Goal: Task Accomplishment & Management: Complete application form

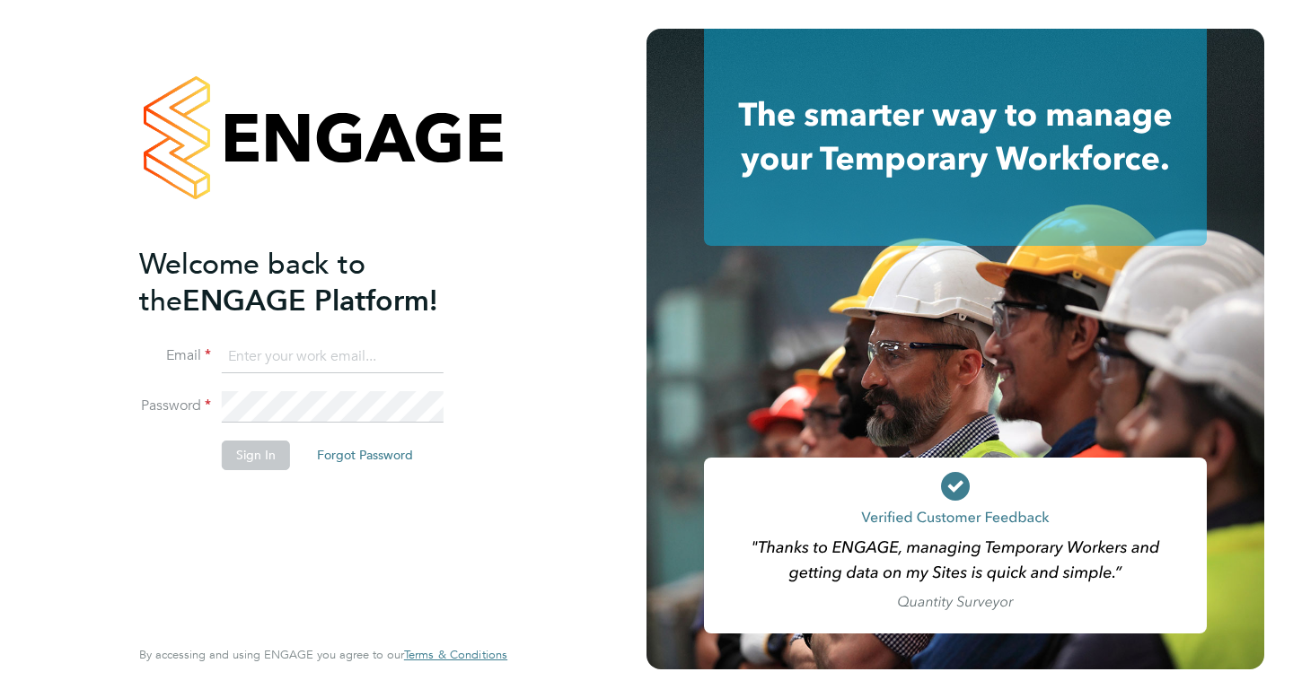
type input "[EMAIL_ADDRESS][DOMAIN_NAME]"
click at [261, 461] on button "Sign In" at bounding box center [256, 455] width 68 height 29
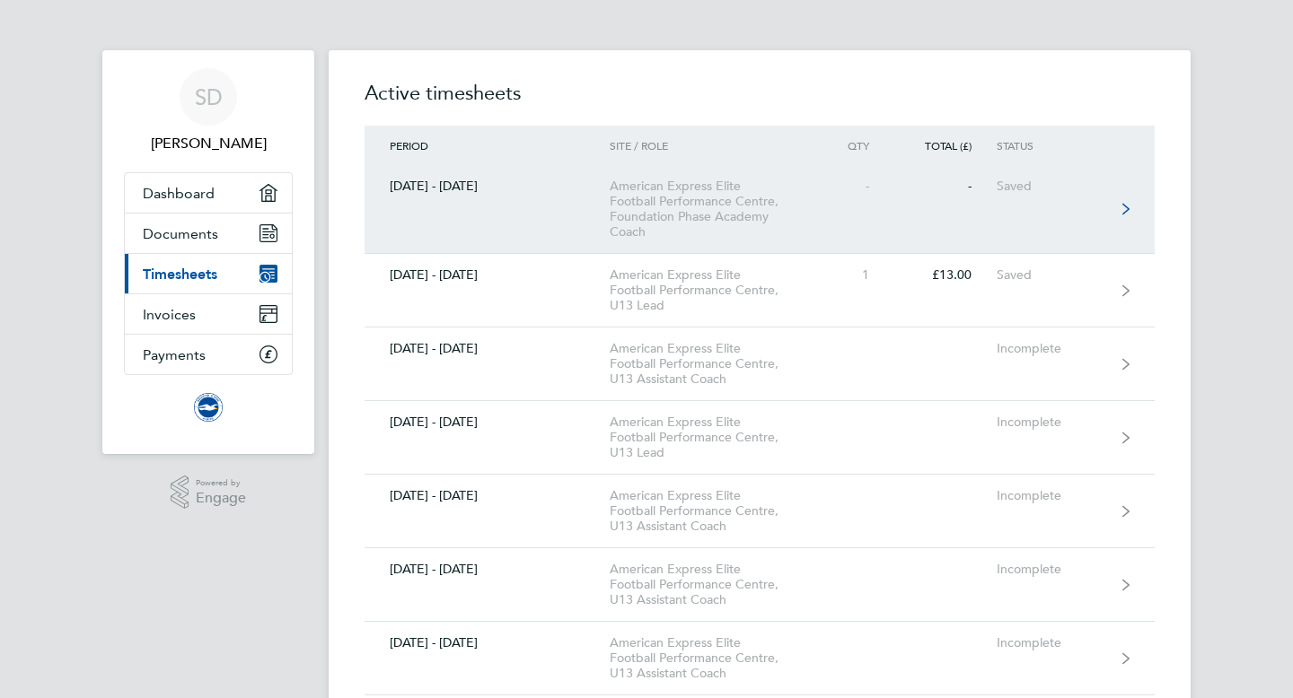
click at [1126, 201] on link "01 - 30 Jun 2019 American Express Elite Football Performance Centre, Foundation…" at bounding box center [760, 209] width 790 height 89
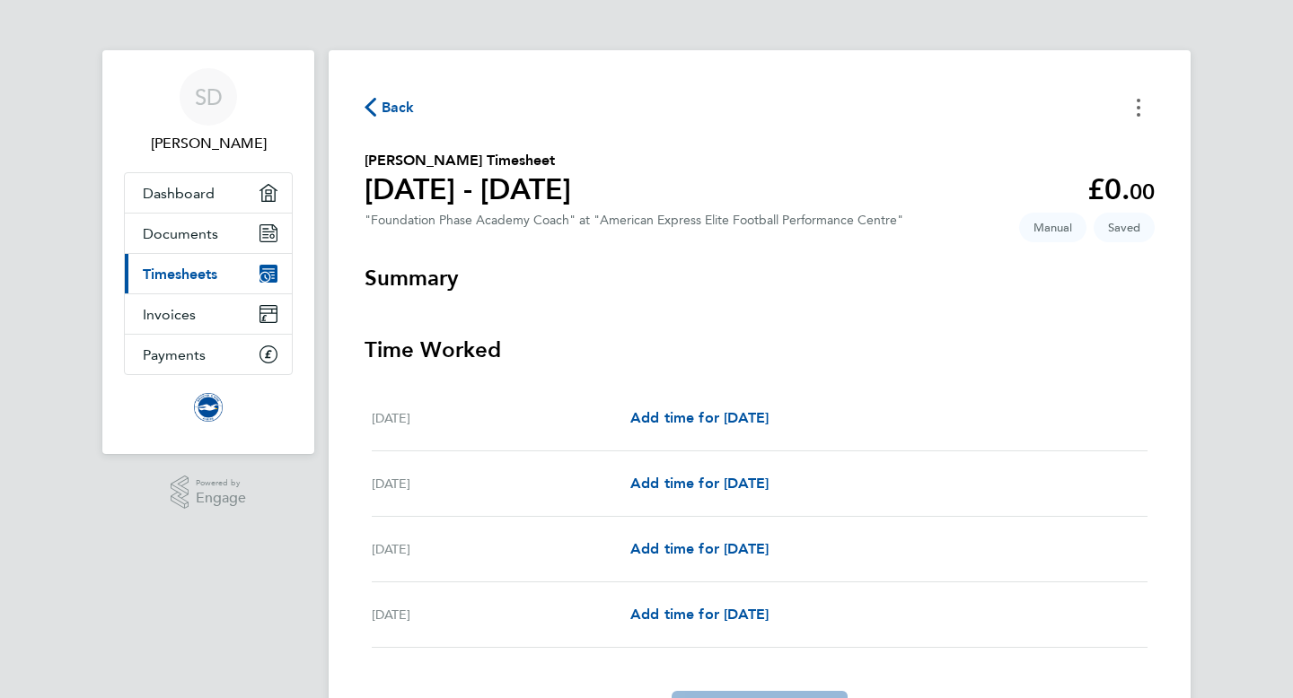
click at [1138, 116] on circle "Timesheets Menu" at bounding box center [1139, 115] width 4 height 4
click at [388, 108] on span "Back" at bounding box center [398, 108] width 33 height 22
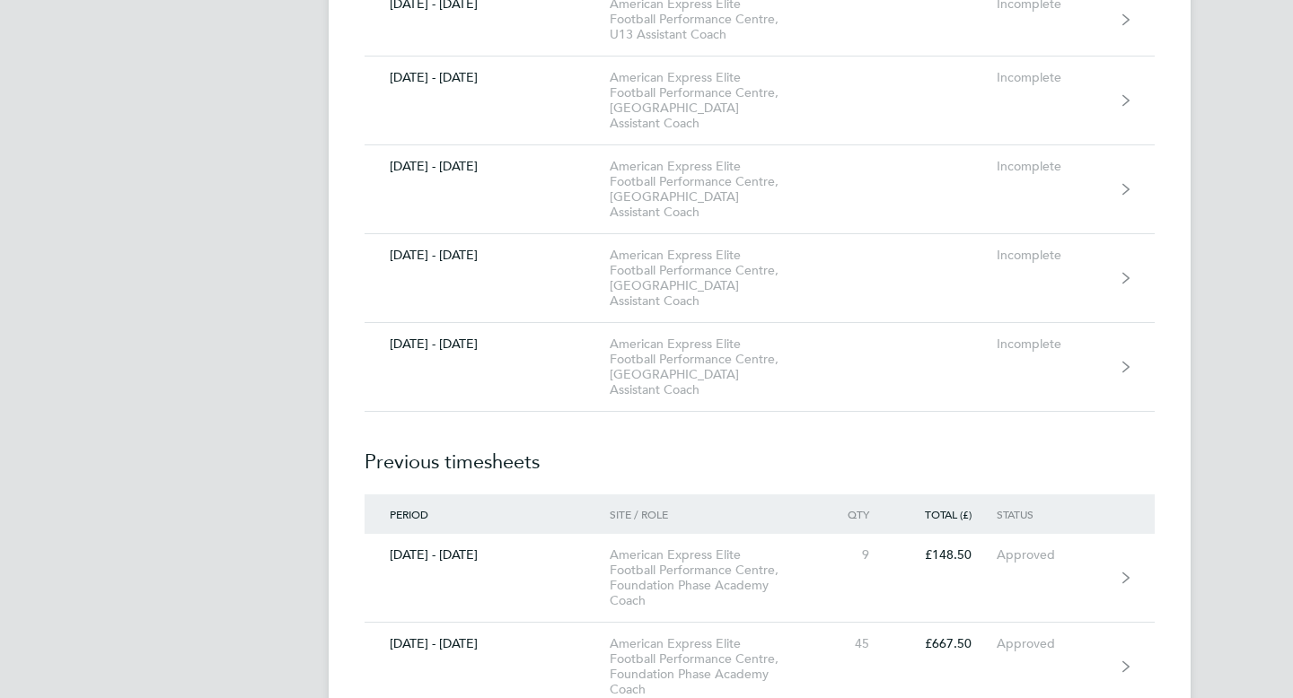
scroll to position [850, 0]
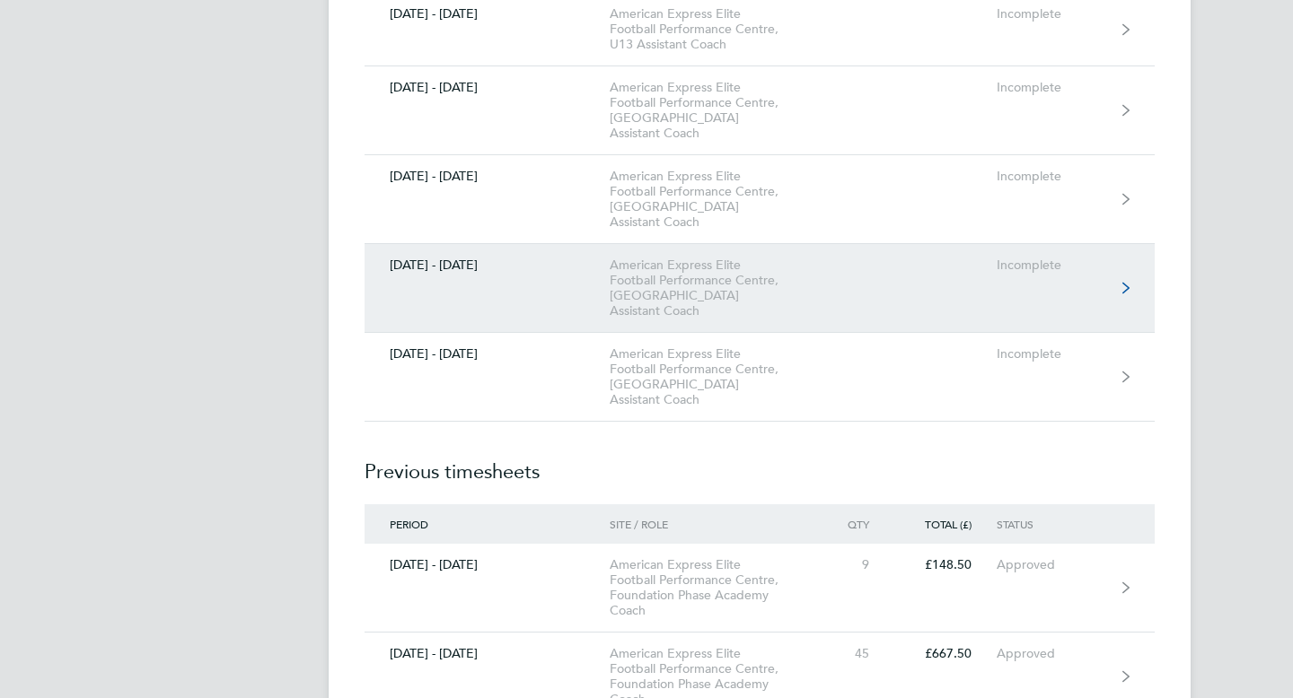
click at [549, 258] on div "01 - 30 Sept 2025" at bounding box center [487, 265] width 245 height 15
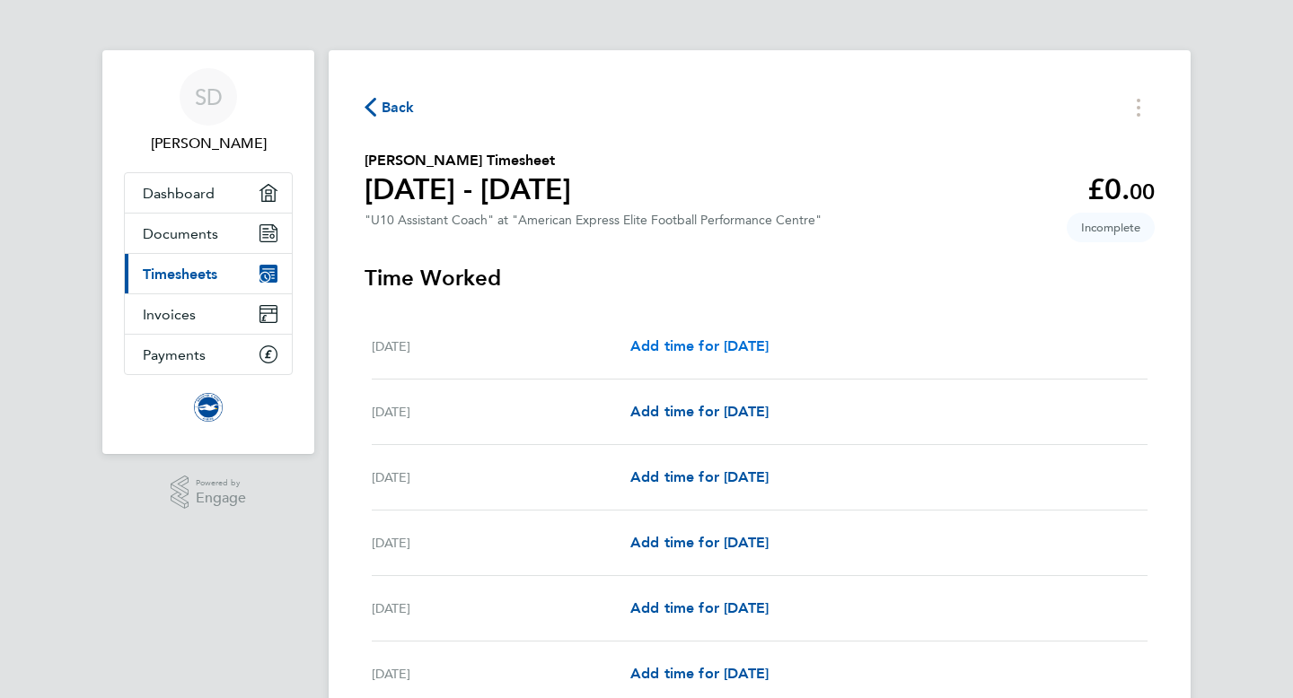
click at [769, 349] on span "Add time for Mon 01 Sep" at bounding box center [699, 346] width 138 height 17
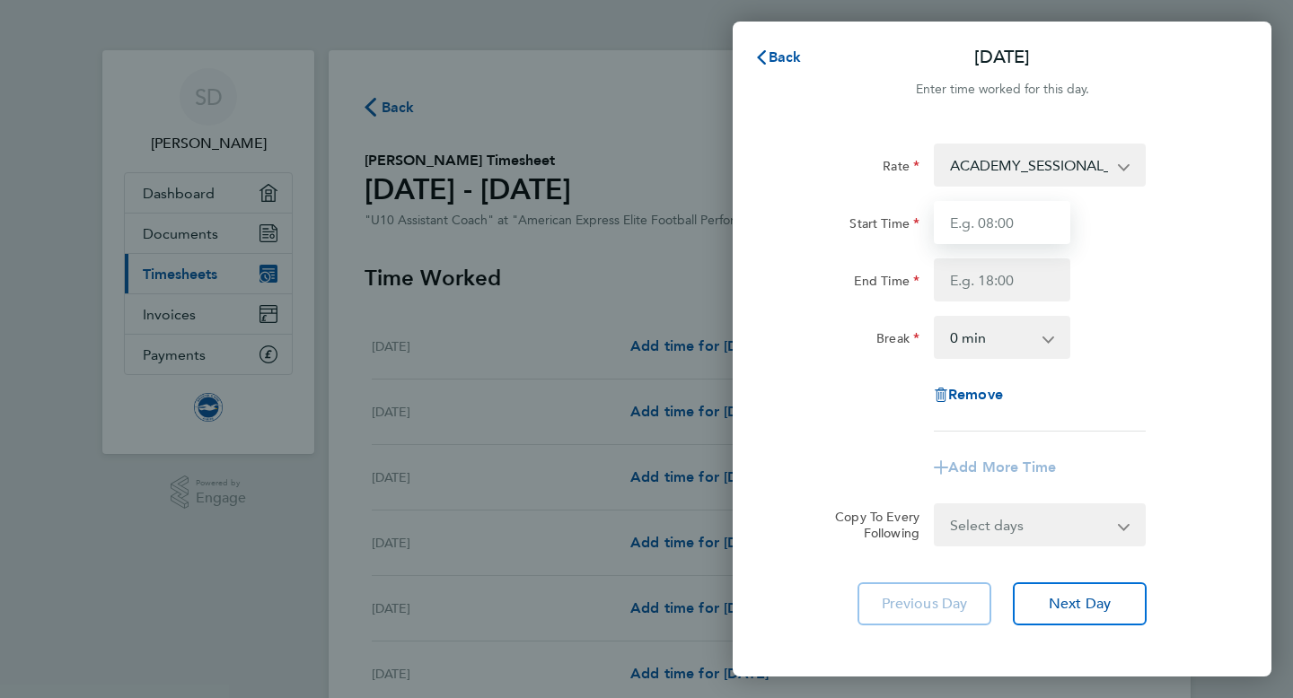
click at [995, 224] on input "Start Time" at bounding box center [1002, 222] width 136 height 43
type input "4"
type input "16:00"
click at [1001, 295] on input "End Time" at bounding box center [1002, 280] width 136 height 43
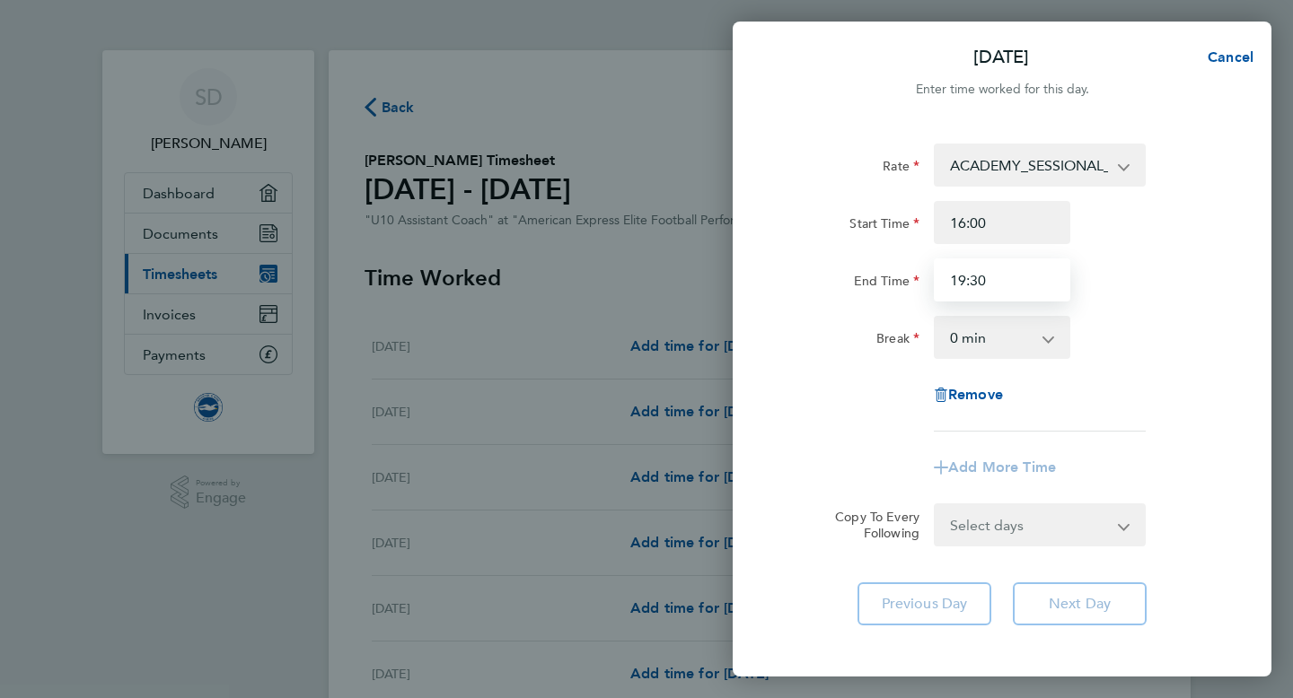
type input "19:30"
click at [1008, 347] on select "0 min 15 min 30 min 45 min 60 min 75 min 90 min" at bounding box center [991, 338] width 111 height 40
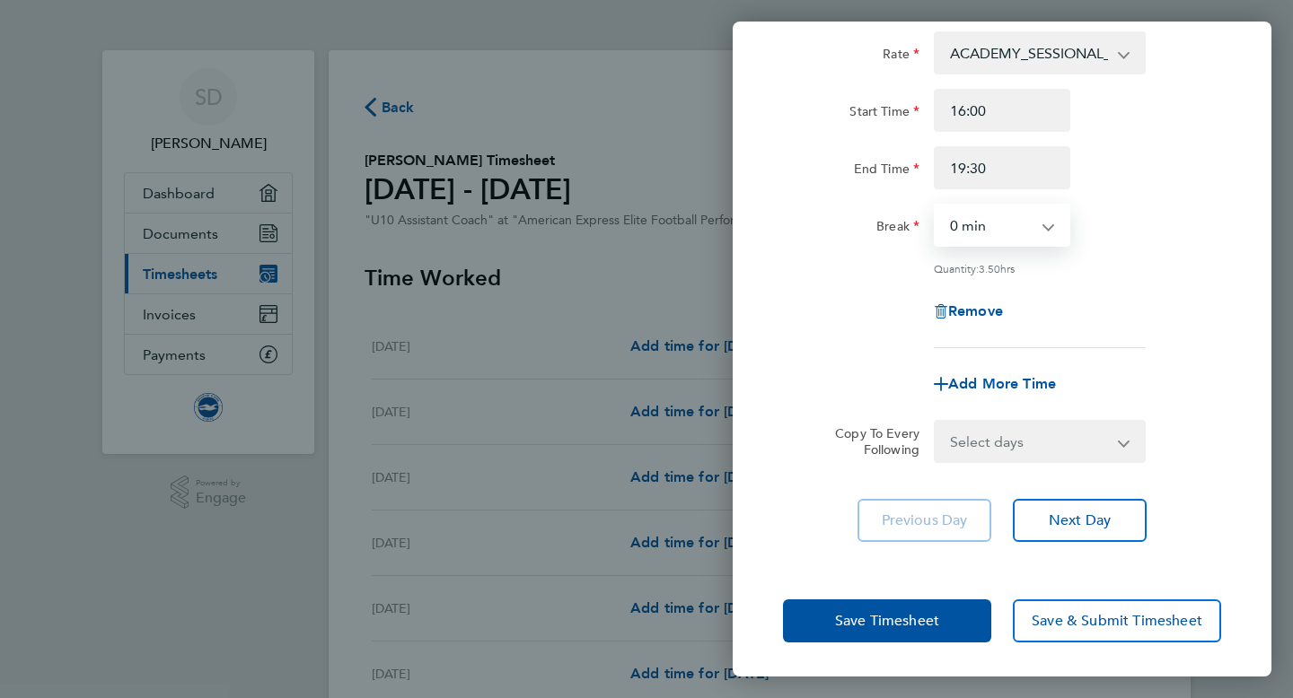
scroll to position [112, 0]
click at [1028, 365] on div "Add More Time" at bounding box center [1002, 384] width 151 height 43
click at [1019, 381] on span "Add More Time" at bounding box center [1002, 383] width 108 height 17
select select "null"
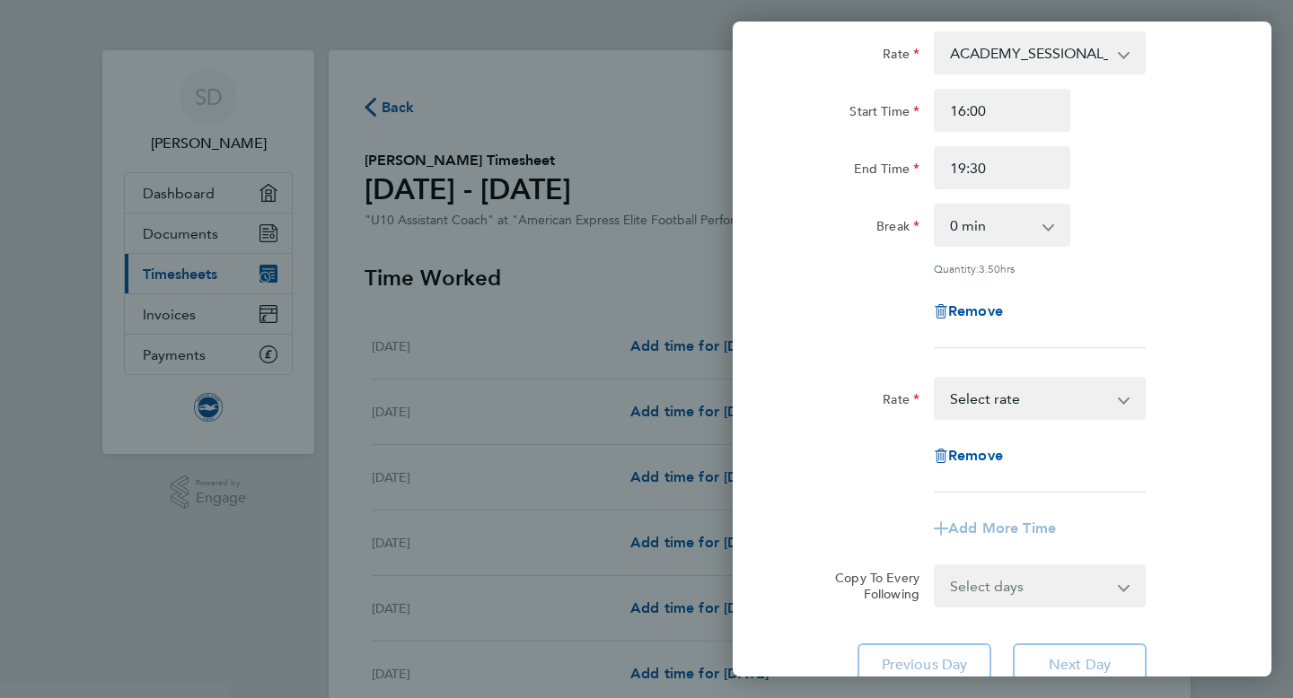
click at [1033, 398] on select "TRAVEL_ALLOWANCE_5 - 5.00 ACADEMY_SESSIONAL_COACH - 16.32 Select rate" at bounding box center [1029, 399] width 187 height 40
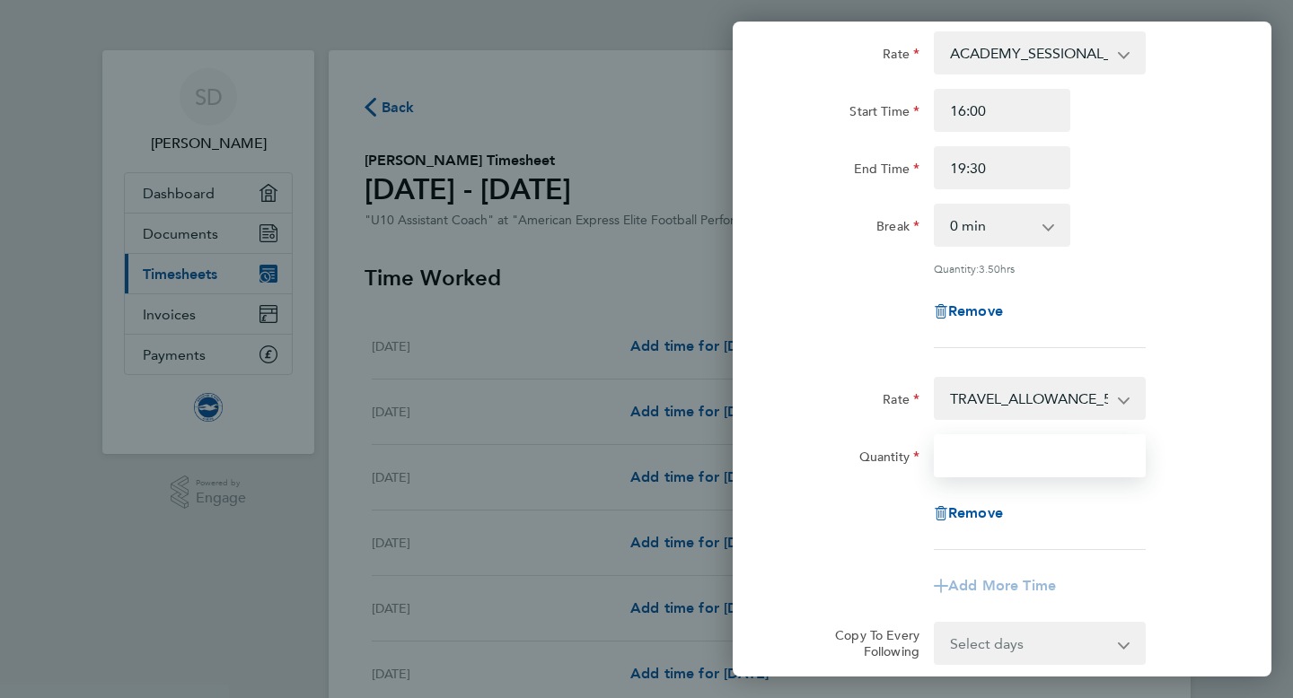
click at [988, 467] on input "Quantity" at bounding box center [1040, 456] width 212 height 43
type input "1"
click at [832, 343] on div "Rate ACADEMY_SESSIONAL_COACH - 16.32 TRAVEL_ALLOWANCE_5 - 5.00 Start Time 16:00…" at bounding box center [1002, 189] width 438 height 317
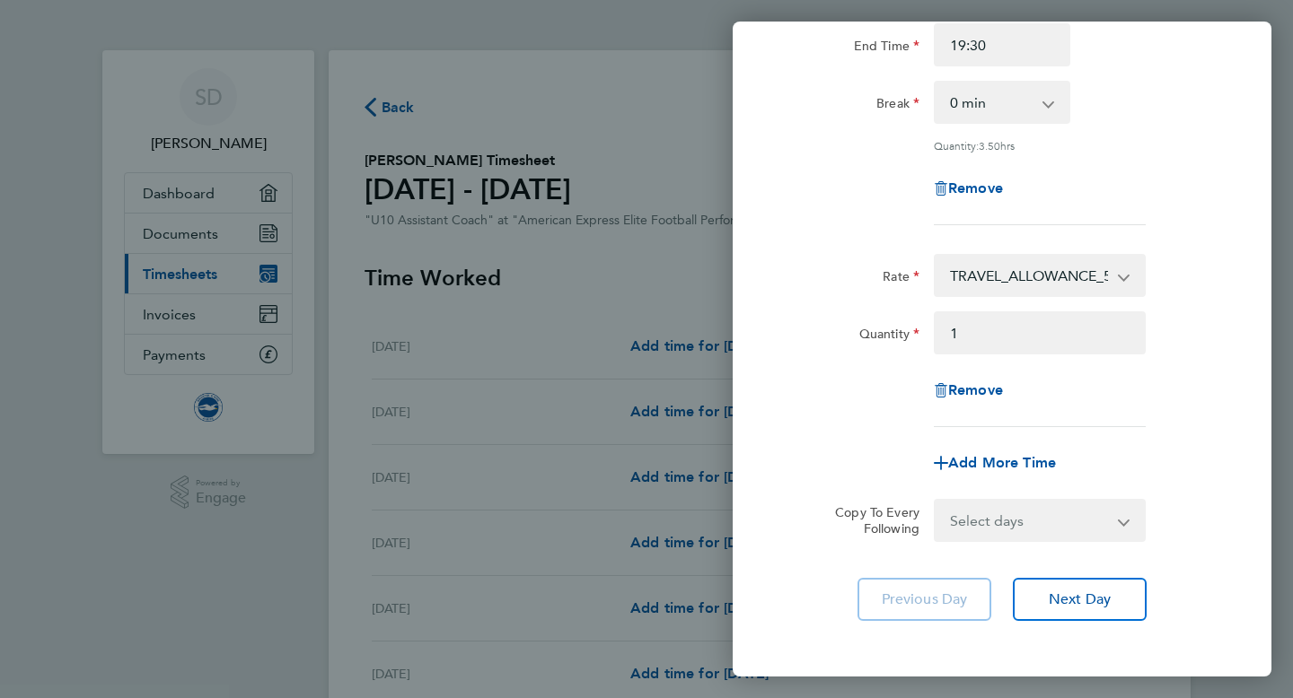
scroll to position [314, 0]
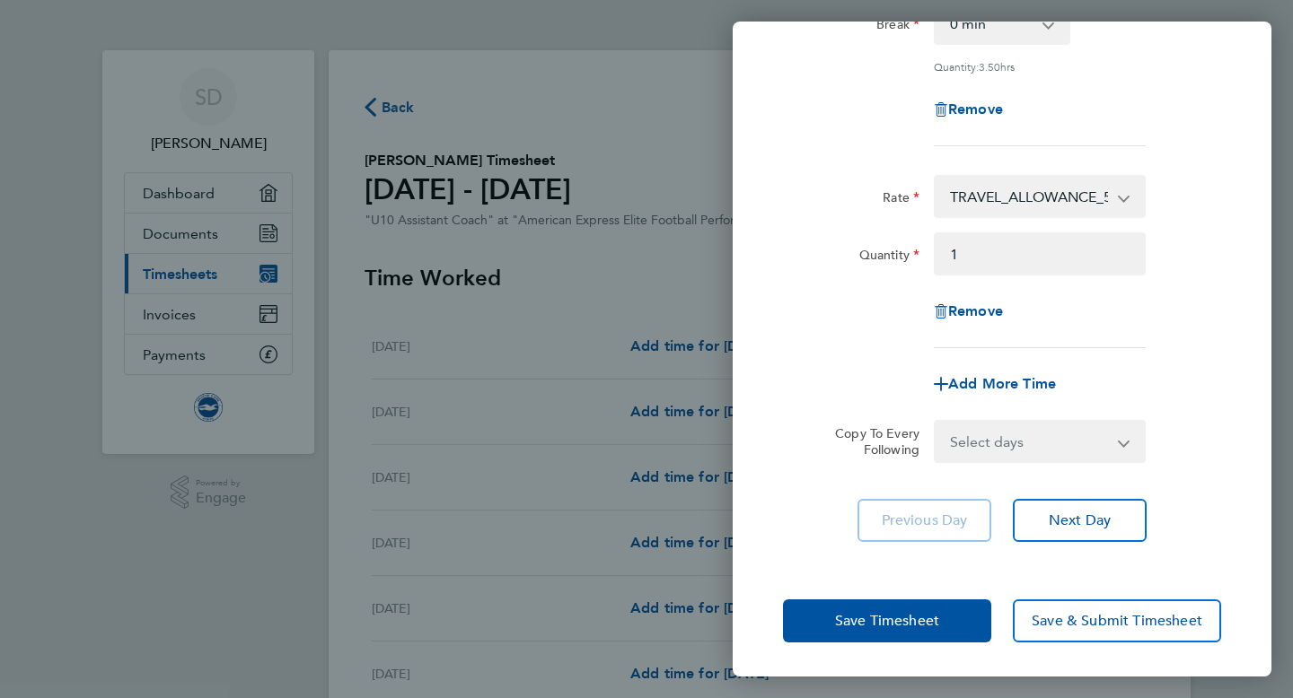
click at [1026, 445] on select "Select days Day Weekday (Mon-Fri) Weekend (Sat-Sun) Monday Tuesday Wednesday Th…" at bounding box center [1030, 442] width 189 height 40
select select "MO"
select select "2025-09-30"
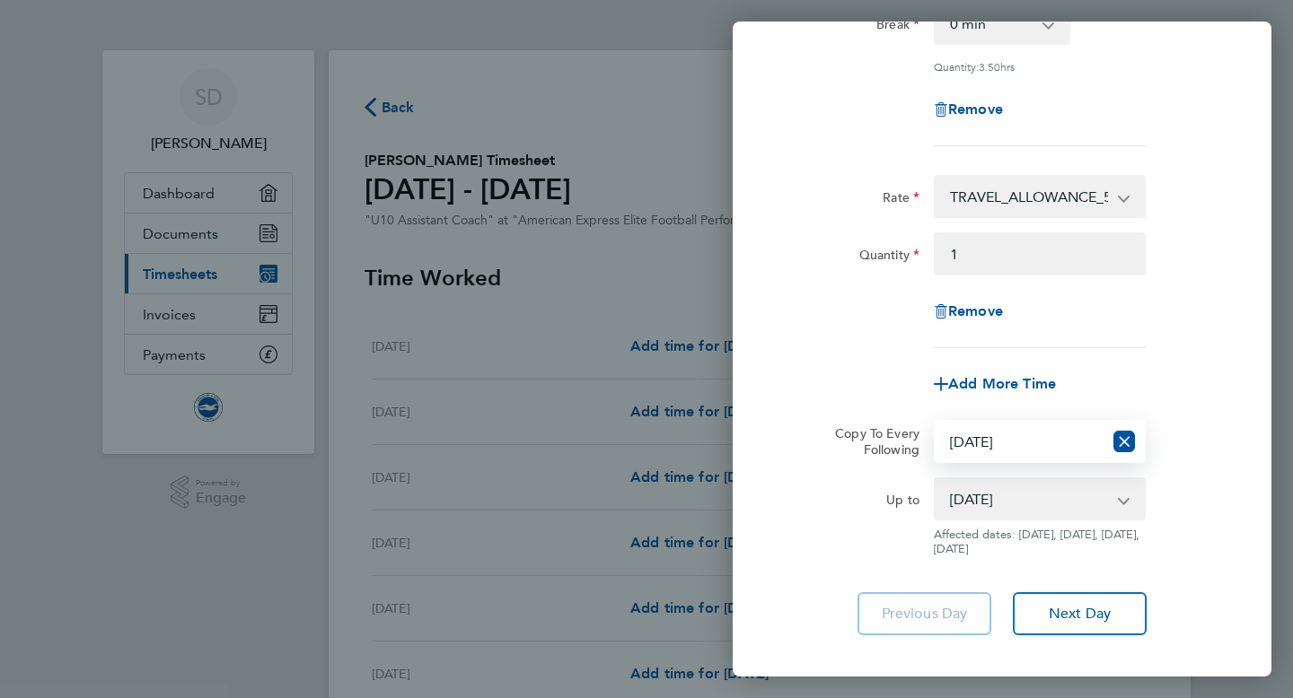
scroll to position [408, 0]
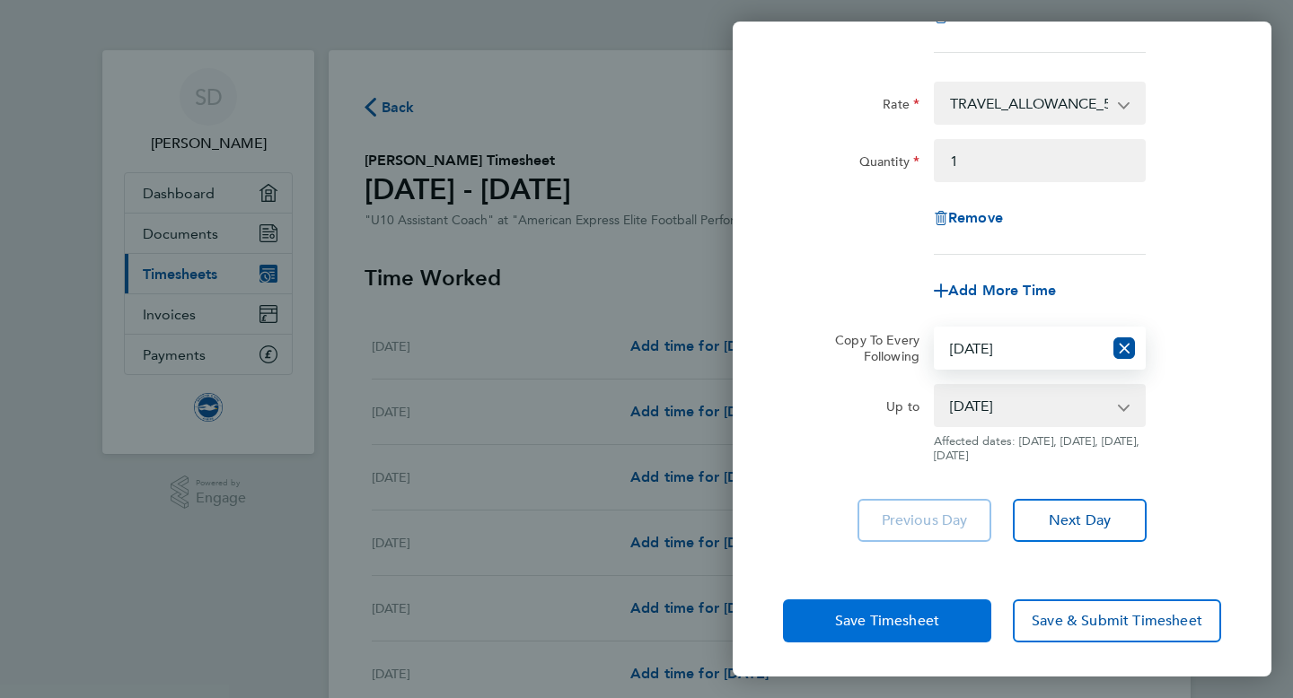
click at [916, 618] on span "Save Timesheet" at bounding box center [887, 621] width 104 height 18
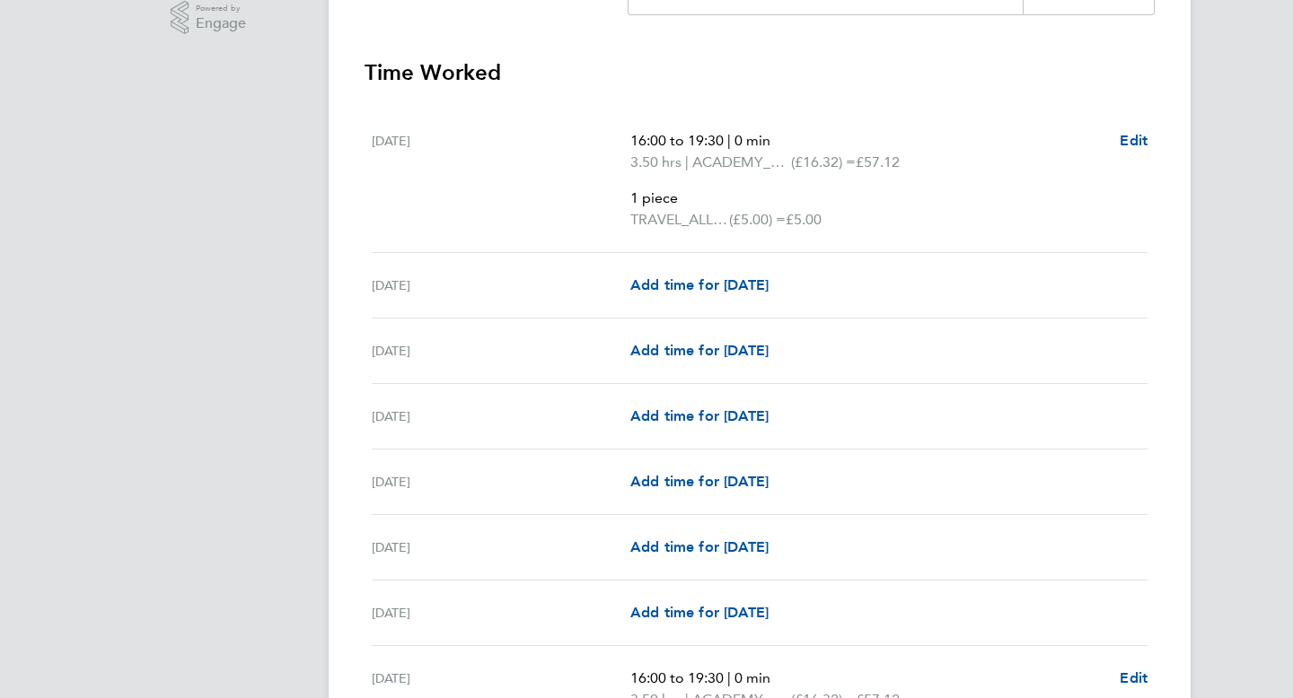
scroll to position [504, 0]
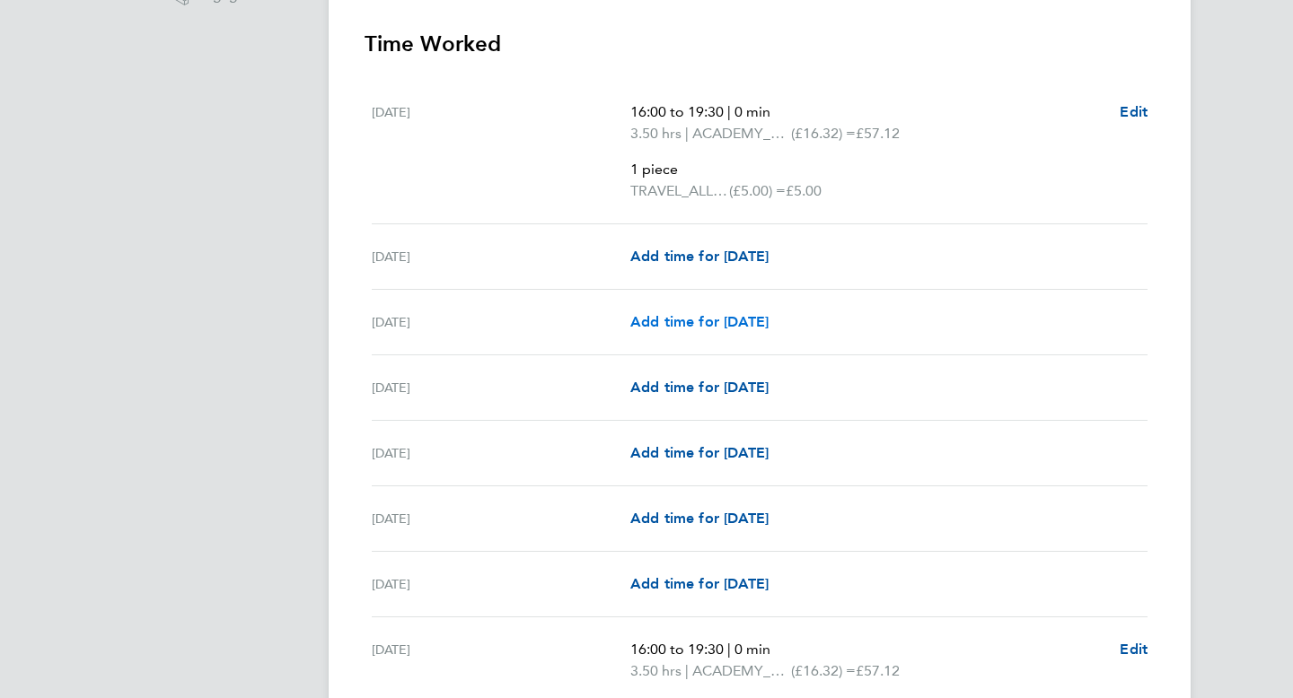
click at [747, 329] on span "Add time for Wed 03 Sep" at bounding box center [699, 321] width 138 height 17
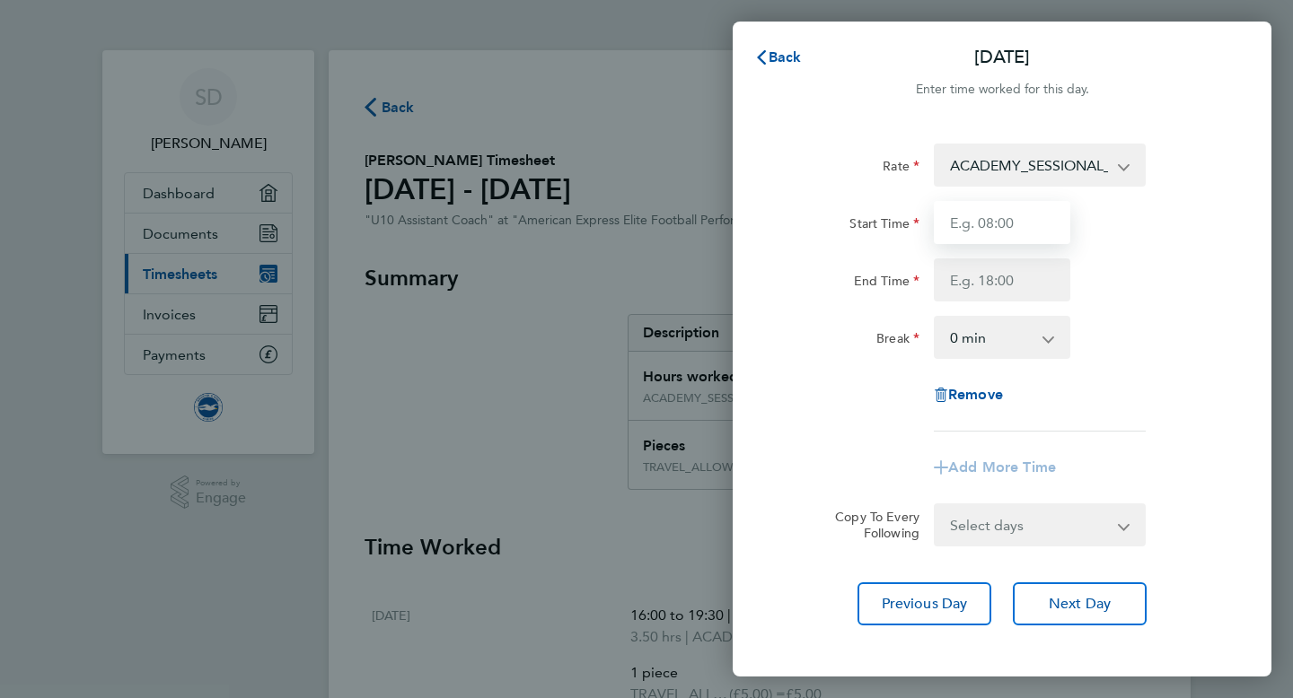
click at [959, 221] on input "Start Time" at bounding box center [1002, 222] width 136 height 43
type input "16:00"
click at [1014, 286] on input "End Time" at bounding box center [1002, 280] width 136 height 43
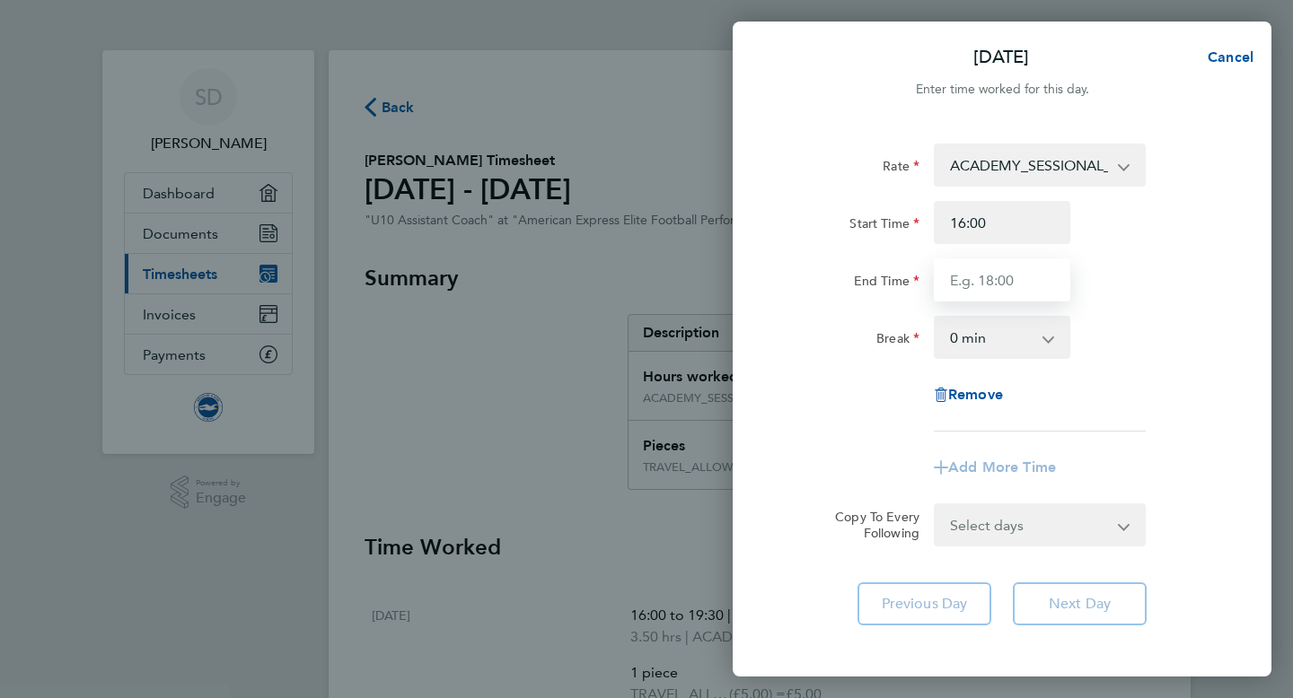
type input "19:30"
click at [835, 400] on div "Rate ACADEMY_SESSIONAL_COACH - 16.32 TRAVEL_ALLOWANCE_5 - 5.00 Start Time 16:00…" at bounding box center [1002, 288] width 438 height 288
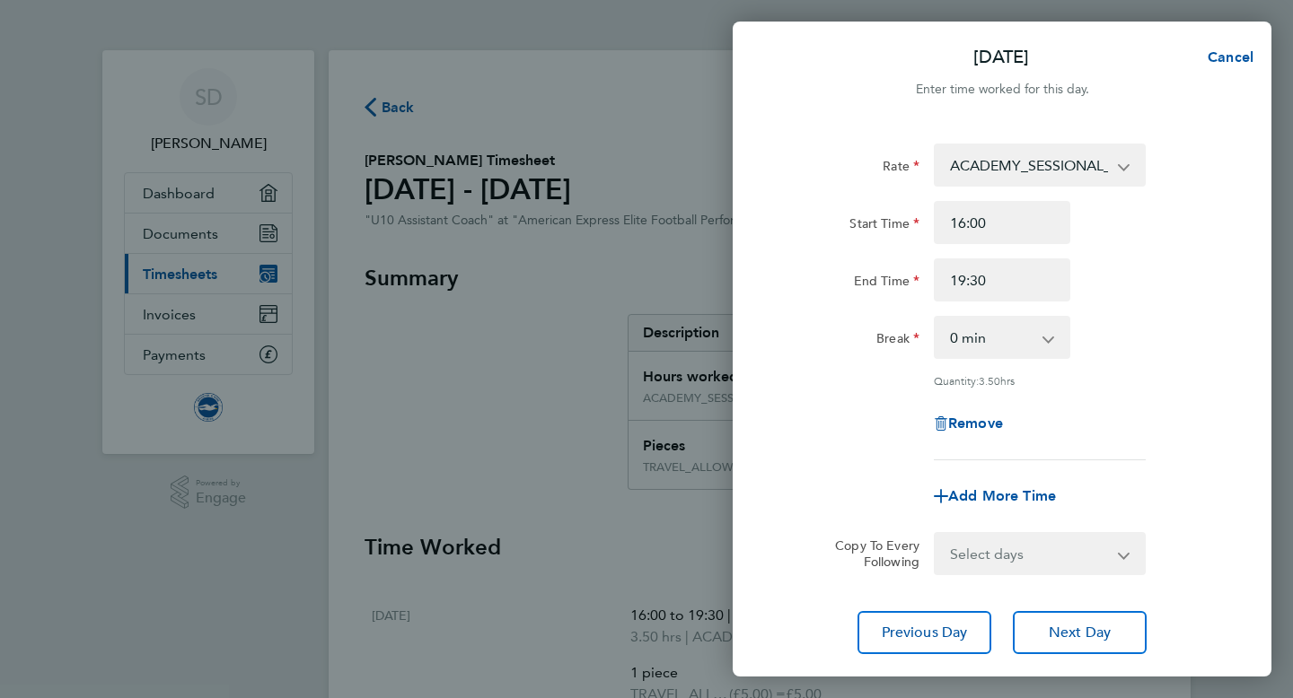
click at [966, 482] on div "Add More Time" at bounding box center [1002, 496] width 151 height 43
click at [970, 496] on span "Add More Time" at bounding box center [1002, 496] width 108 height 17
select select "null"
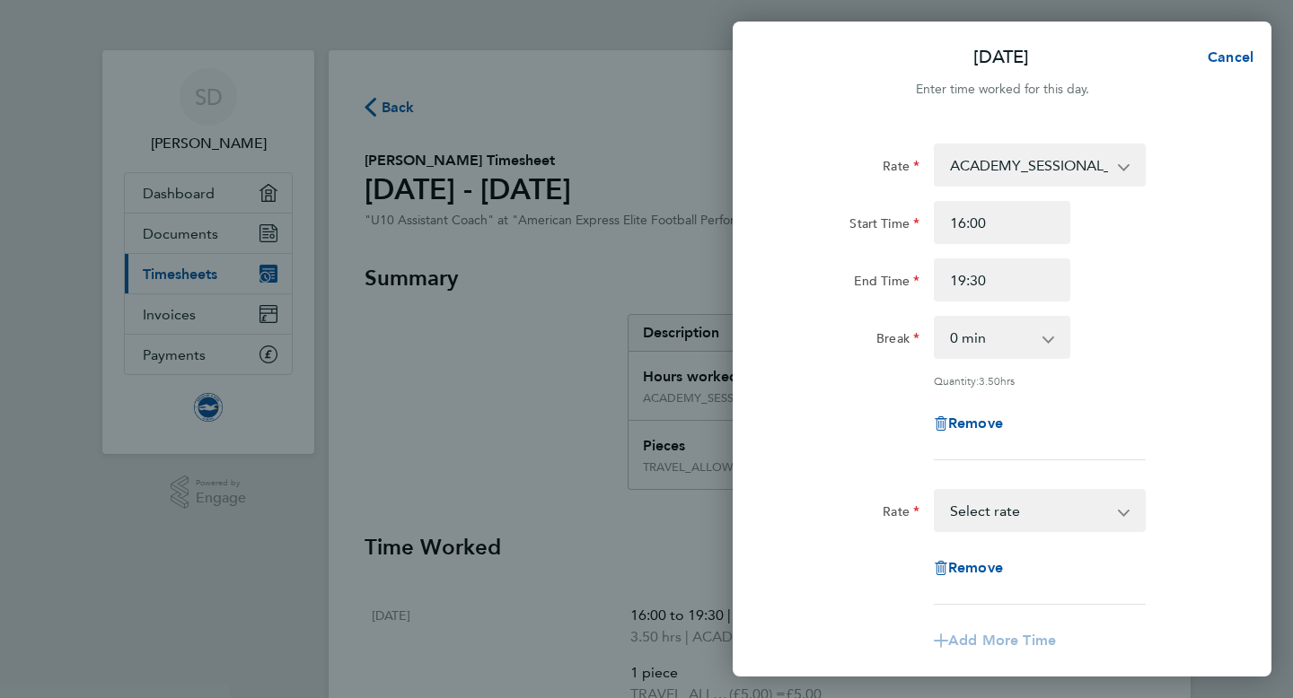
click at [999, 509] on select "TRAVEL_ALLOWANCE_5 - 5.00 ACADEMY_SESSIONAL_COACH - 16.32 Select rate" at bounding box center [1029, 511] width 187 height 40
click at [980, 566] on input "Quantity" at bounding box center [1040, 568] width 212 height 43
type input "1"
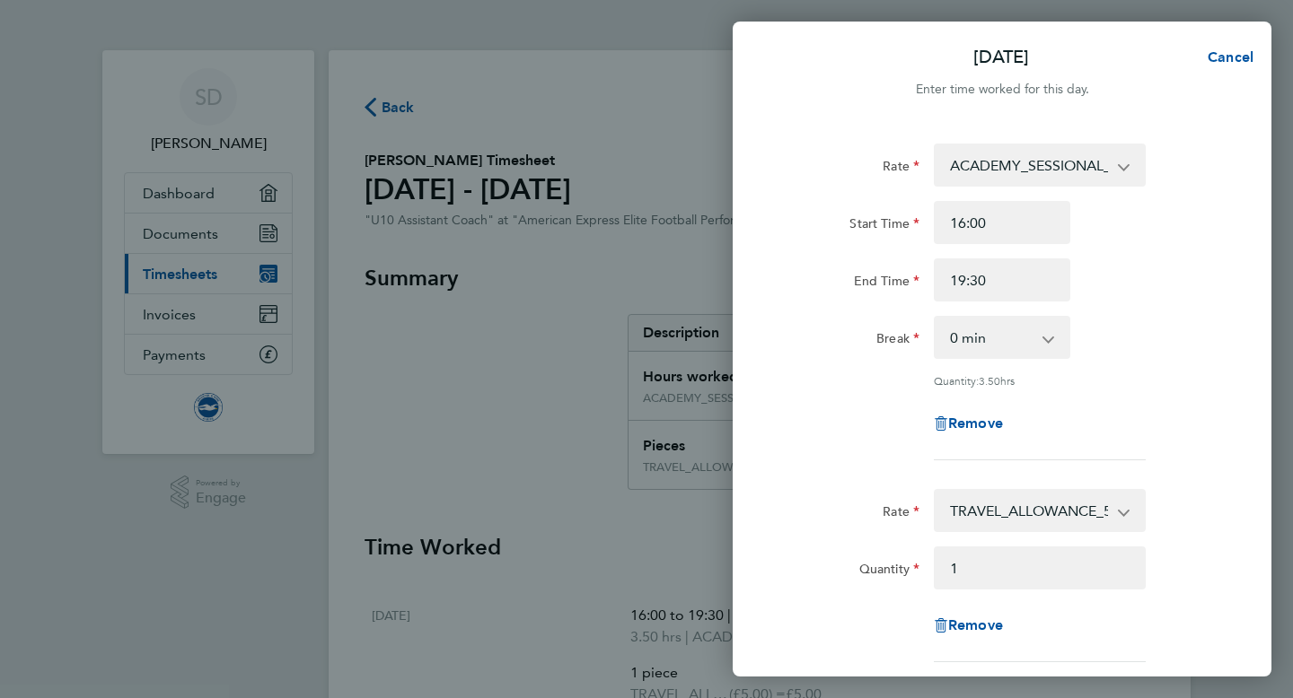
click at [1135, 418] on div "Remove" at bounding box center [1002, 423] width 452 height 43
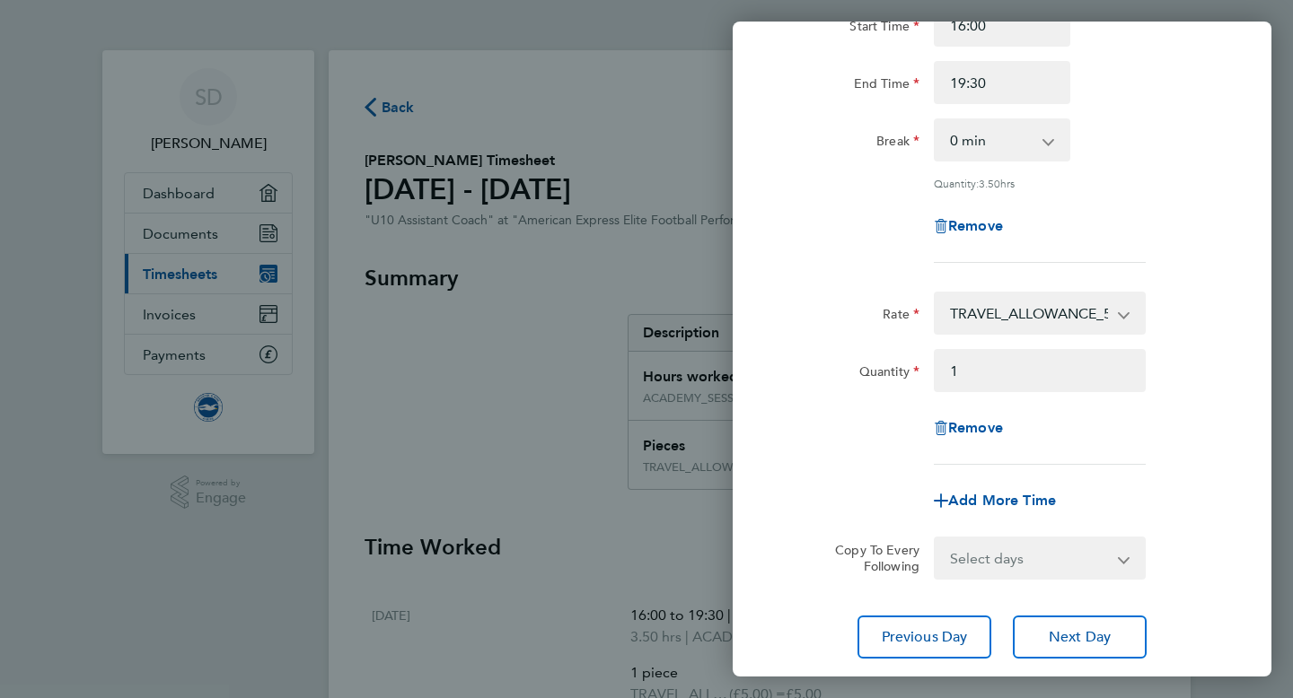
scroll to position [314, 0]
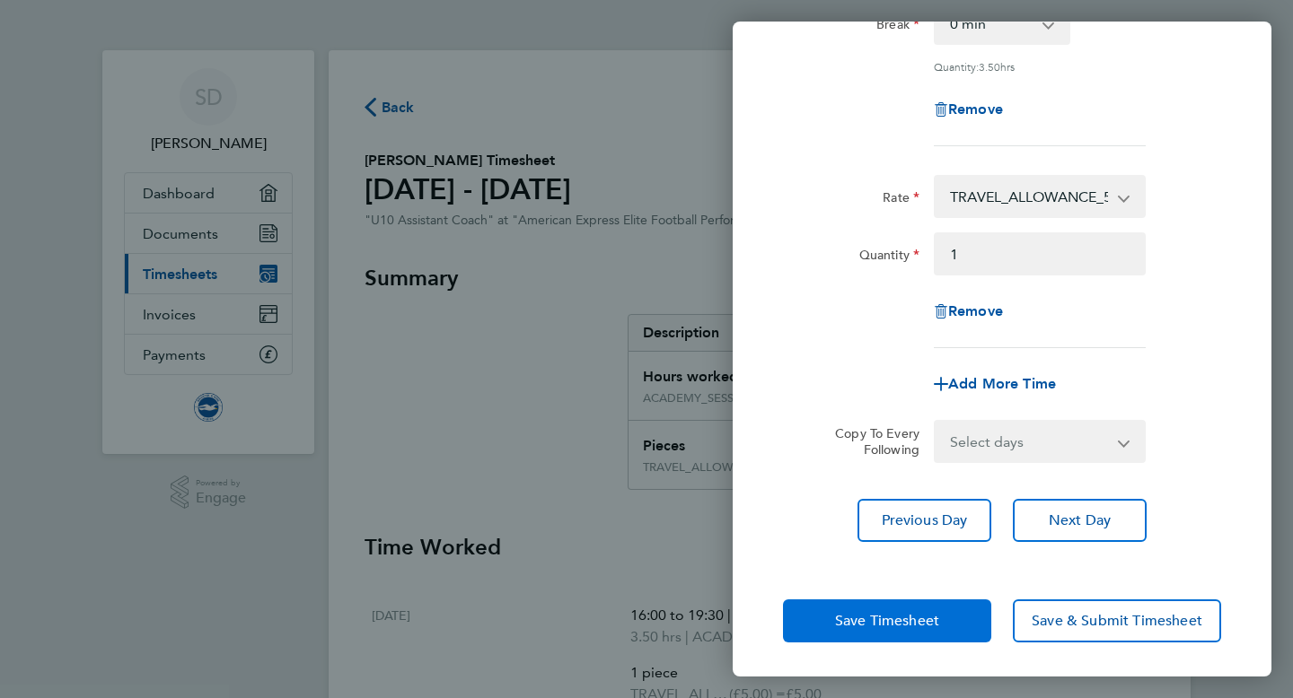
click at [894, 603] on button "Save Timesheet" at bounding box center [887, 621] width 208 height 43
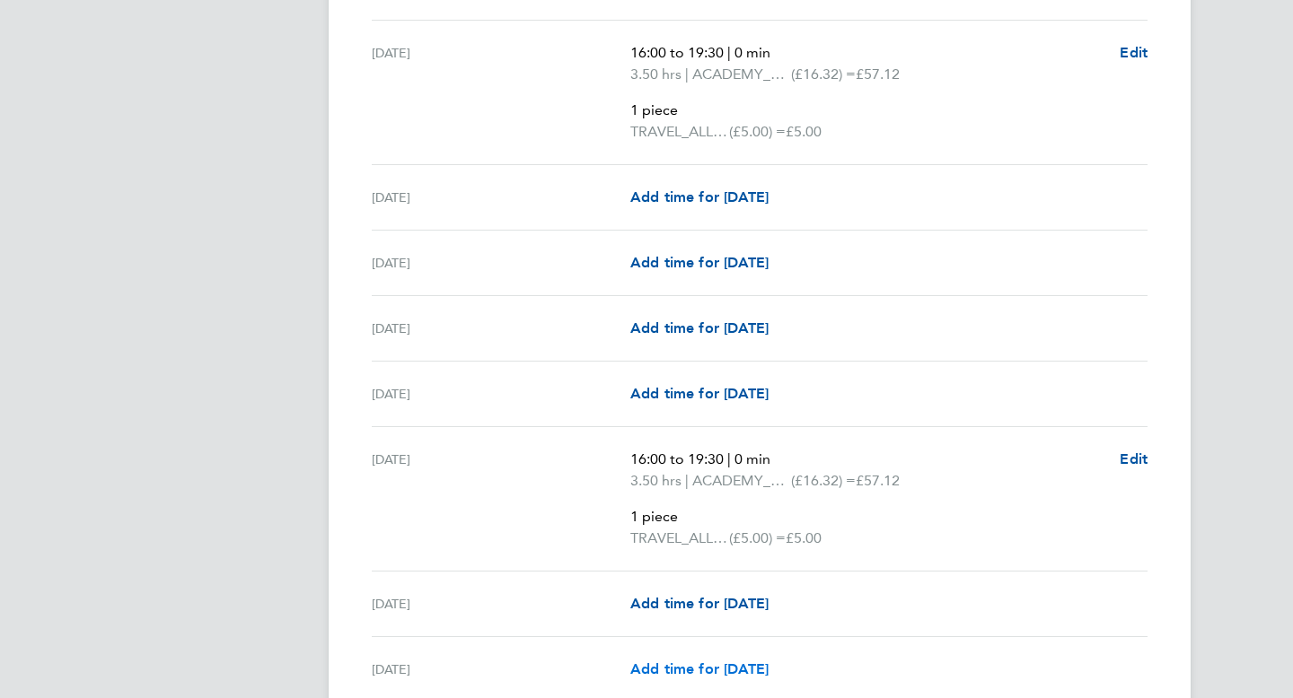
scroll to position [764, 0]
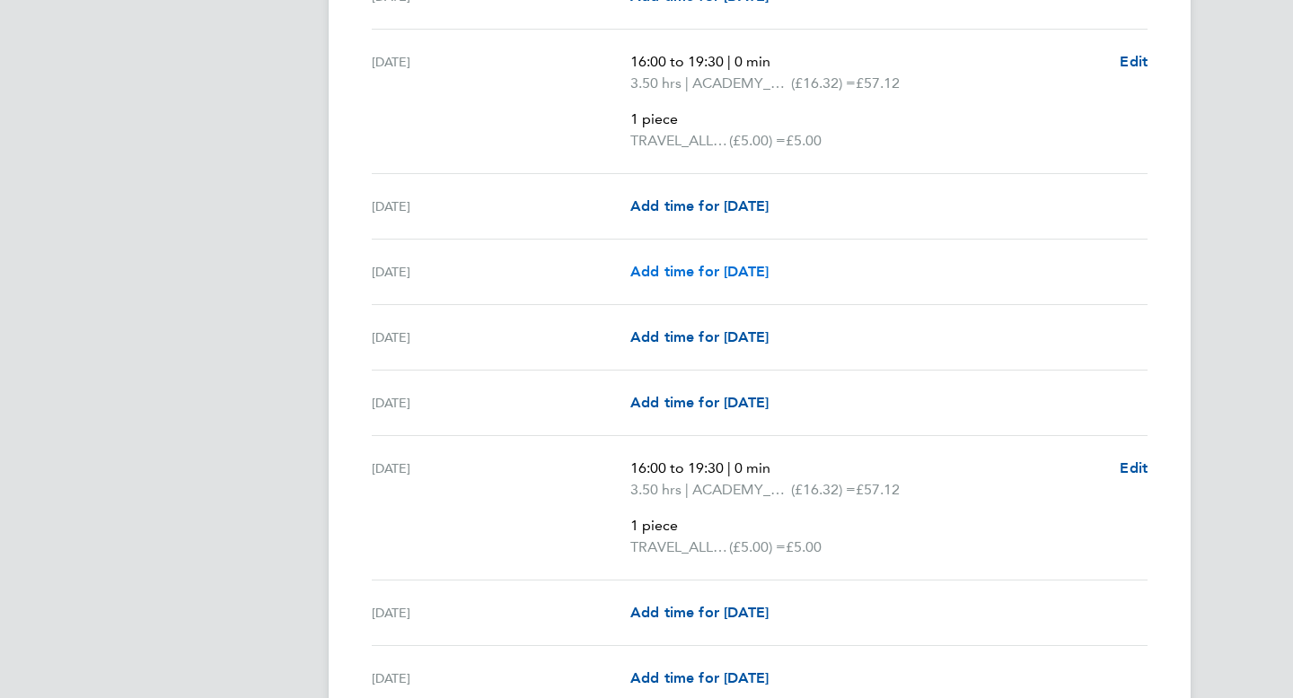
click at [721, 277] on span "Add time for Fri 05 Sep" at bounding box center [699, 271] width 138 height 17
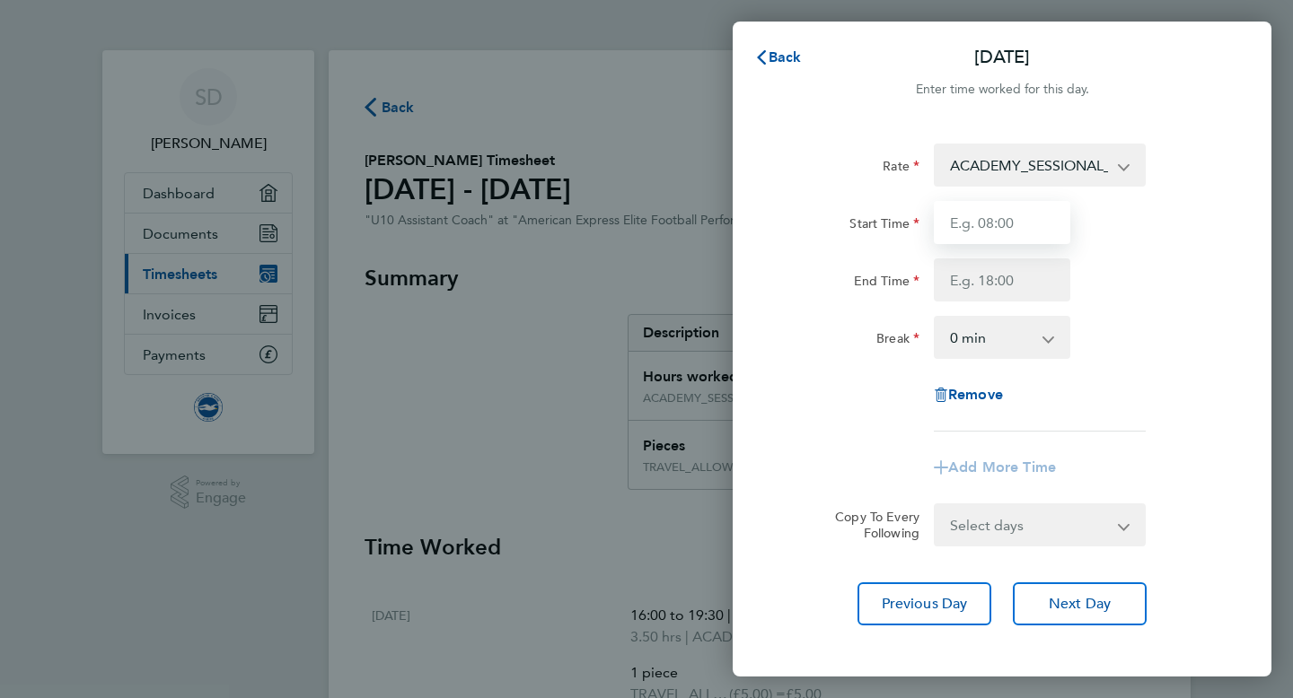
click at [978, 217] on input "Start Time" at bounding box center [1002, 222] width 136 height 43
type input "16:00"
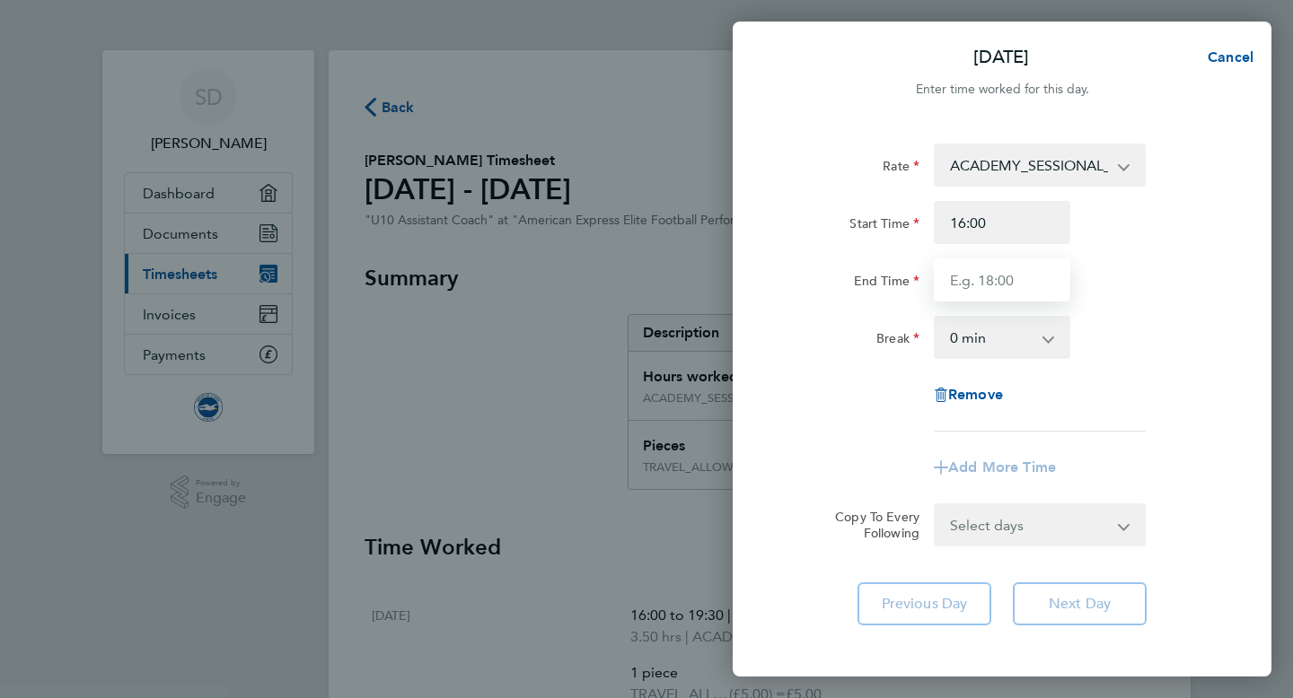
click at [1009, 285] on input "End Time" at bounding box center [1002, 280] width 136 height 43
type input "19:30"
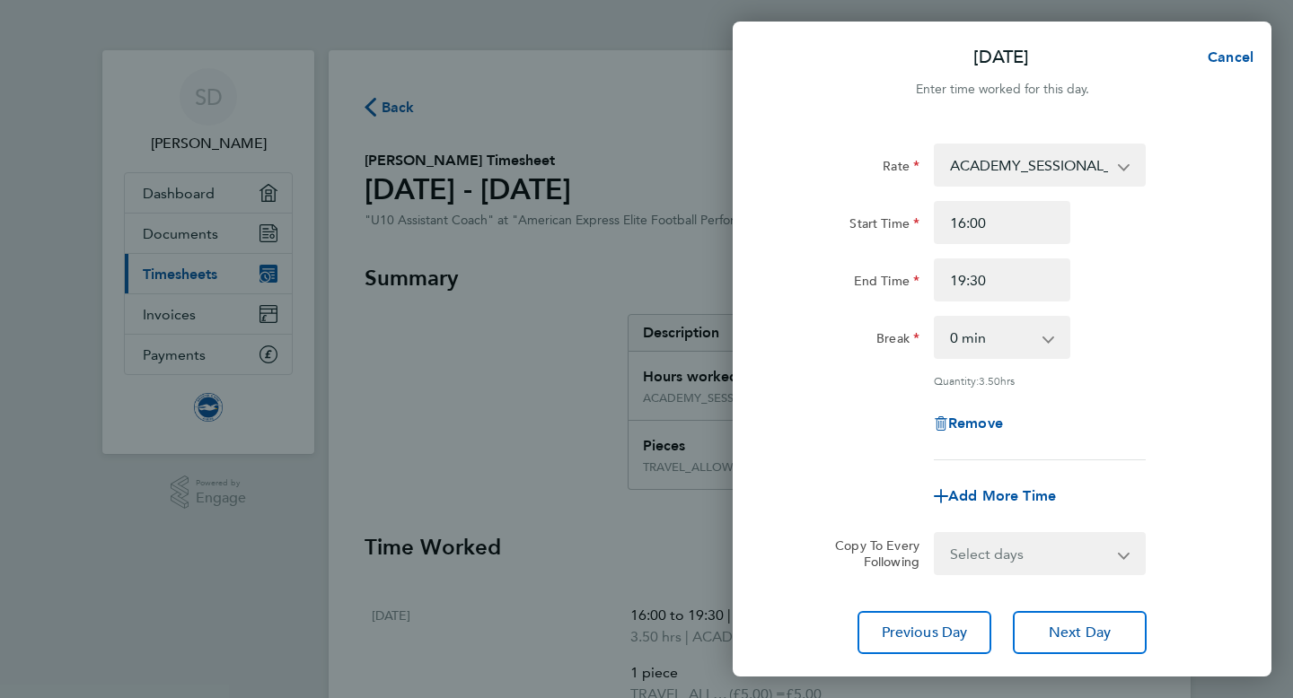
click at [981, 468] on app-timesheet-line-form-group "Rate ACADEMY_SESSIONAL_COACH - 16.32 TRAVEL_ALLOWANCE_5 - 5.00 Start Time 16:00…" at bounding box center [1002, 331] width 438 height 374
click at [982, 493] on span "Add More Time" at bounding box center [1002, 496] width 108 height 17
select select "null"
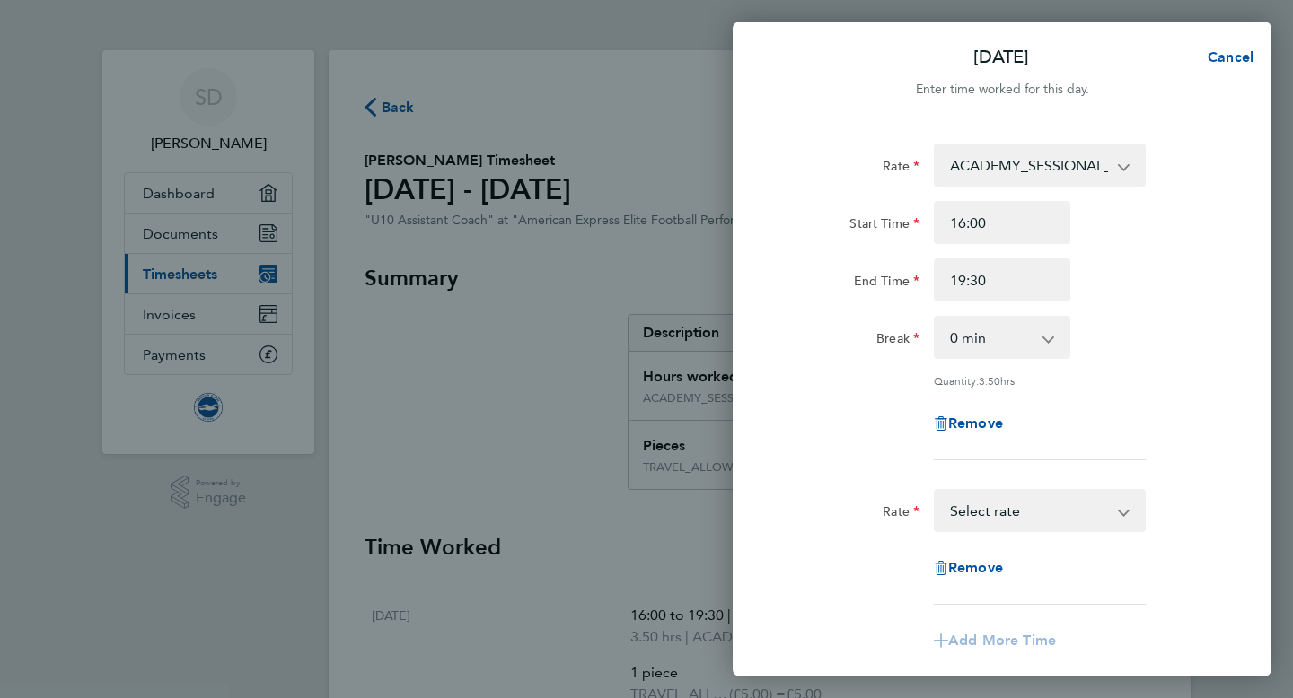
click at [986, 509] on select "TRAVEL_ALLOWANCE_5 - 5.00 ACADEMY_SESSIONAL_COACH - 16.32 Select rate" at bounding box center [1029, 511] width 187 height 40
click at [980, 562] on input "Quantity" at bounding box center [1040, 568] width 212 height 43
type input "1"
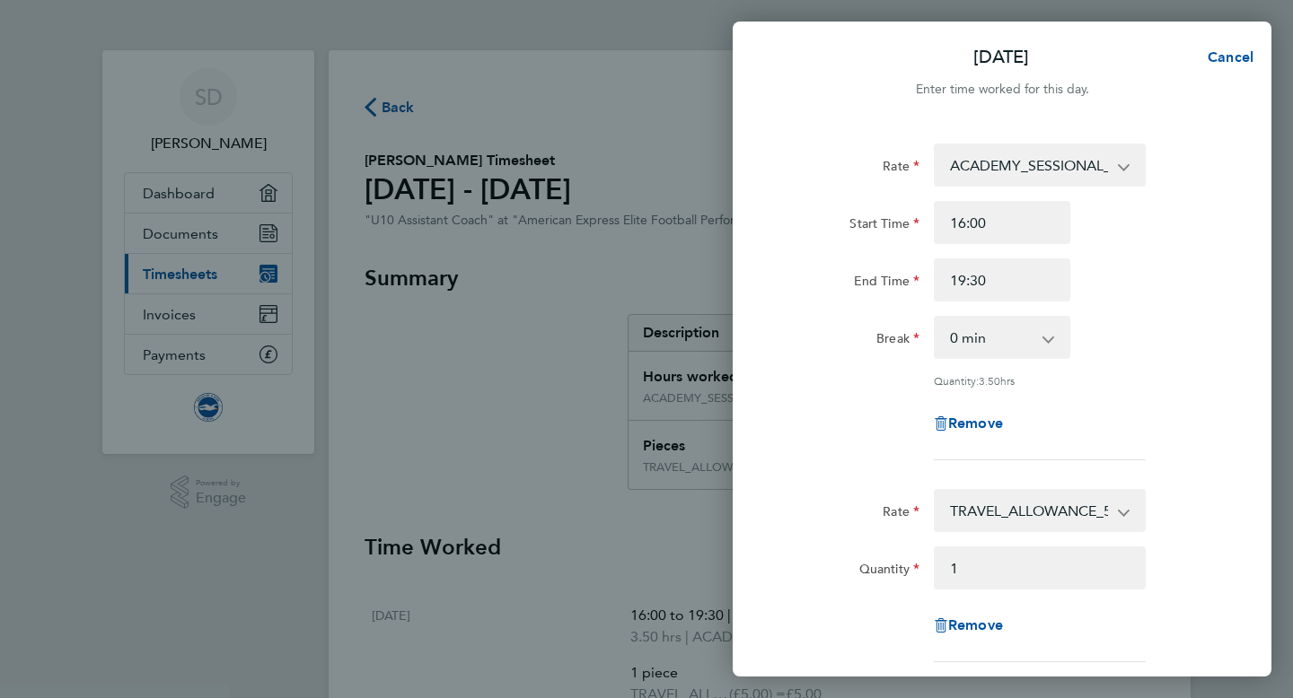
click at [846, 470] on app-timesheet-line-form-group "Rate ACADEMY_SESSIONAL_COACH - 16.32 TRAVEL_ALLOWANCE_5 - 5.00 Start Time 16:00…" at bounding box center [1002, 309] width 438 height 331
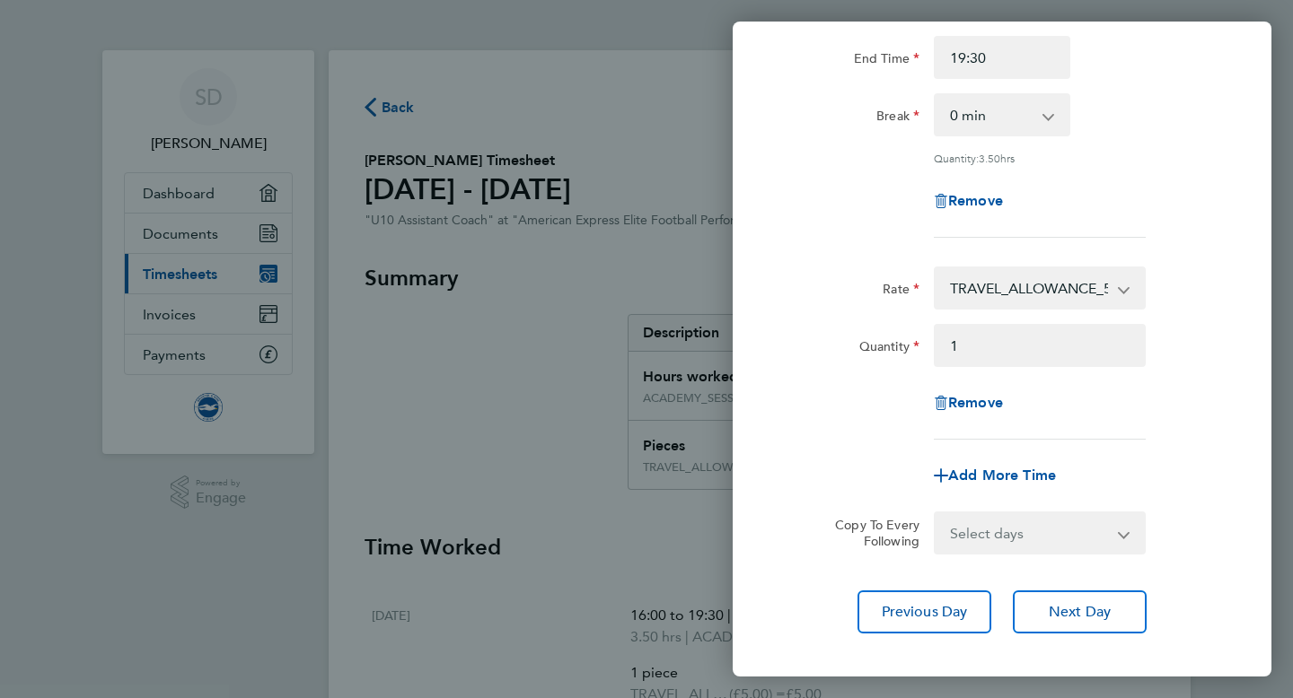
scroll to position [314, 0]
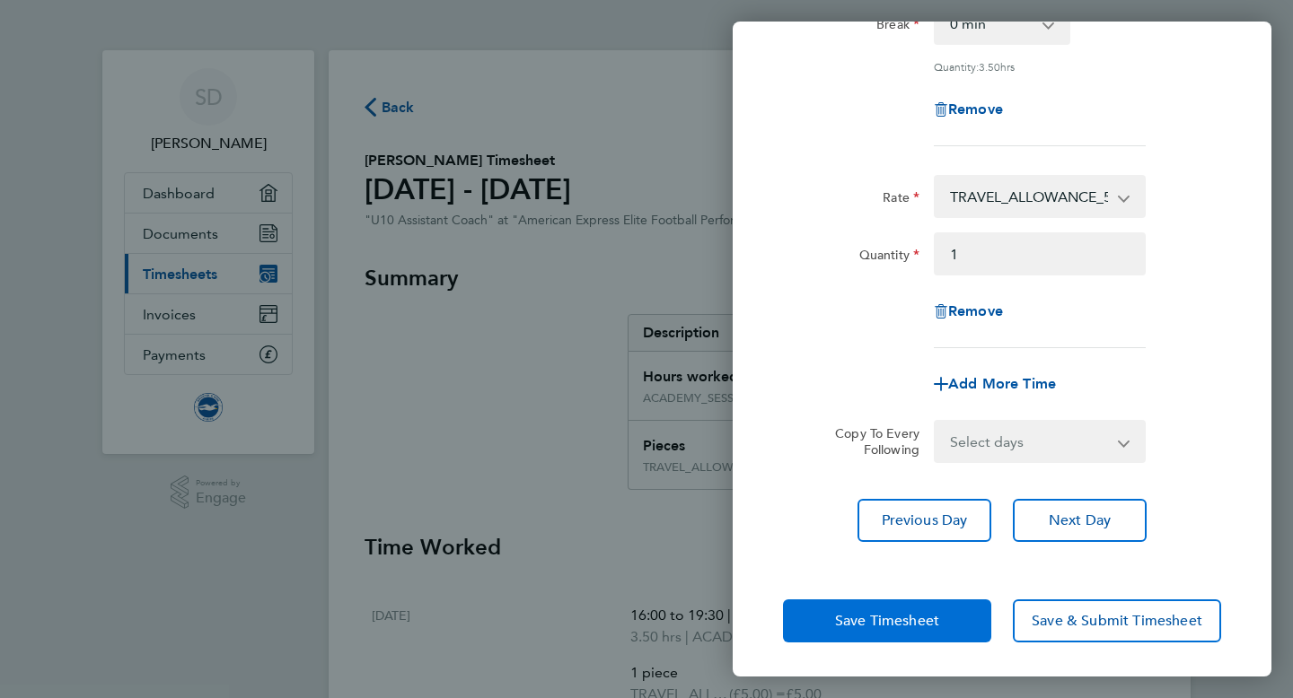
click at [925, 618] on span "Save Timesheet" at bounding box center [887, 621] width 104 height 18
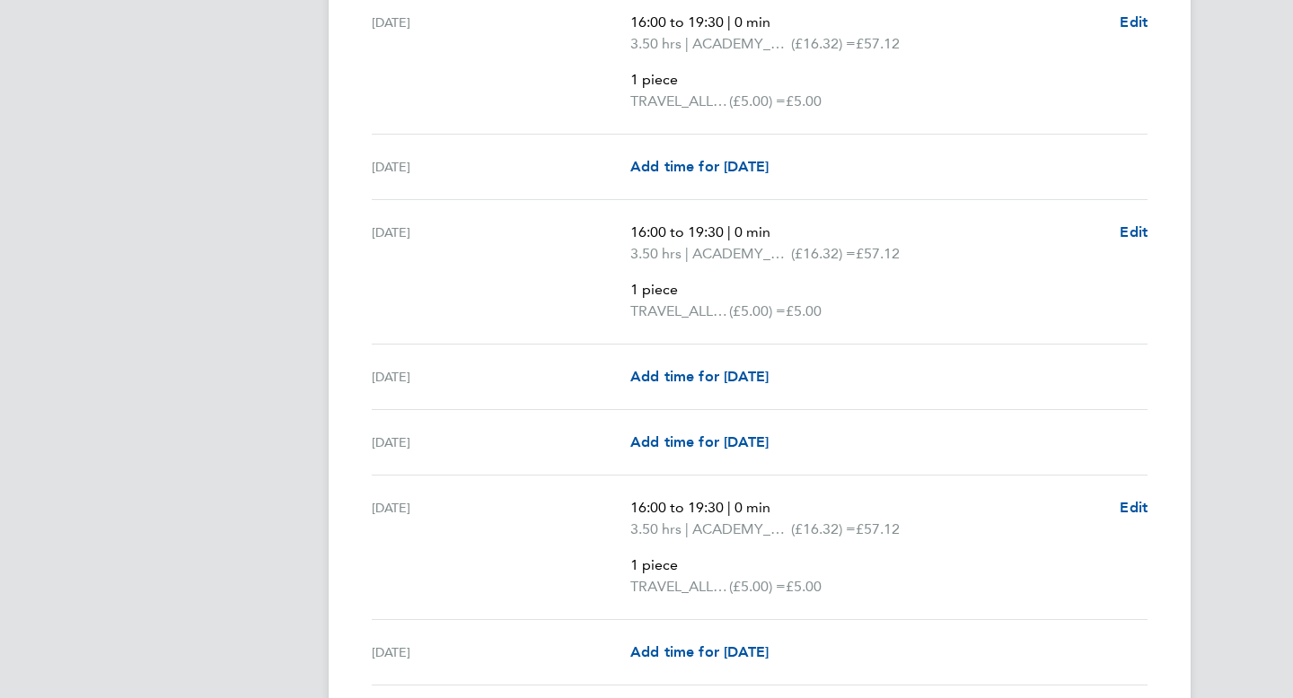
scroll to position [808, 0]
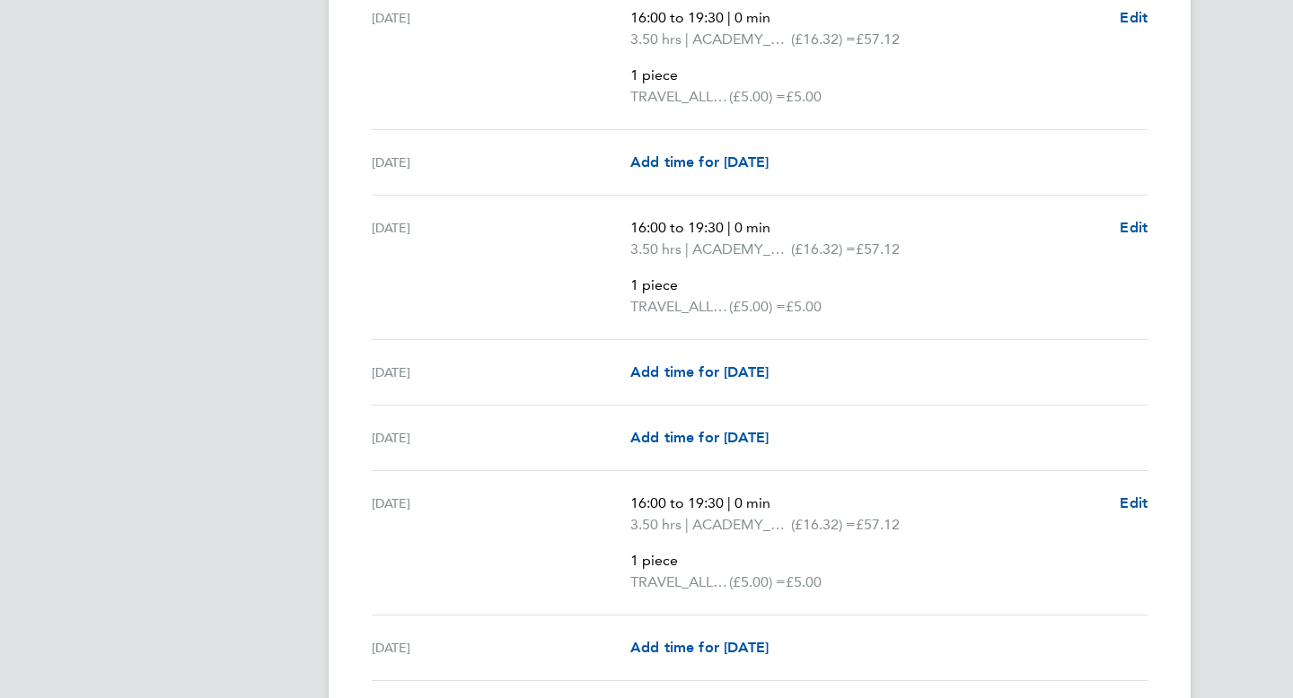
click at [923, 286] on p "1 piece" at bounding box center [867, 286] width 475 height 22
click at [1144, 224] on span "Edit" at bounding box center [1134, 227] width 28 height 17
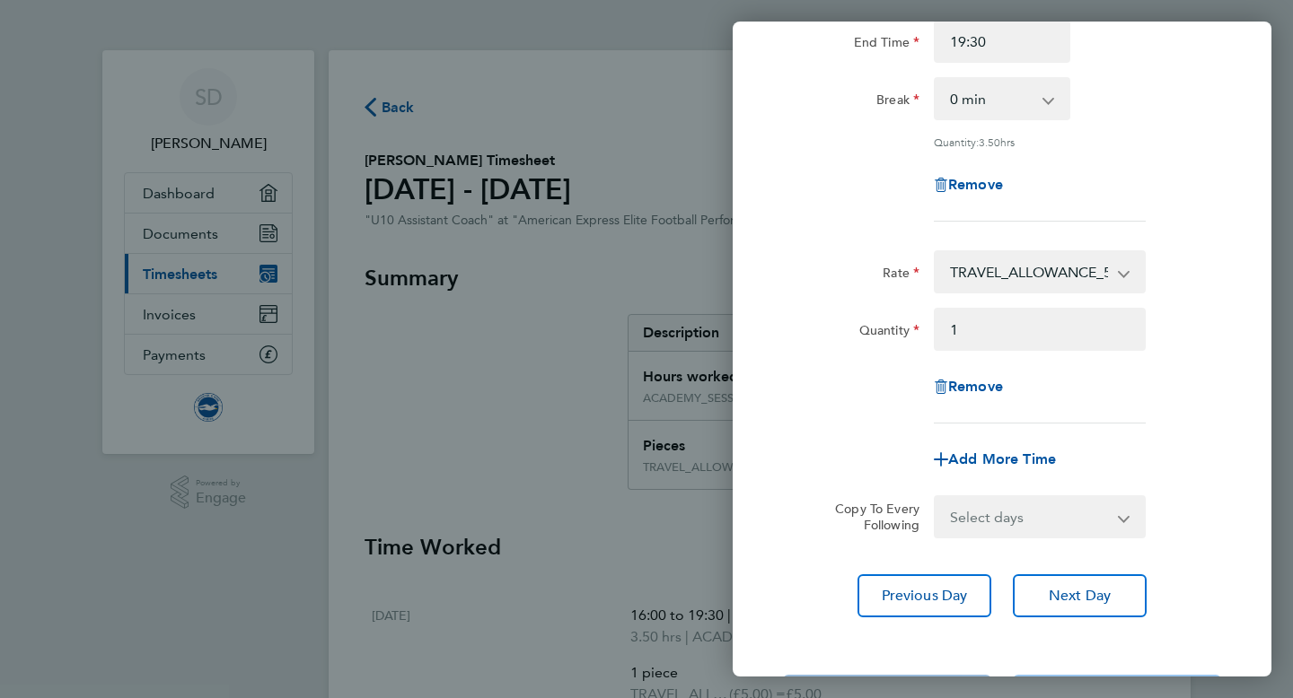
scroll to position [314, 0]
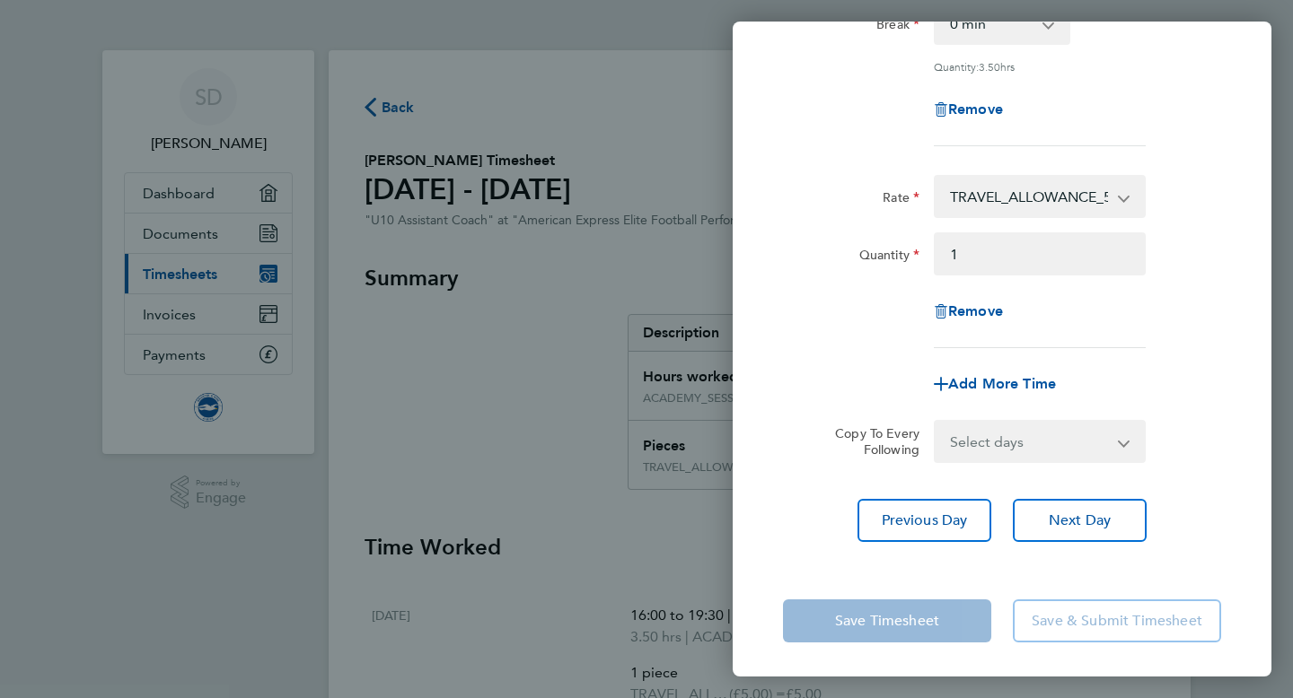
click at [992, 422] on select "Select days Day Weekday (Mon-Fri) Weekend (Sat-Sun) Monday Tuesday Wednesday Th…" at bounding box center [1030, 442] width 189 height 40
select select "FRI"
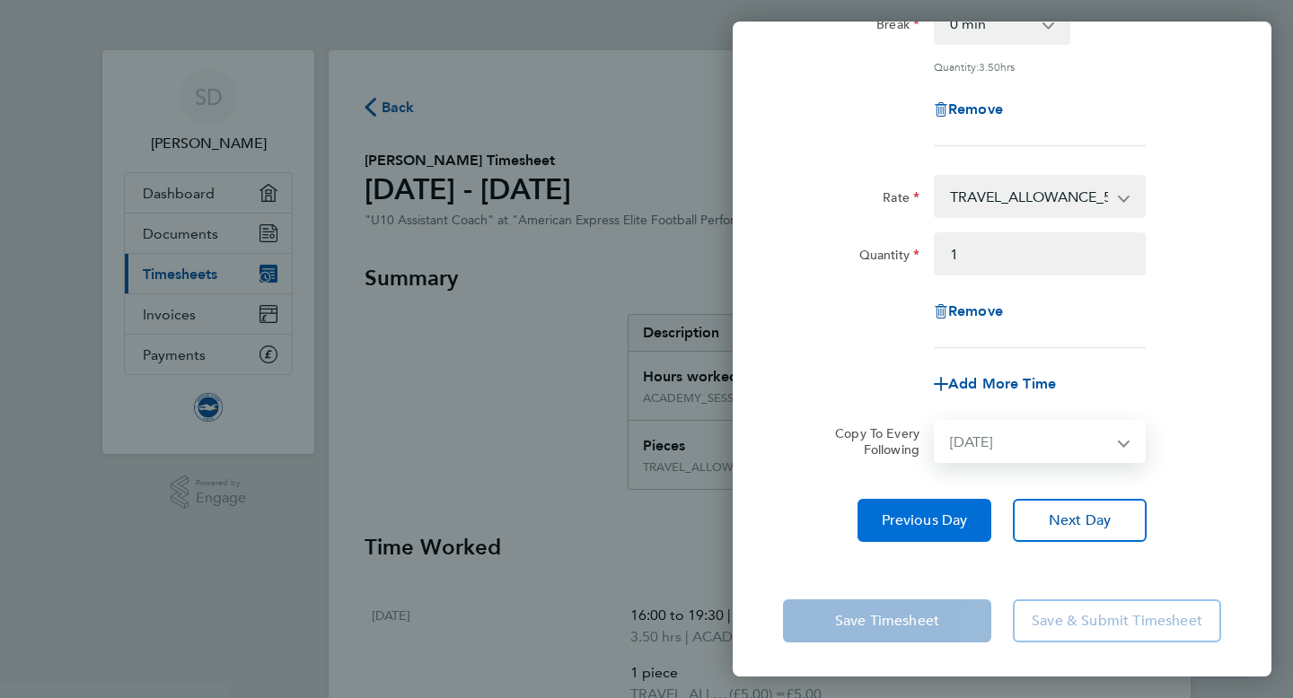
select select "2025-09-30"
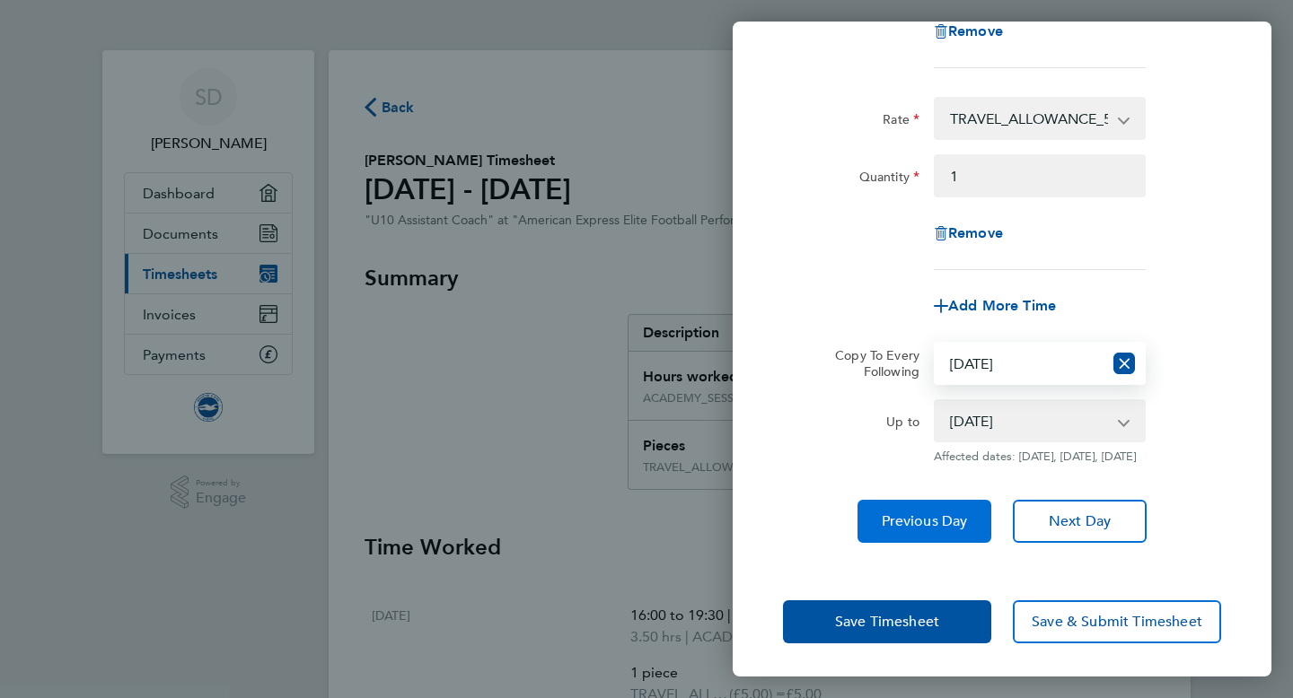
scroll to position [408, 0]
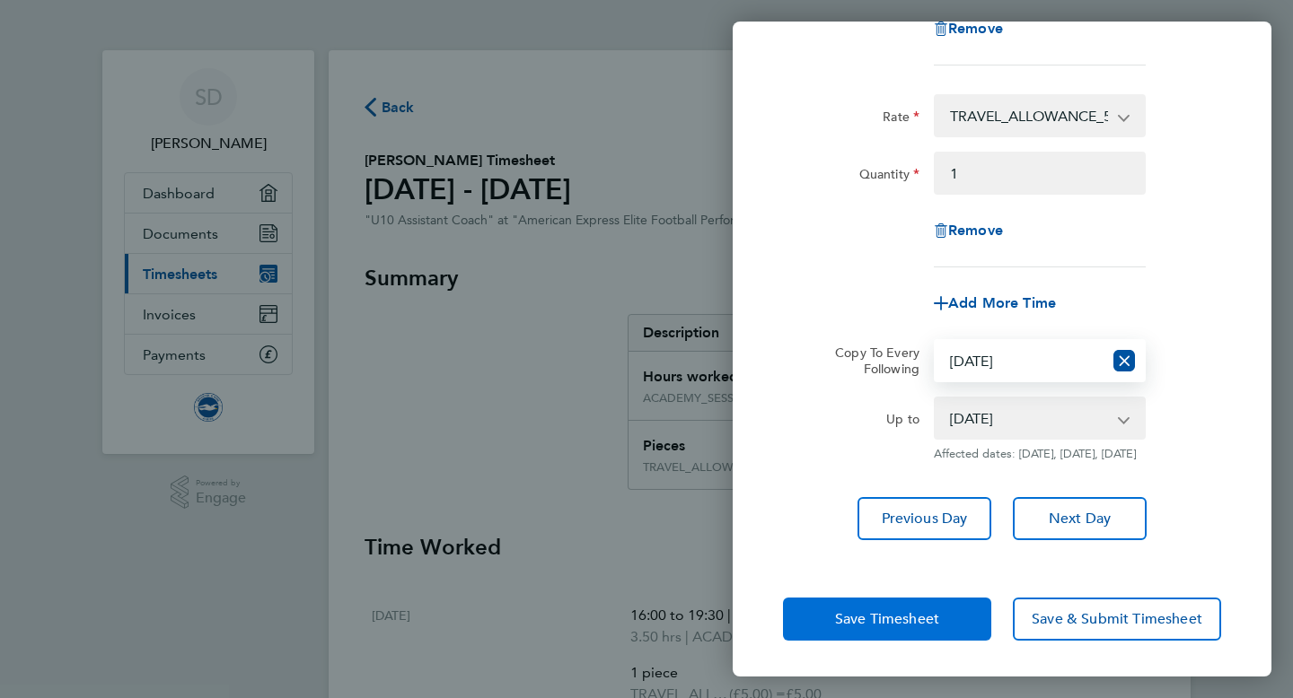
click at [934, 622] on span "Save Timesheet" at bounding box center [887, 620] width 104 height 18
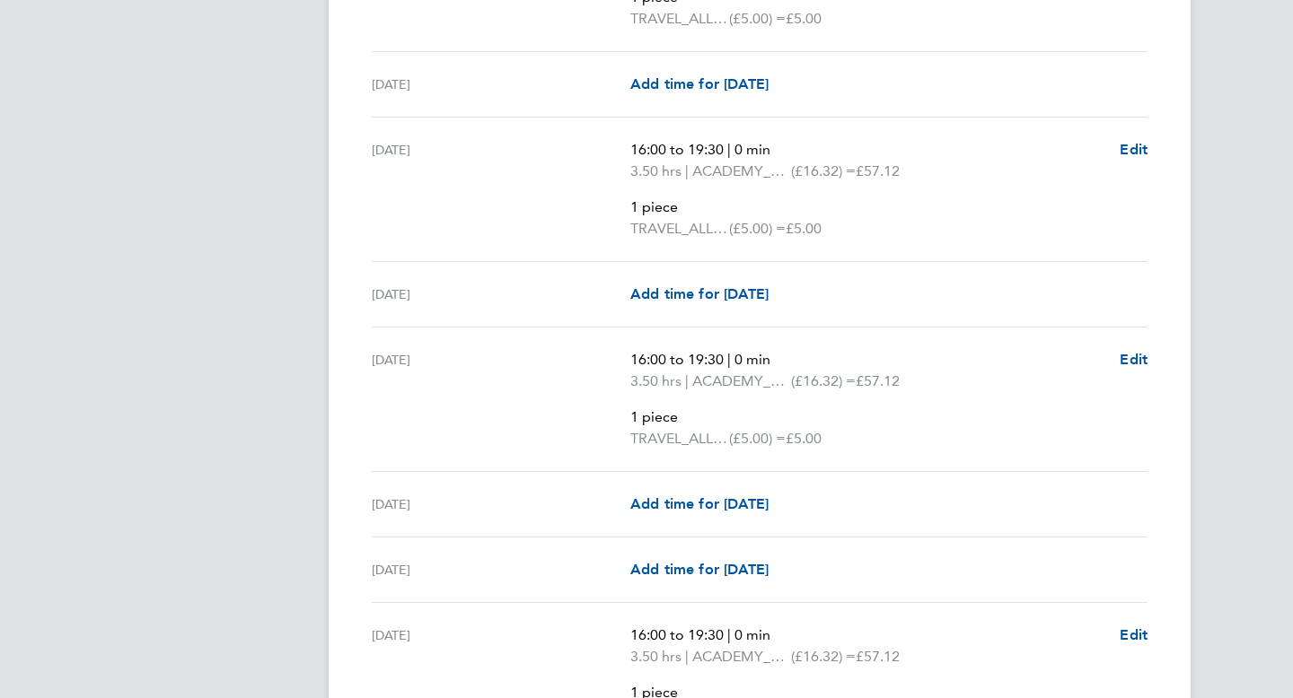
scroll to position [662, 0]
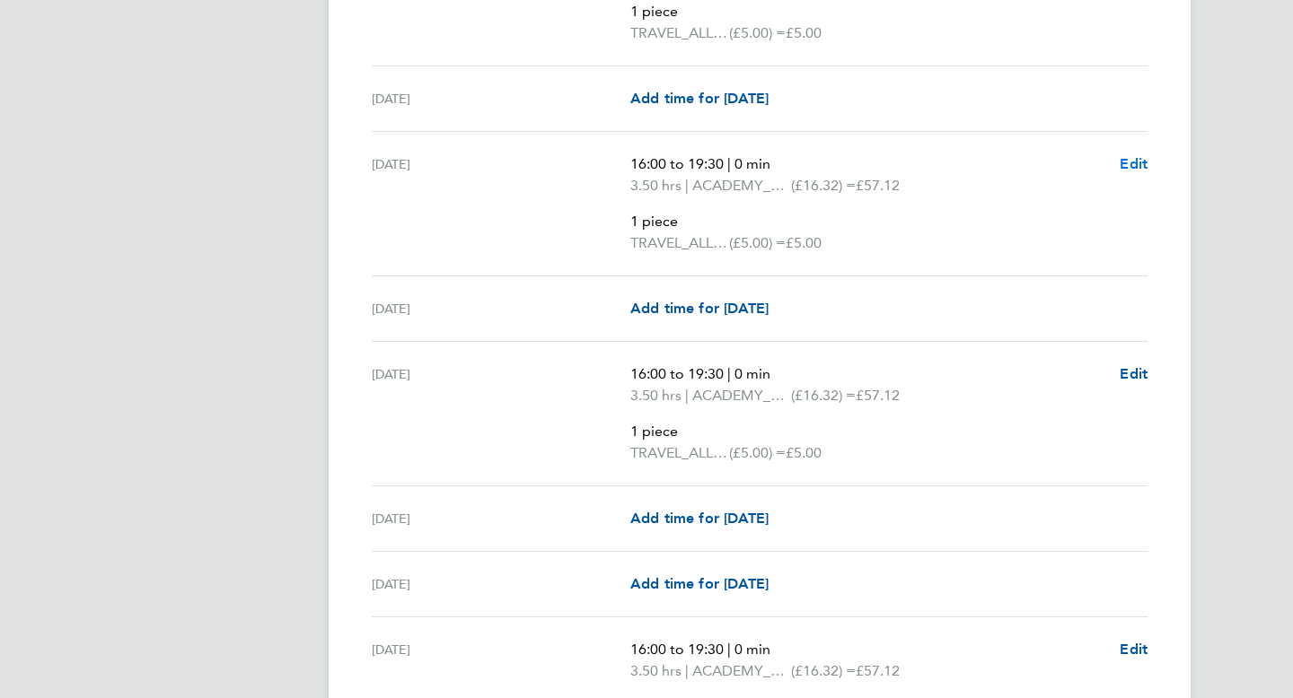
click at [1135, 168] on span "Edit" at bounding box center [1134, 163] width 28 height 17
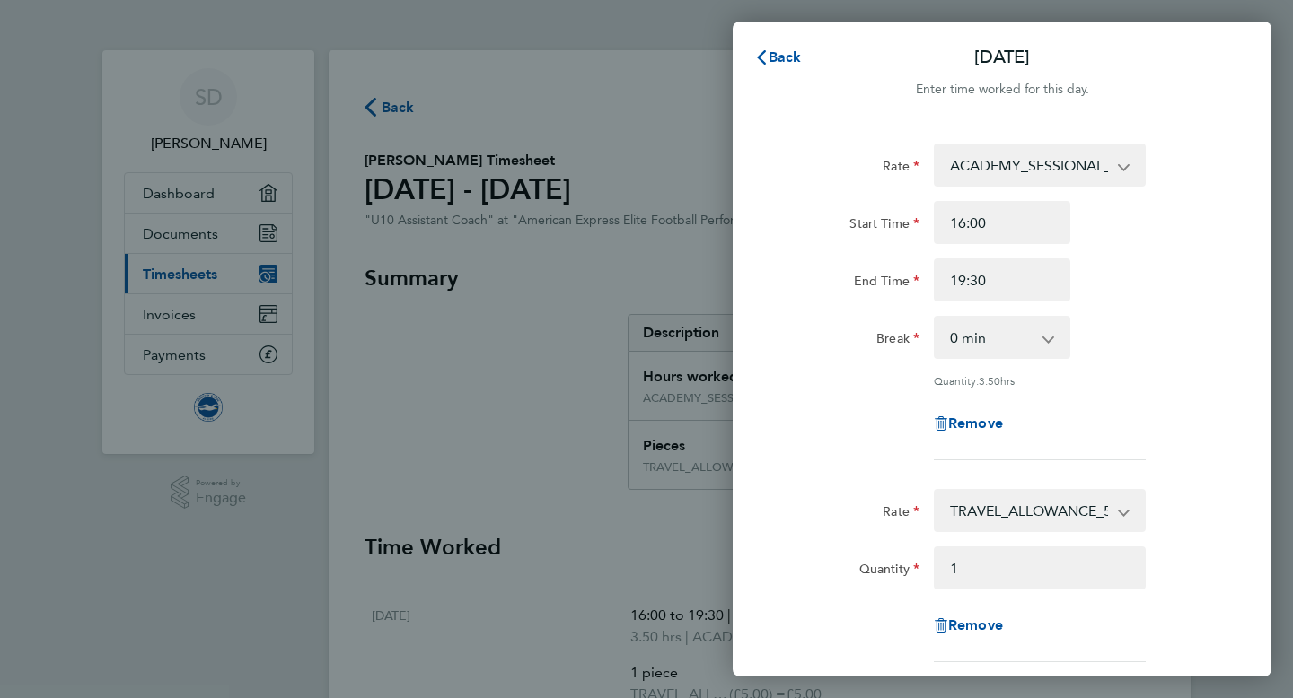
scroll to position [314, 0]
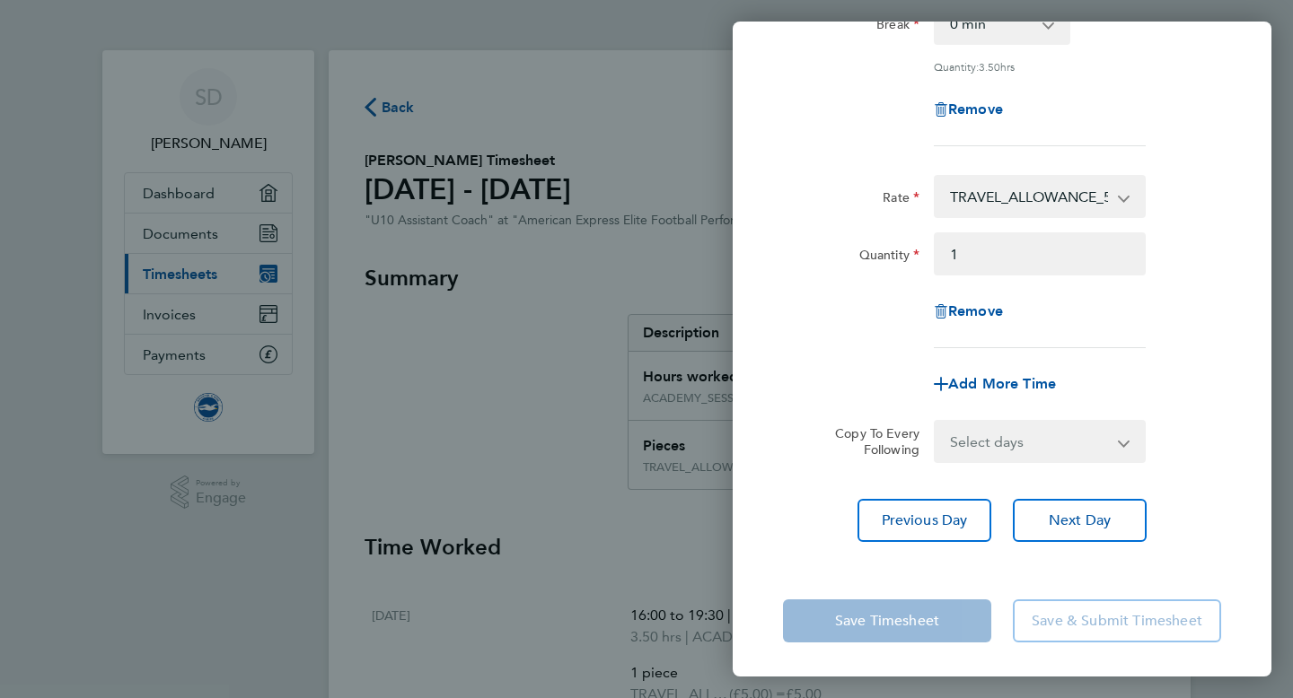
click at [1043, 465] on div "Rate ACADEMY_SESSIONAL_COACH - 16.32 Start Time 16:00 End Time 19:30 Break 0 mi…" at bounding box center [1002, 186] width 539 height 756
click at [1030, 453] on select "Select days Day Weekday (Mon-Fri) Weekend (Sat-Sun) Monday Tuesday Wednesday Th…" at bounding box center [1030, 442] width 189 height 40
select select "WED"
select select "2025-09-30"
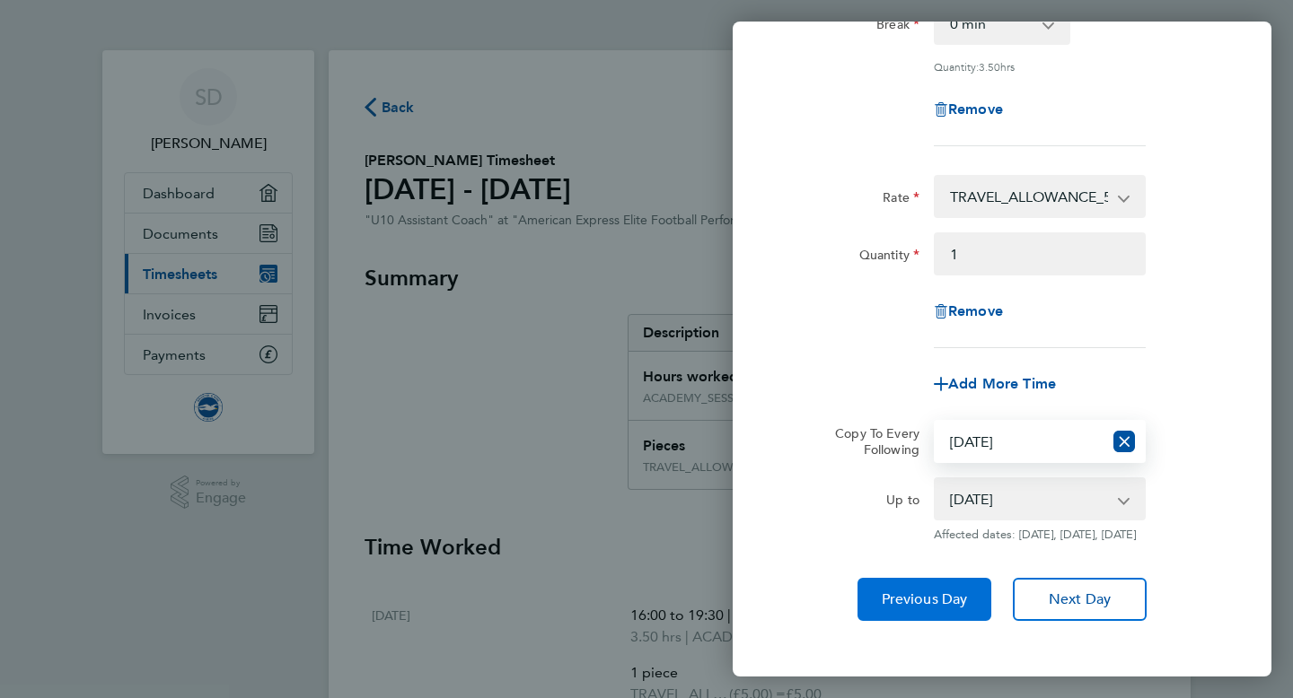
scroll to position [408, 0]
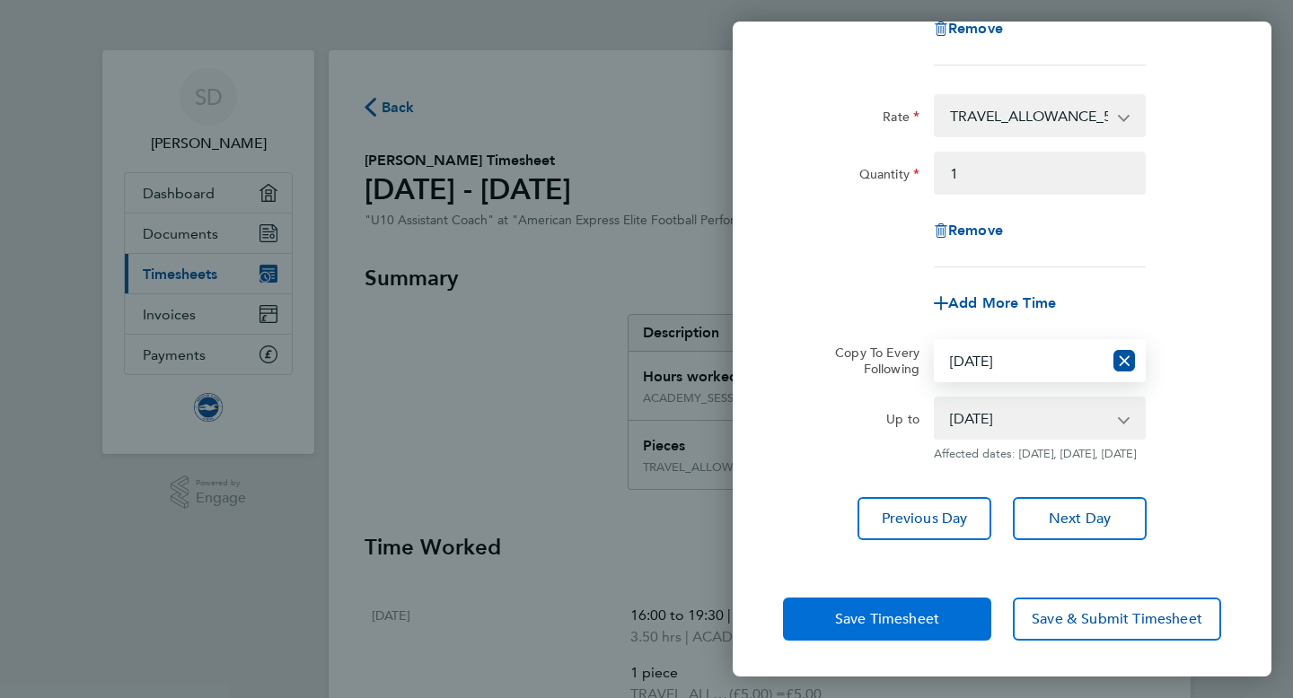
click at [933, 613] on span "Save Timesheet" at bounding box center [887, 620] width 104 height 18
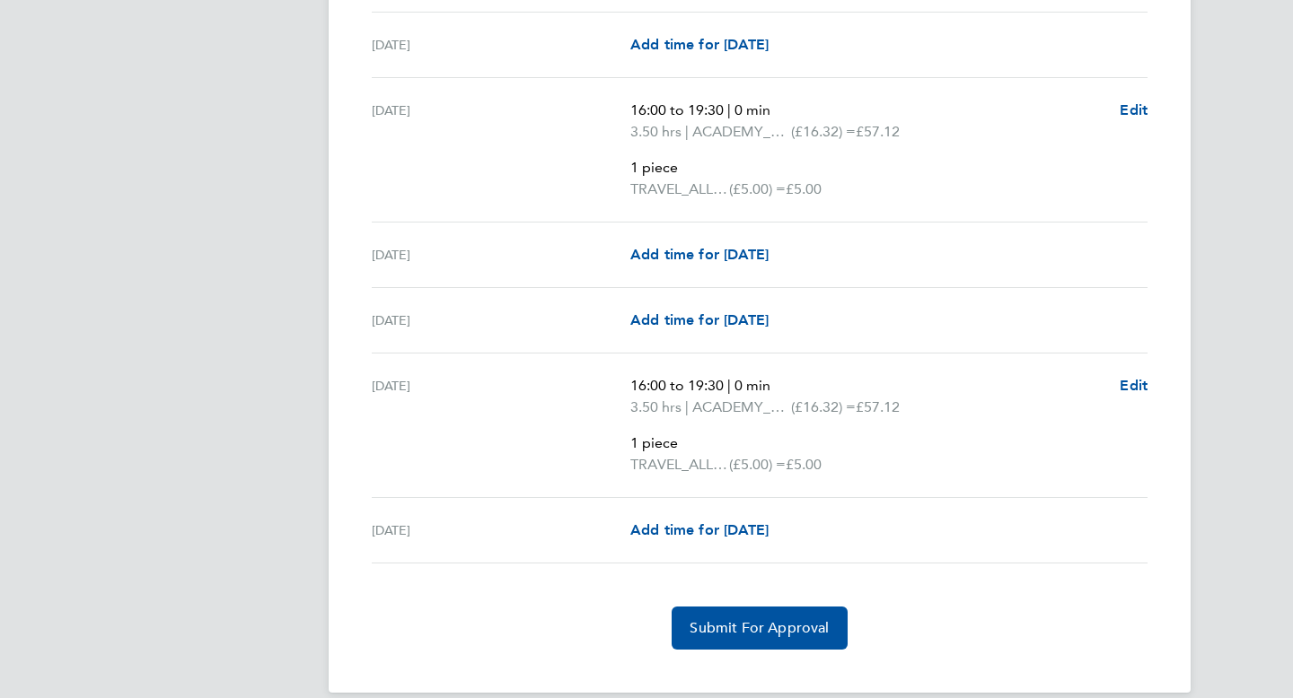
scroll to position [2984, 0]
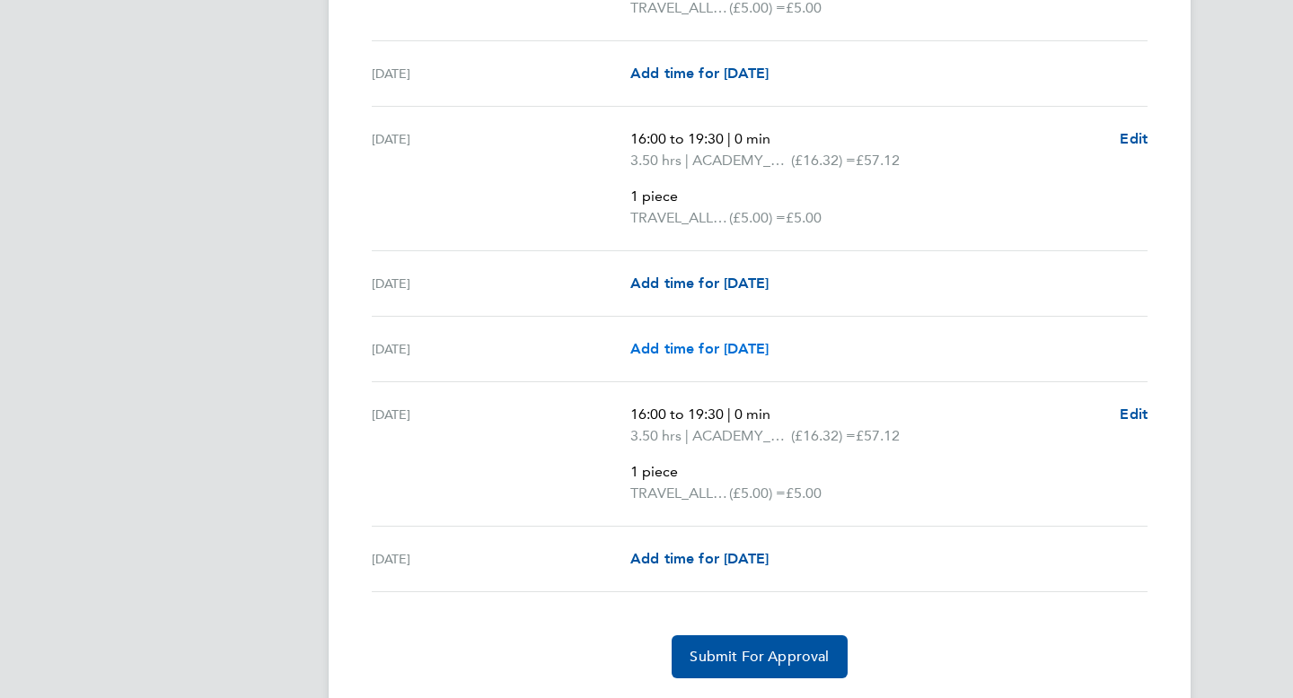
click at [754, 355] on span "Add time for Sun 28 Sep" at bounding box center [699, 348] width 138 height 17
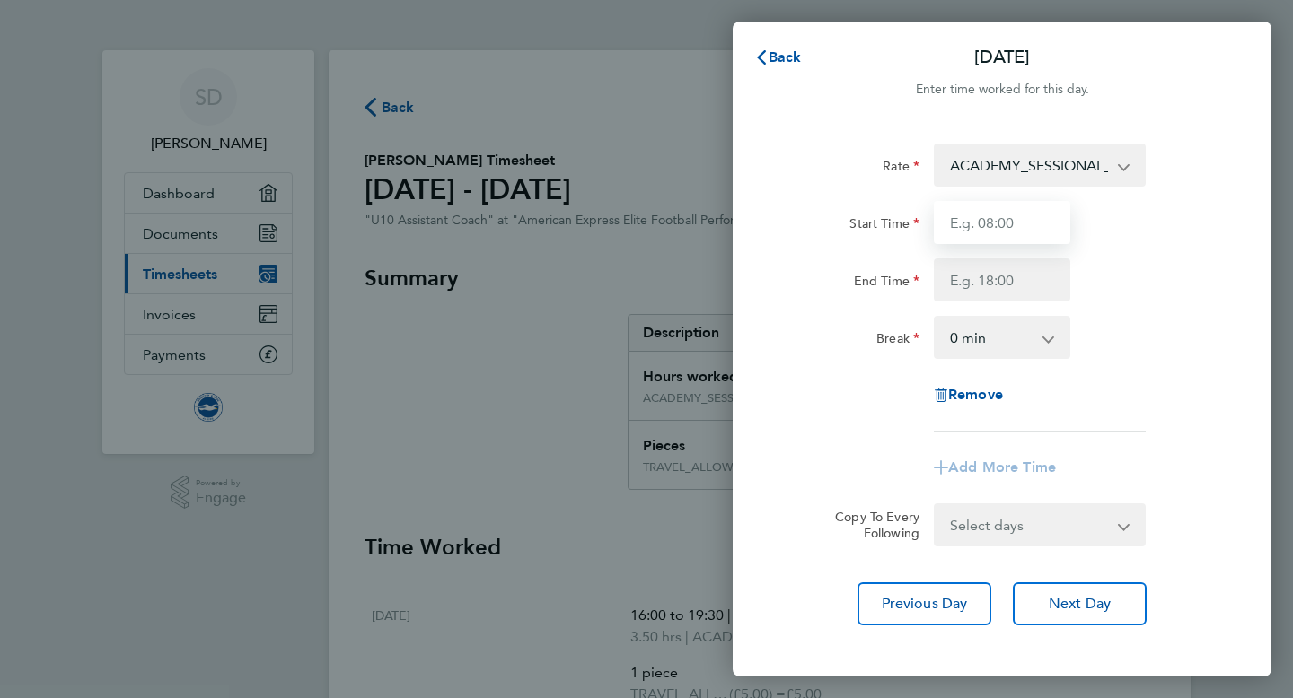
click at [1005, 213] on input "Start Time" at bounding box center [1002, 222] width 136 height 43
type input "07:00"
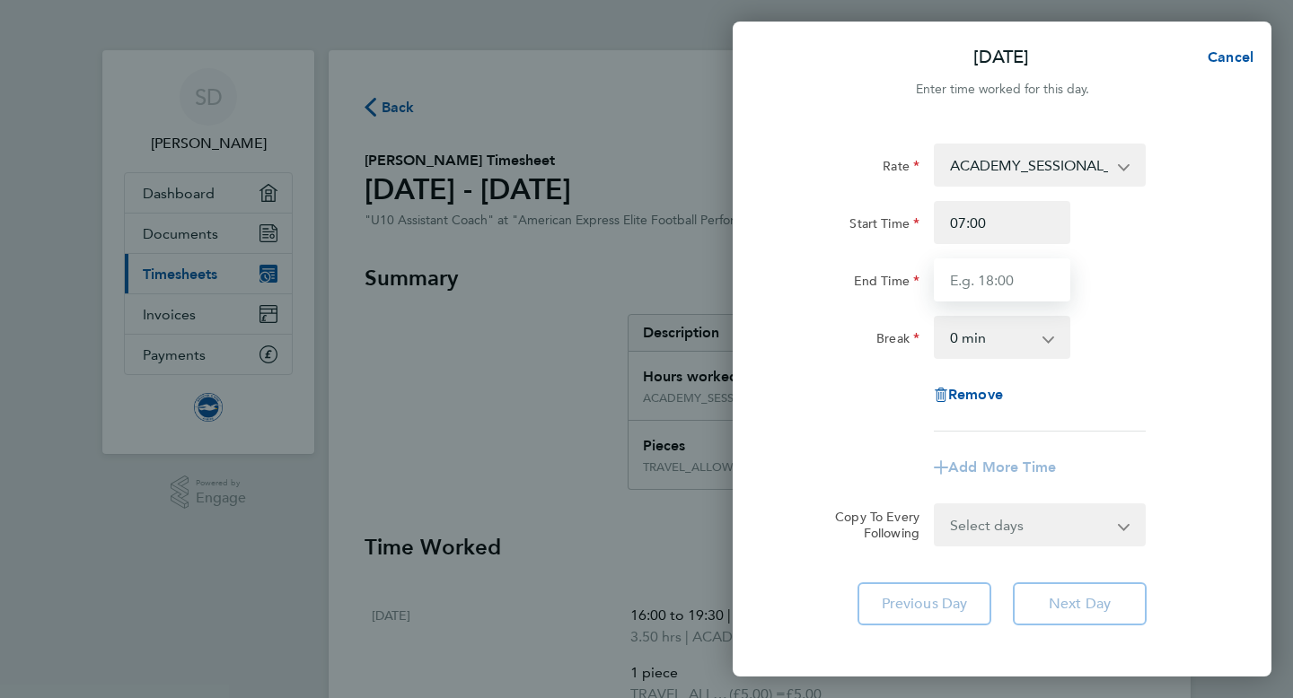
click at [1022, 278] on input "End Time" at bounding box center [1002, 280] width 136 height 43
type input "3"
type input "15:30"
click at [1182, 435] on app-timesheet-line-form-group "Rate ACADEMY_SESSIONAL_COACH - 16.32 TRAVEL_ALLOWANCE_5 - 5.00 Start Time 07:00…" at bounding box center [1002, 317] width 438 height 346
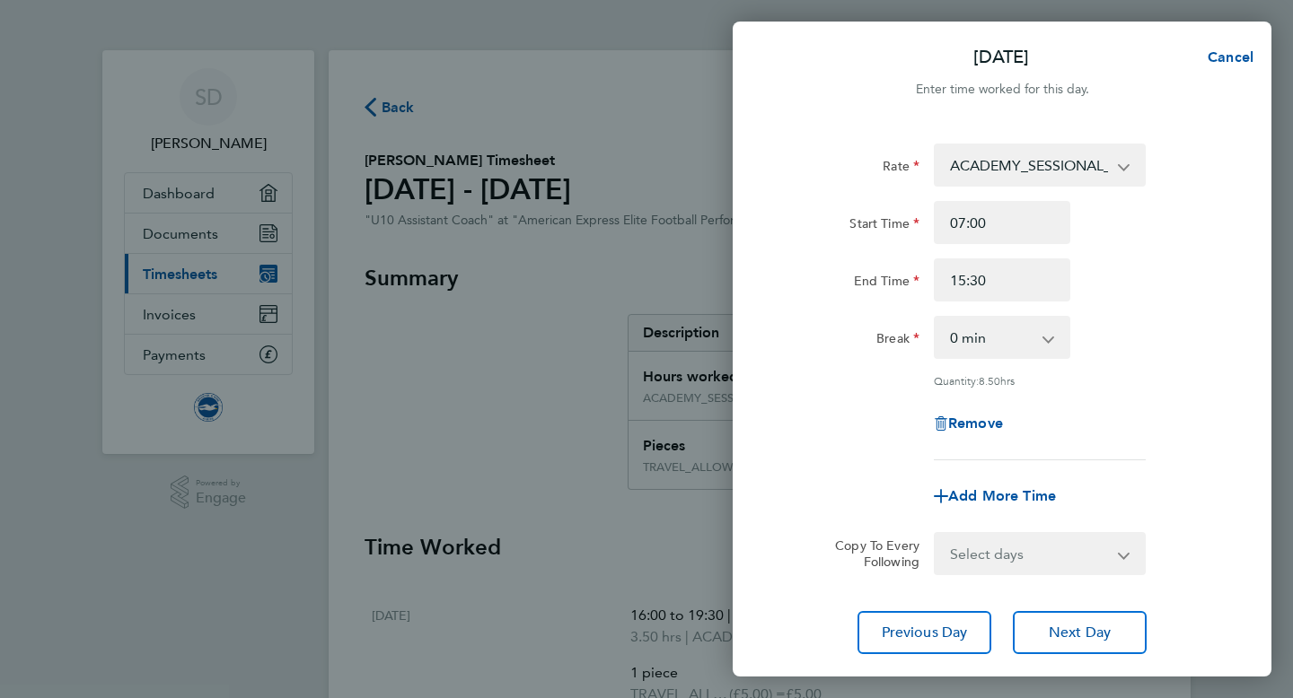
click at [1054, 504] on div "Add More Time" at bounding box center [1002, 496] width 151 height 43
click at [1042, 504] on div "Add More Time" at bounding box center [1002, 496] width 151 height 43
click at [1033, 503] on span "Add More Time" at bounding box center [1002, 496] width 108 height 17
select select "null"
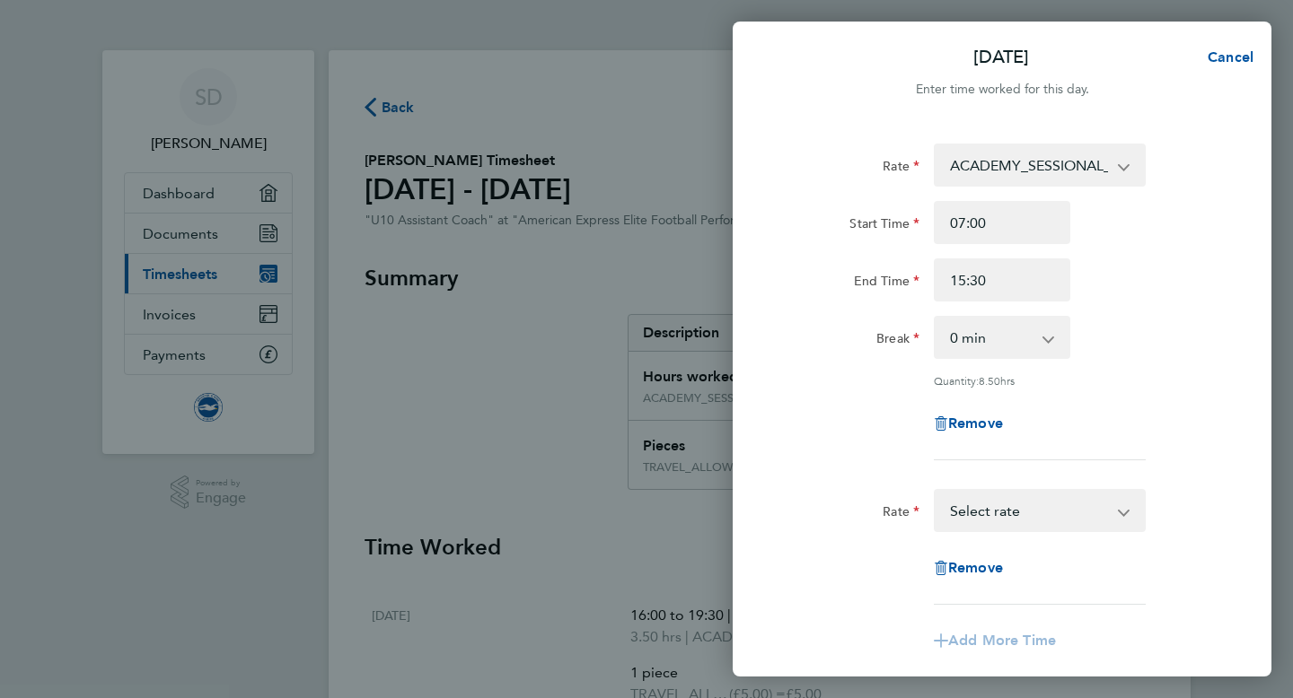
click at [1033, 506] on select "TRAVEL_ALLOWANCE_5 - 5.00 ACADEMY_SESSIONAL_COACH - 16.32 Select rate" at bounding box center [1029, 511] width 187 height 40
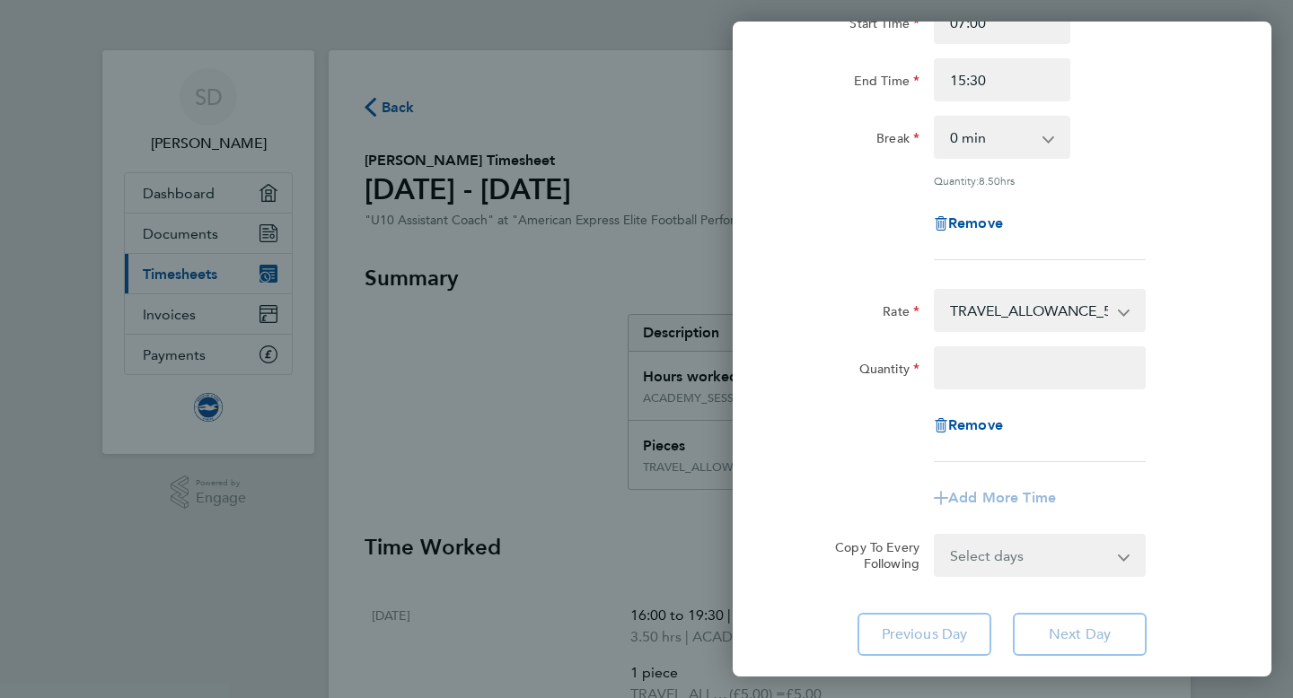
scroll to position [219, 0]
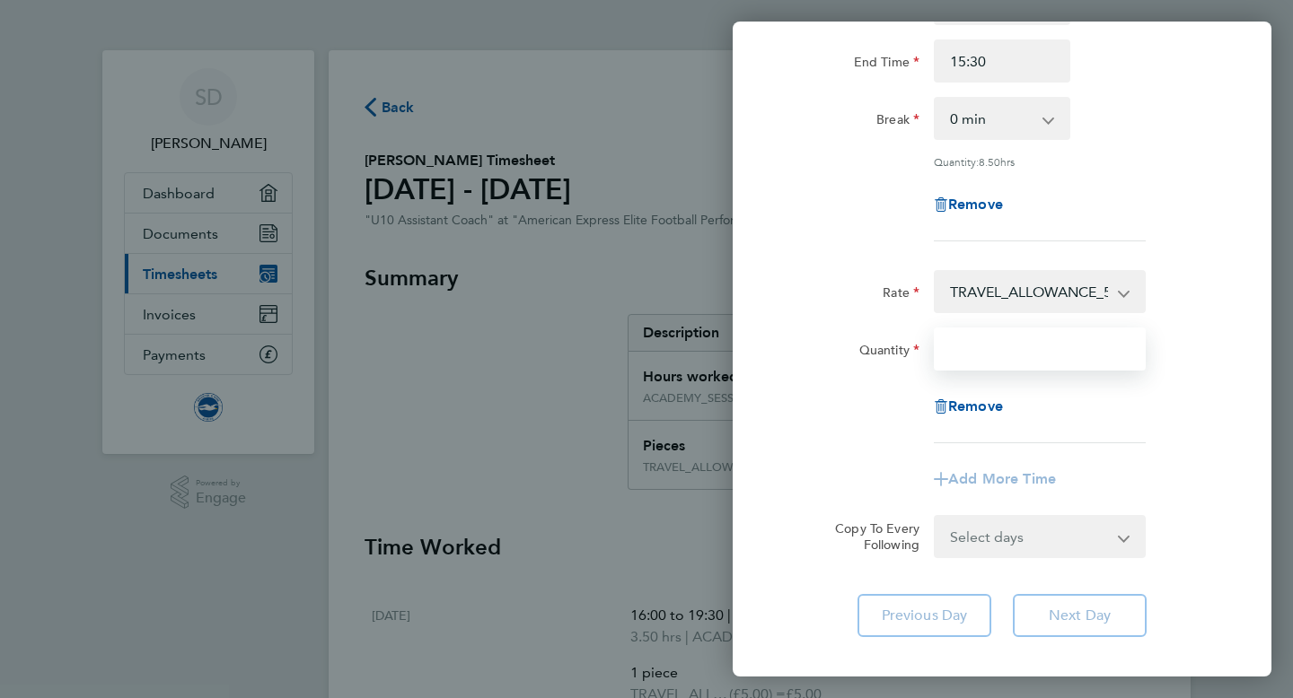
click at [975, 351] on input "Quantity" at bounding box center [1040, 349] width 212 height 43
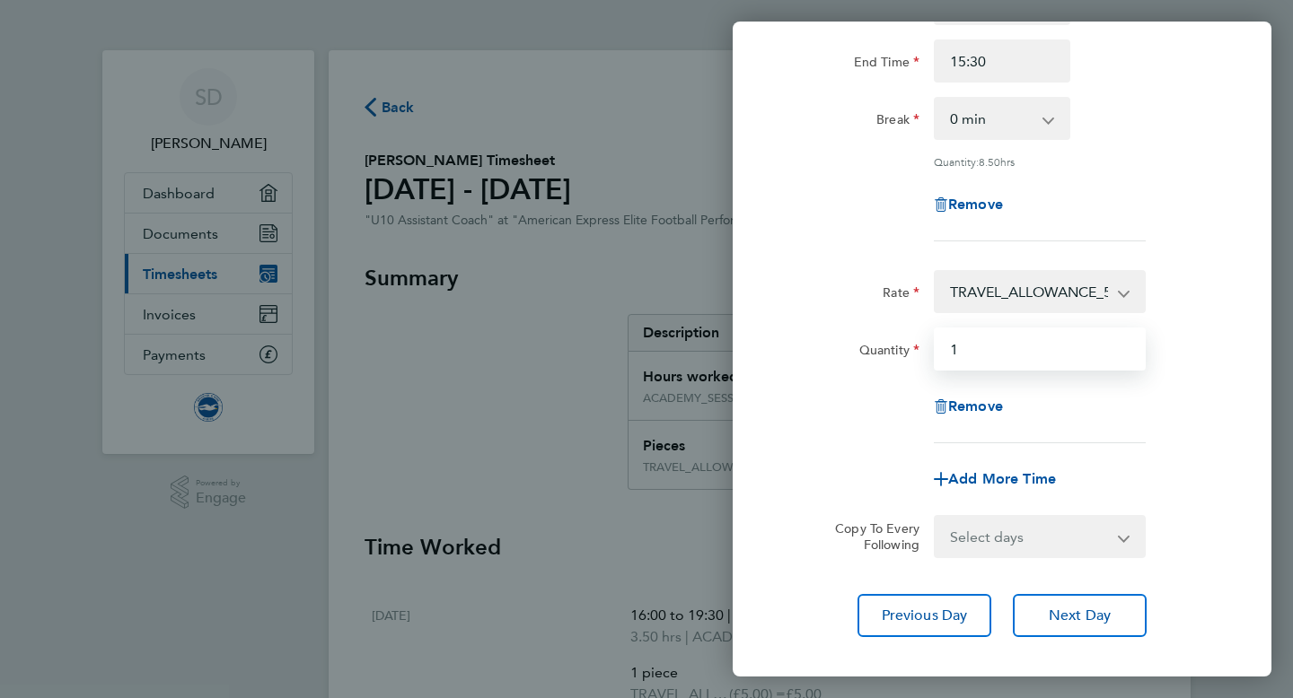
type input "1"
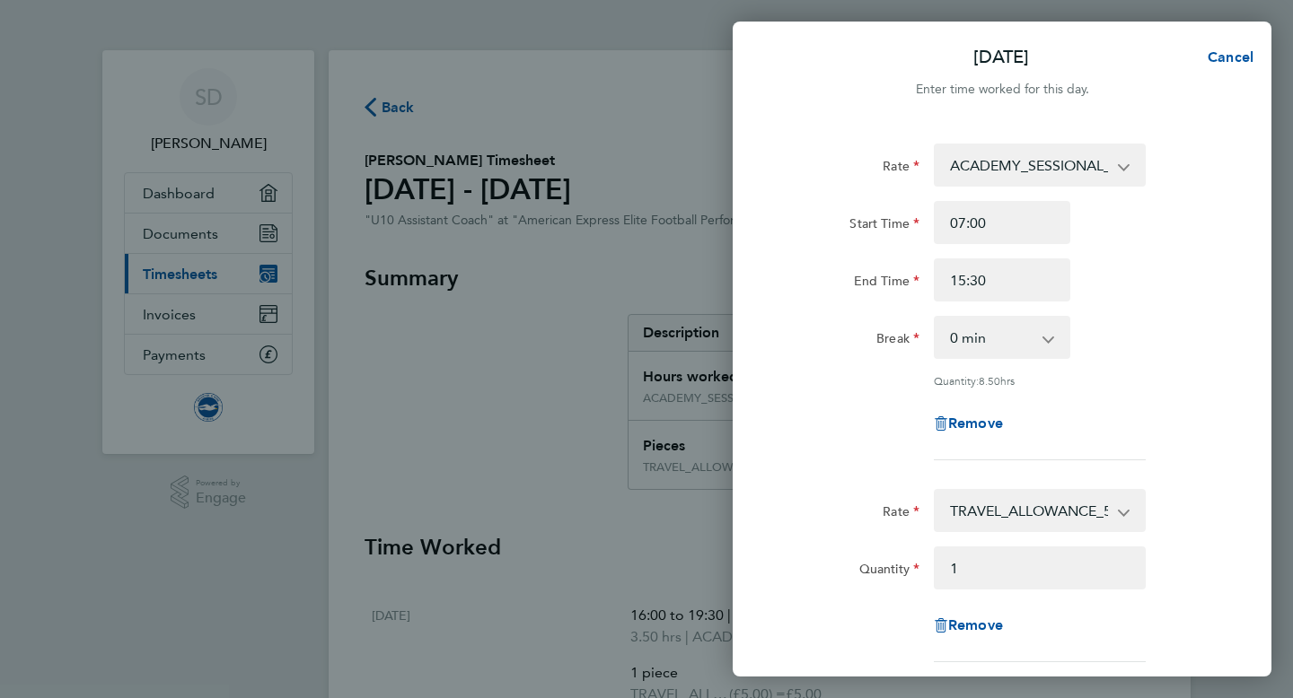
scroll to position [314, 0]
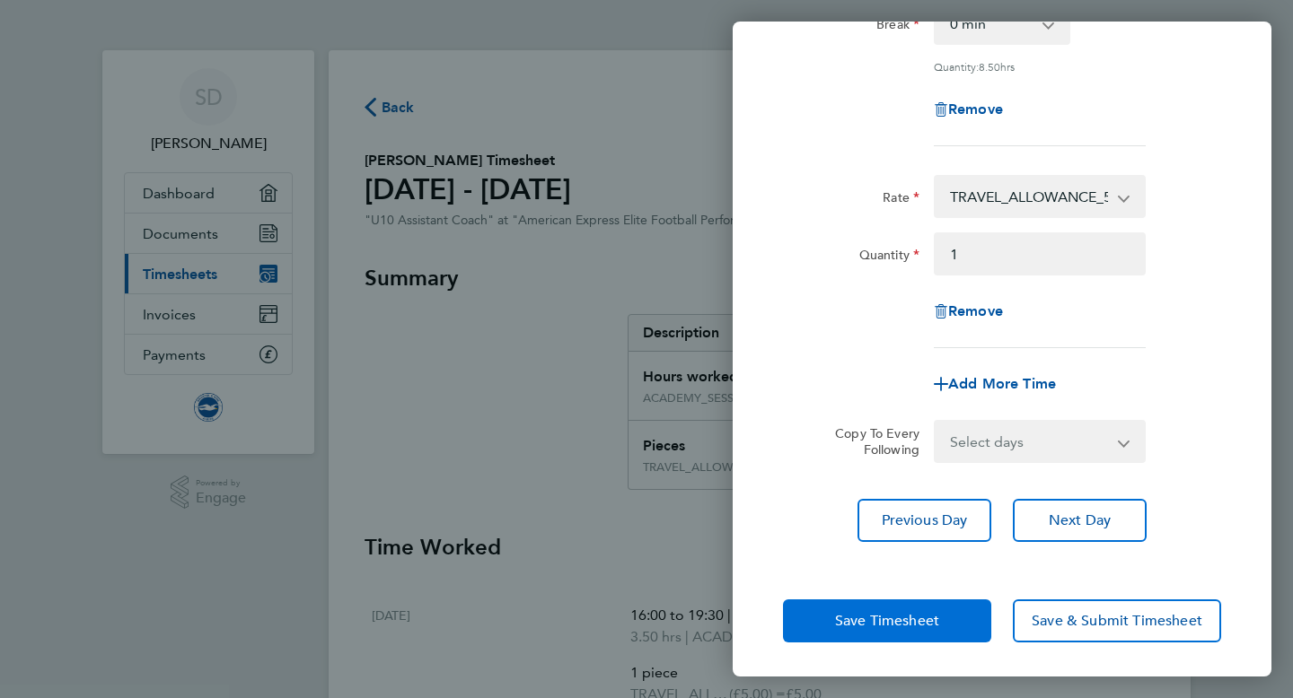
click at [898, 621] on span "Save Timesheet" at bounding box center [887, 621] width 104 height 18
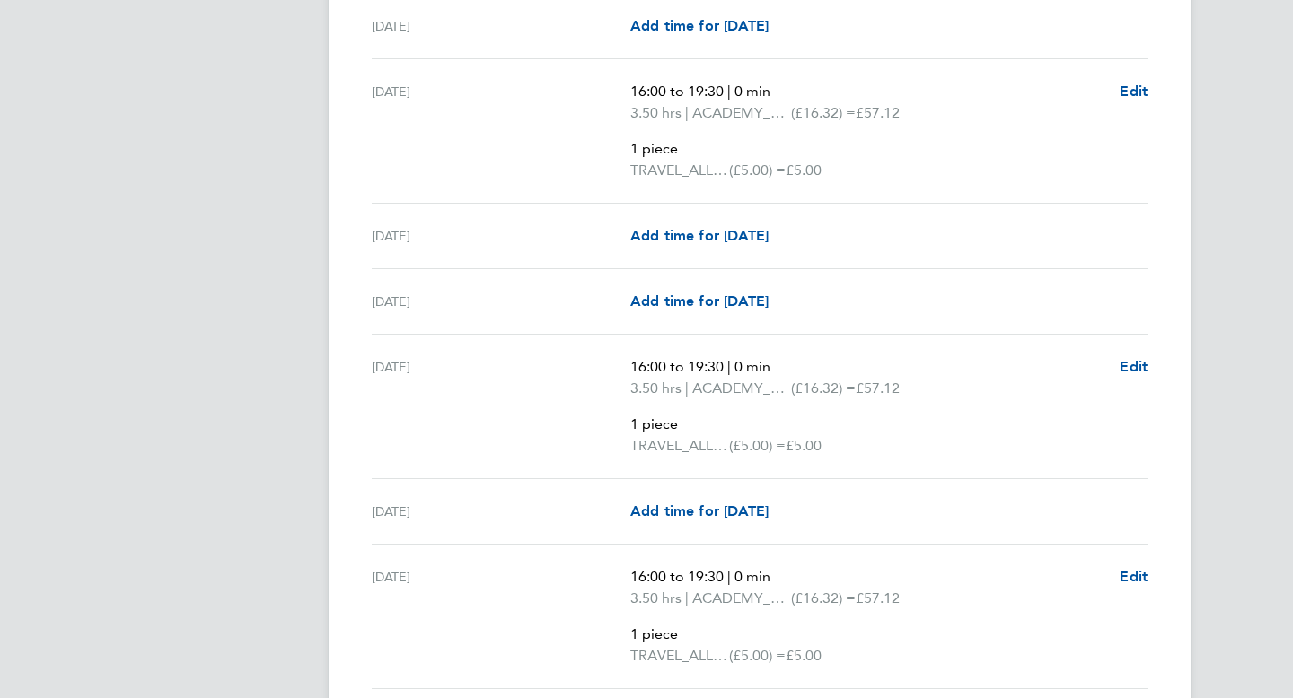
scroll to position [2344, 0]
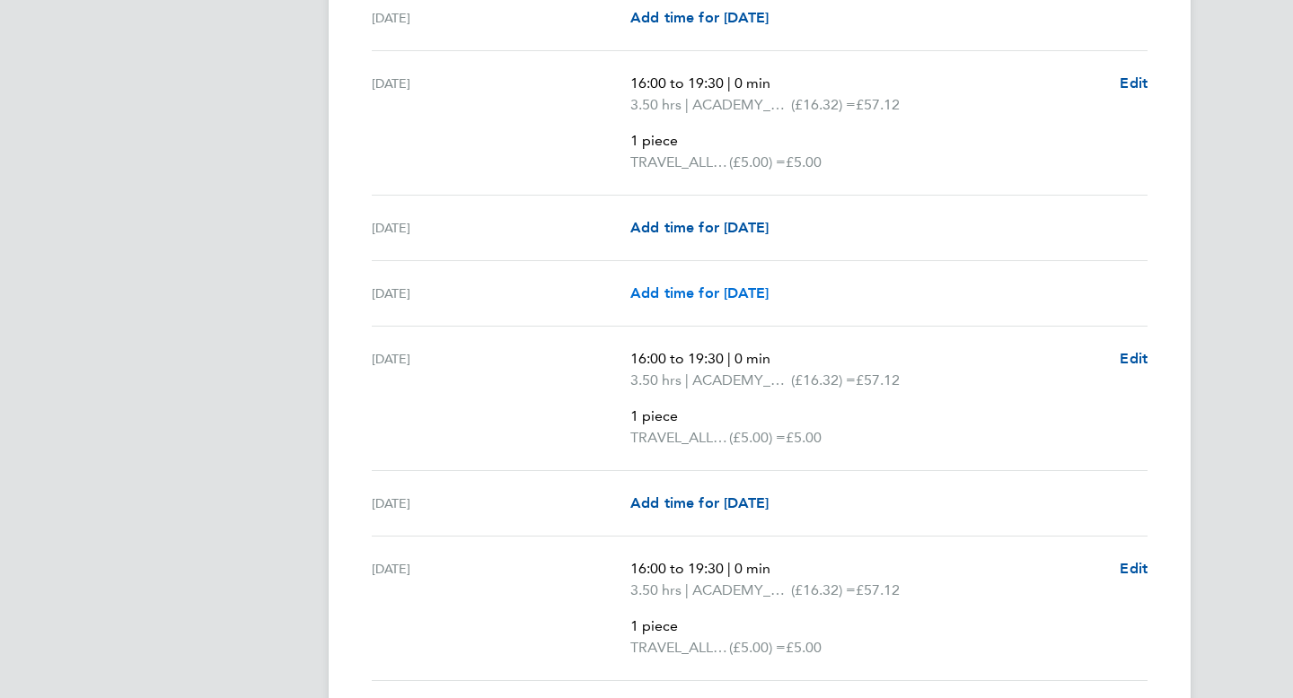
click at [761, 297] on span "Add time for Sun 21 Sep" at bounding box center [699, 293] width 138 height 17
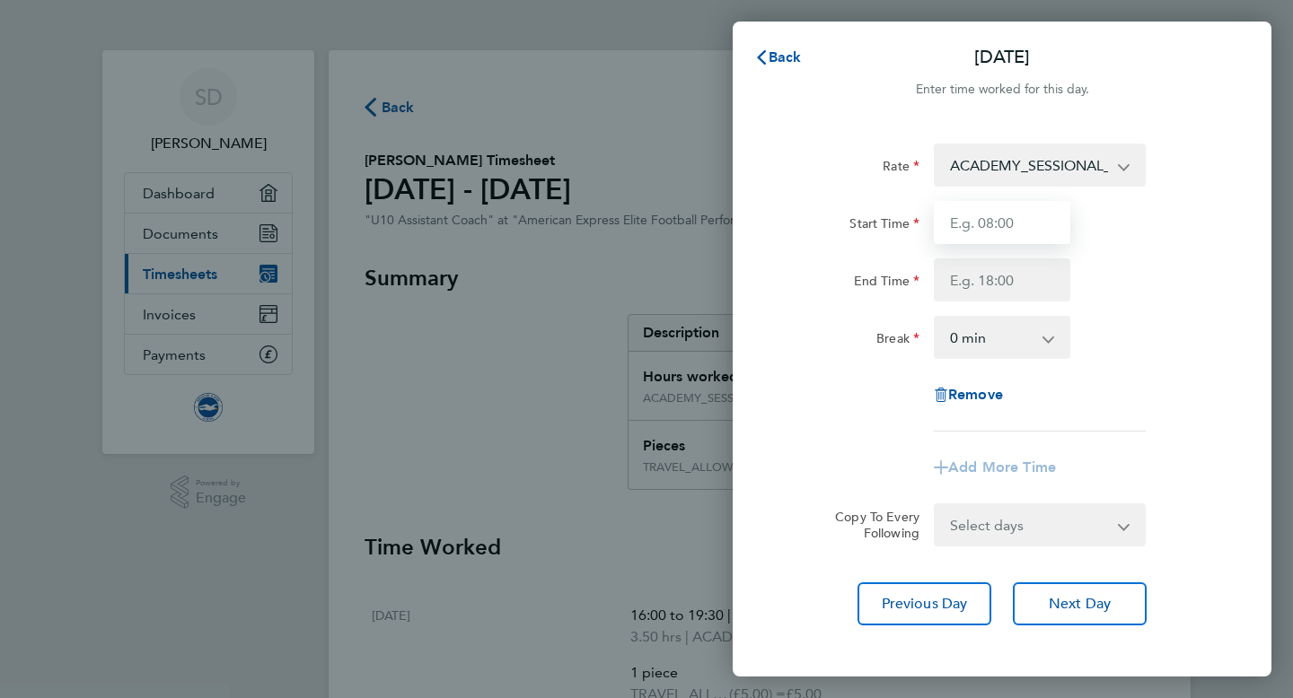
click at [988, 232] on input "Start Time" at bounding box center [1002, 222] width 136 height 43
type input "09:00"
click at [980, 282] on input "End Time" at bounding box center [1002, 280] width 136 height 43
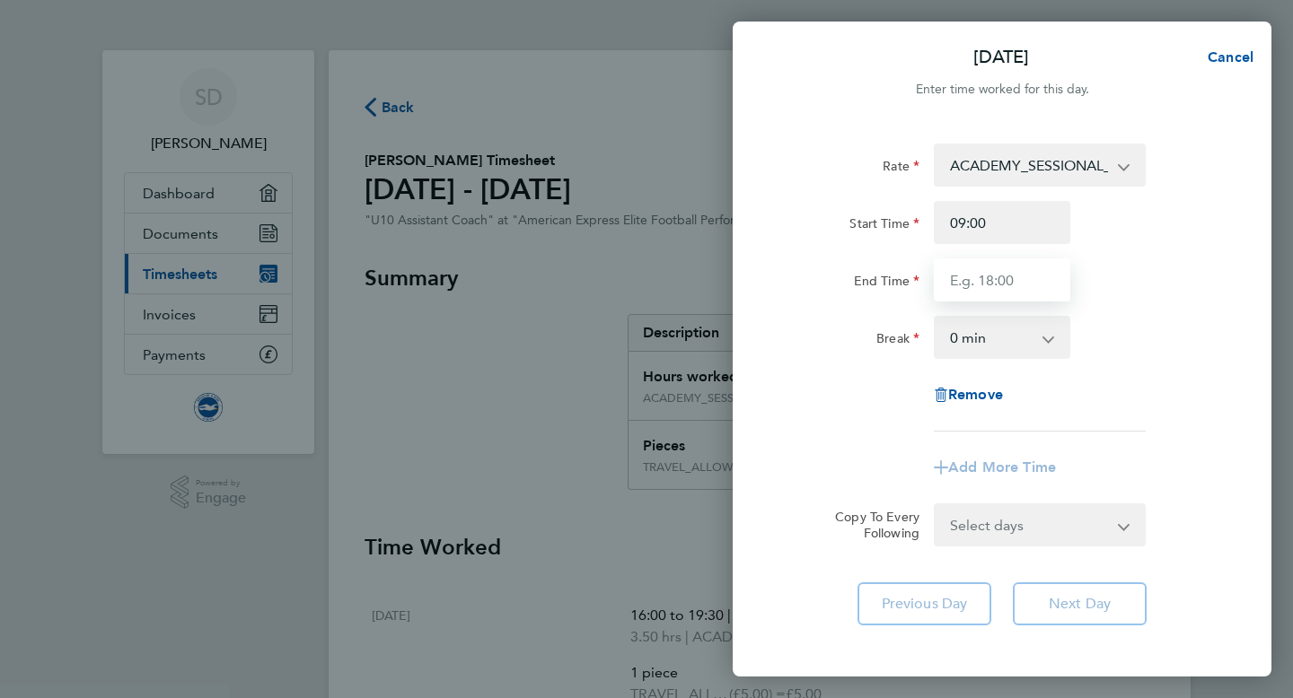
type input "3"
type input "15:00"
click at [1140, 302] on div "Rate ACADEMY_SESSIONAL_COACH - 16.32 TRAVEL_ALLOWANCE_5 - 5.00 Start Time 09:00…" at bounding box center [1002, 288] width 438 height 288
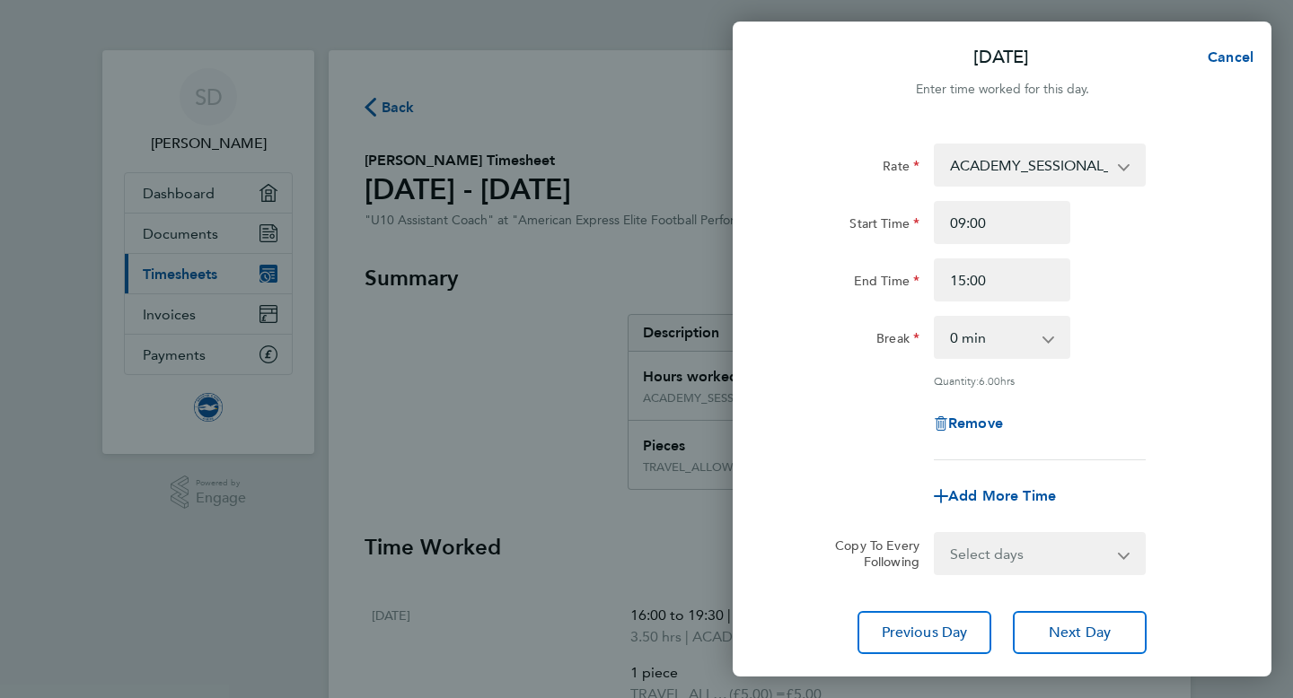
scroll to position [112, 0]
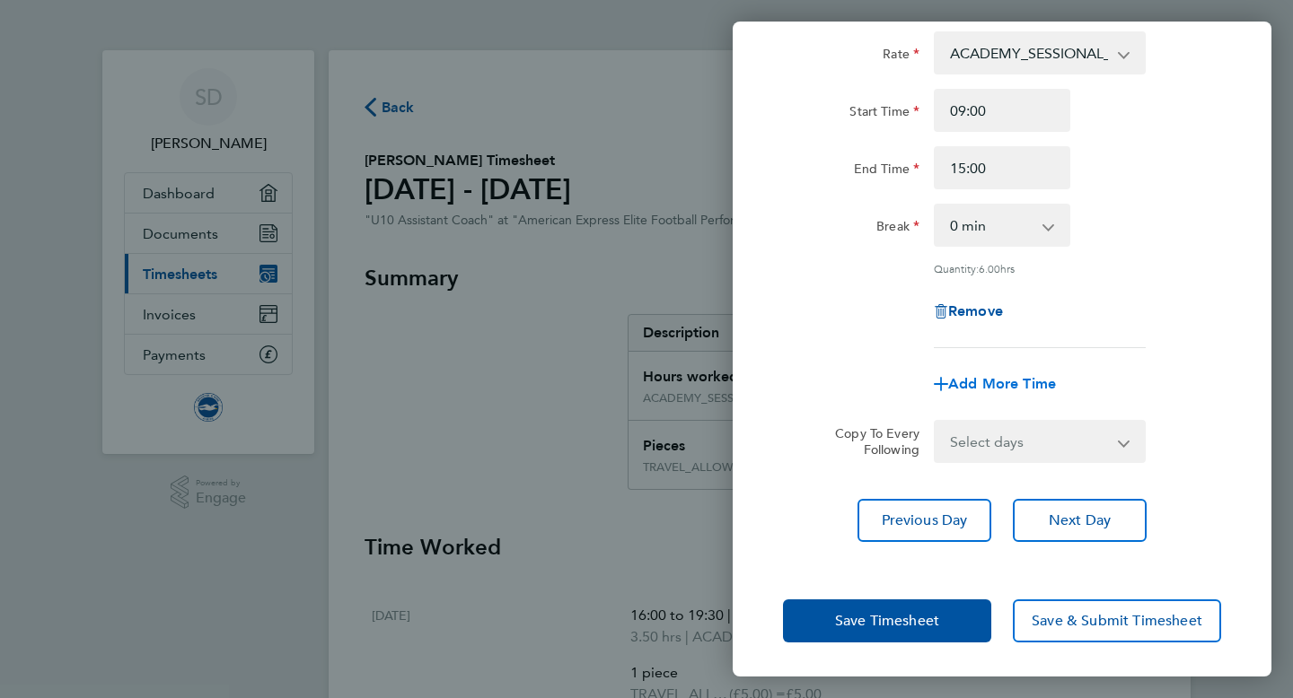
click at [1000, 389] on span "Add More Time" at bounding box center [1002, 383] width 108 height 17
select select "null"
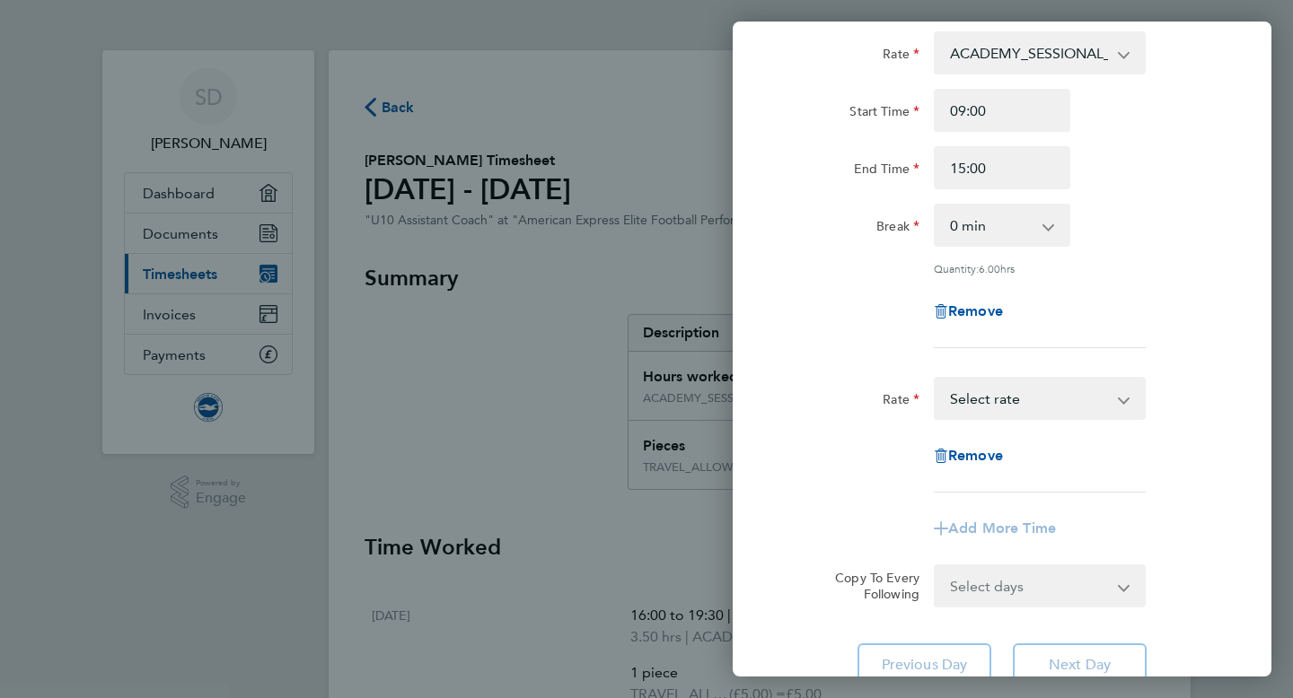
click at [999, 409] on select "TRAVEL_ALLOWANCE_5 - 5.00 ACADEMY_SESSIONAL_COACH - 16.32 Select rate" at bounding box center [1029, 399] width 187 height 40
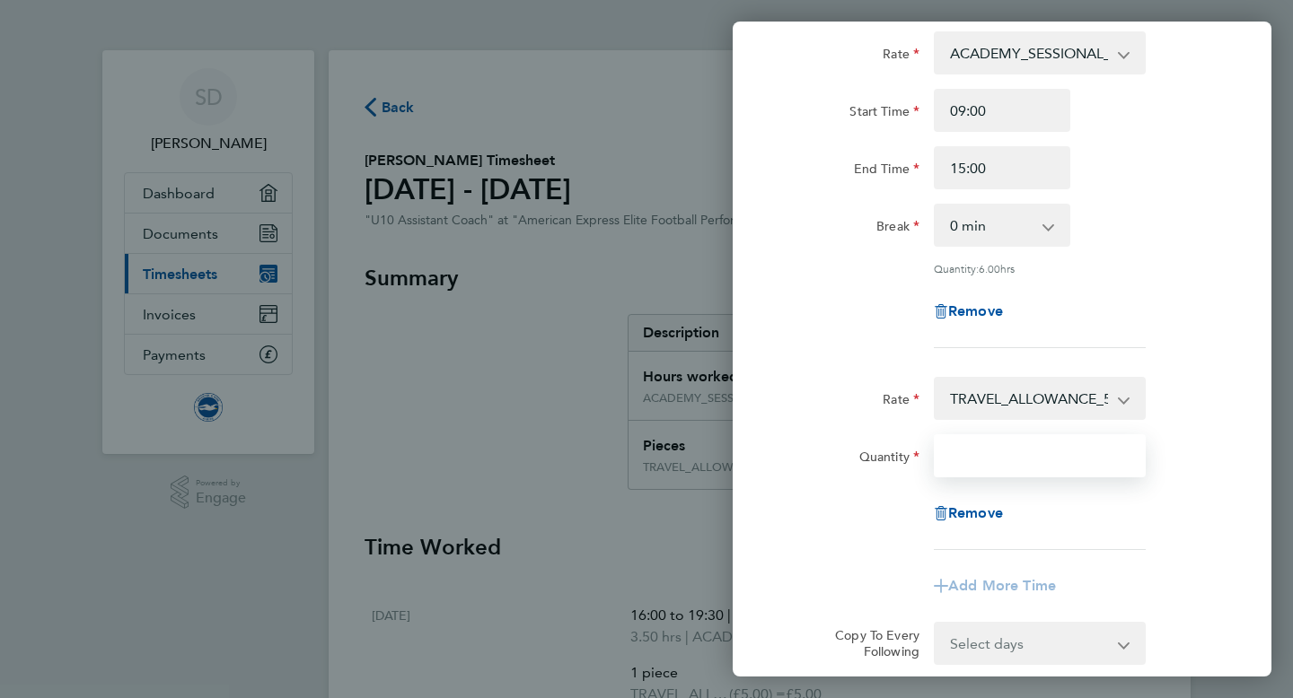
click at [982, 454] on input "Quantity" at bounding box center [1040, 456] width 212 height 43
type input "1"
click at [831, 480] on div "Rate TRAVEL_ALLOWANCE_5 - 5.00 ACADEMY_SESSIONAL_COACH - 16.32 Quantity 1 Remove" at bounding box center [1002, 463] width 438 height 173
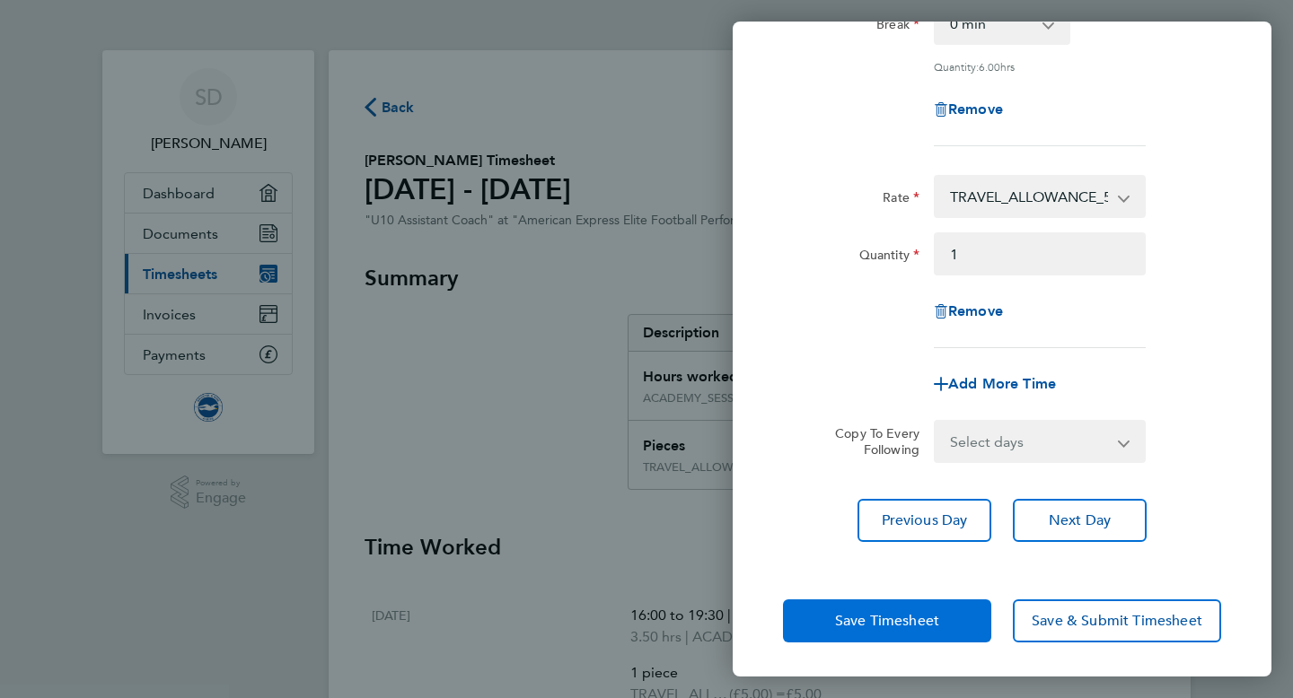
click at [869, 626] on span "Save Timesheet" at bounding box center [887, 621] width 104 height 18
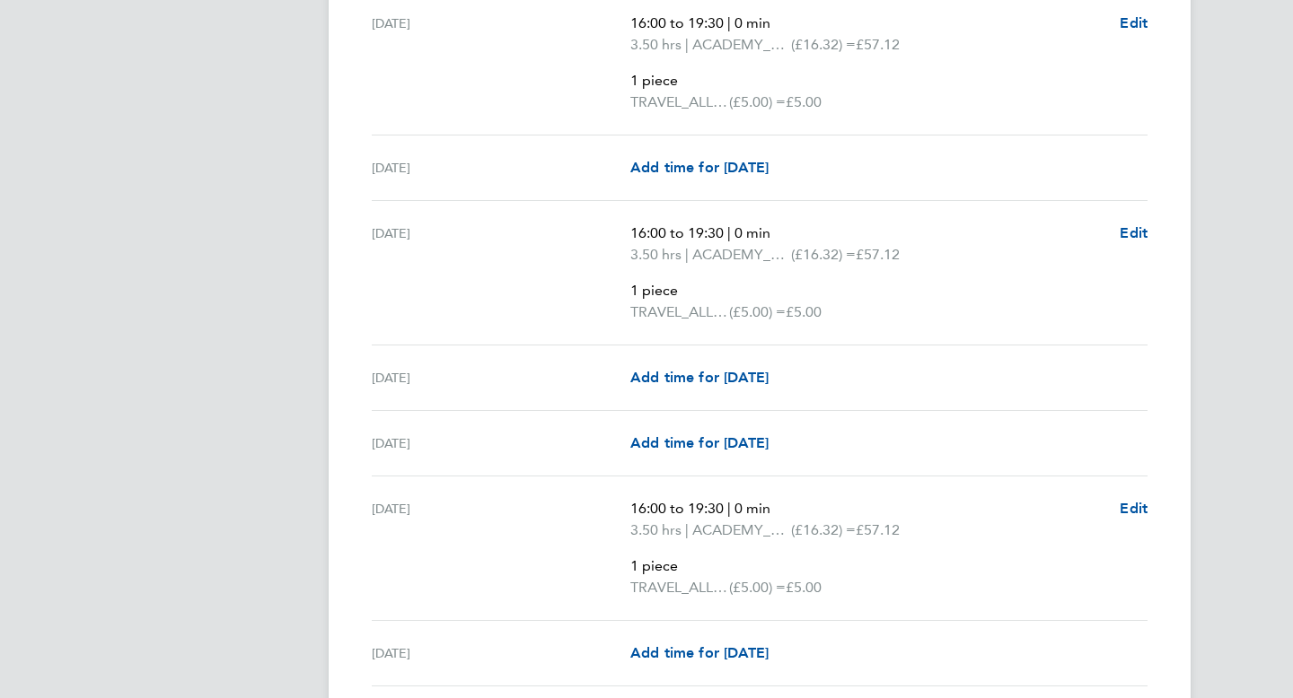
scroll to position [1499, 0]
click at [734, 454] on div "Sun 14 Sep Add time for Sun 14 Sep Add time for Sun 14 Sep" at bounding box center [760, 443] width 776 height 66
click at [729, 451] on span "Add time for Sun 14 Sep" at bounding box center [699, 442] width 138 height 17
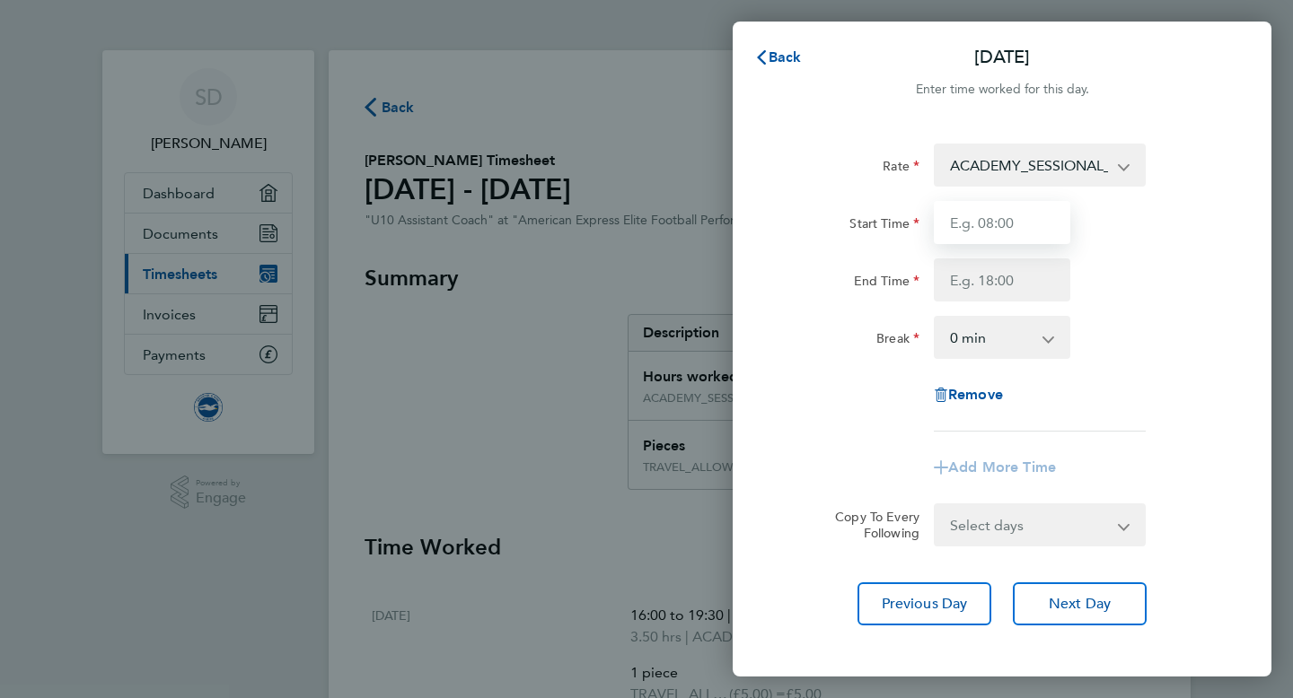
click at [976, 227] on input "Start Time" at bounding box center [1002, 222] width 136 height 43
type input "08:00"
click at [982, 286] on input "End Time" at bounding box center [1002, 280] width 136 height 43
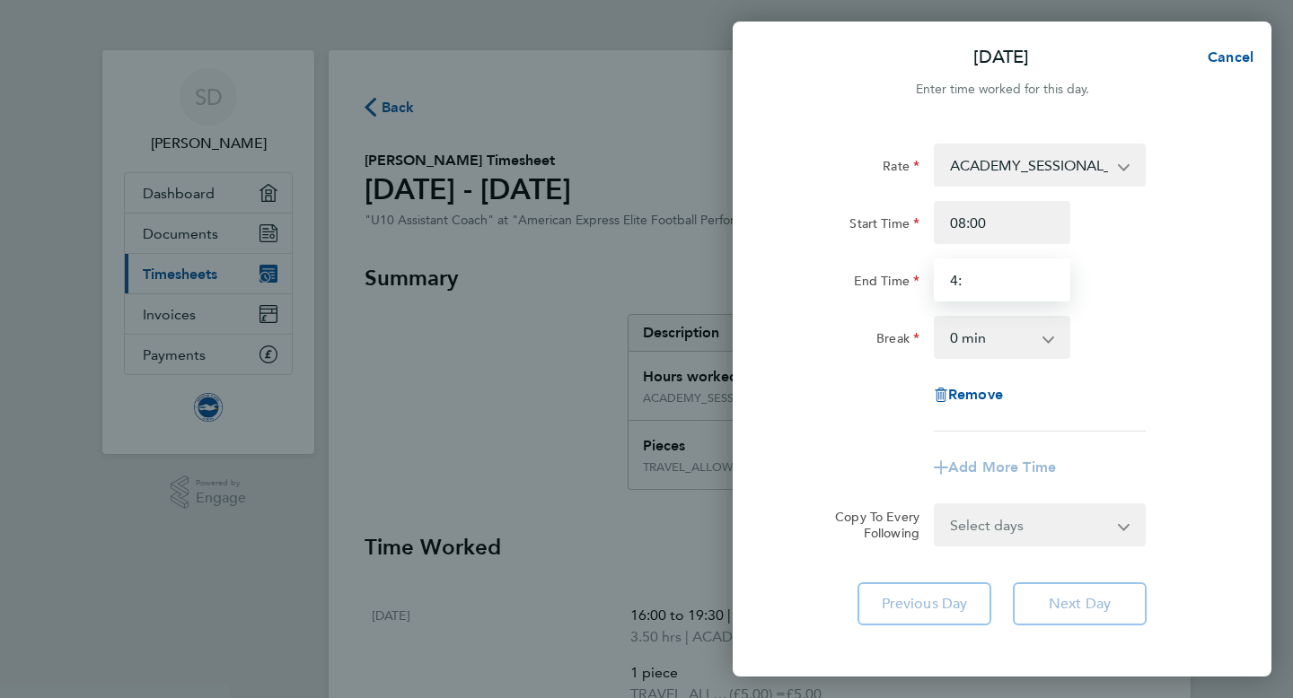
type input "4"
type input "16:30"
click at [1208, 345] on div "Break 0 min 15 min 30 min 45 min 60 min 75 min 90 min" at bounding box center [1002, 337] width 452 height 43
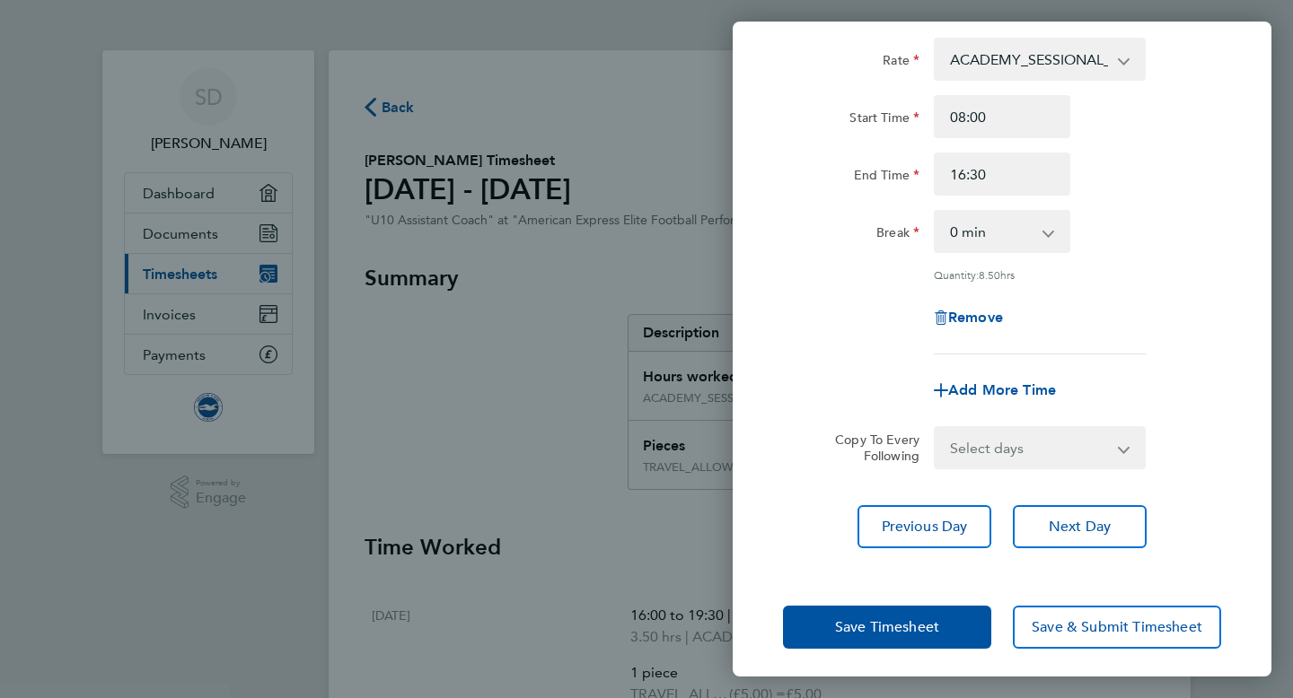
scroll to position [112, 0]
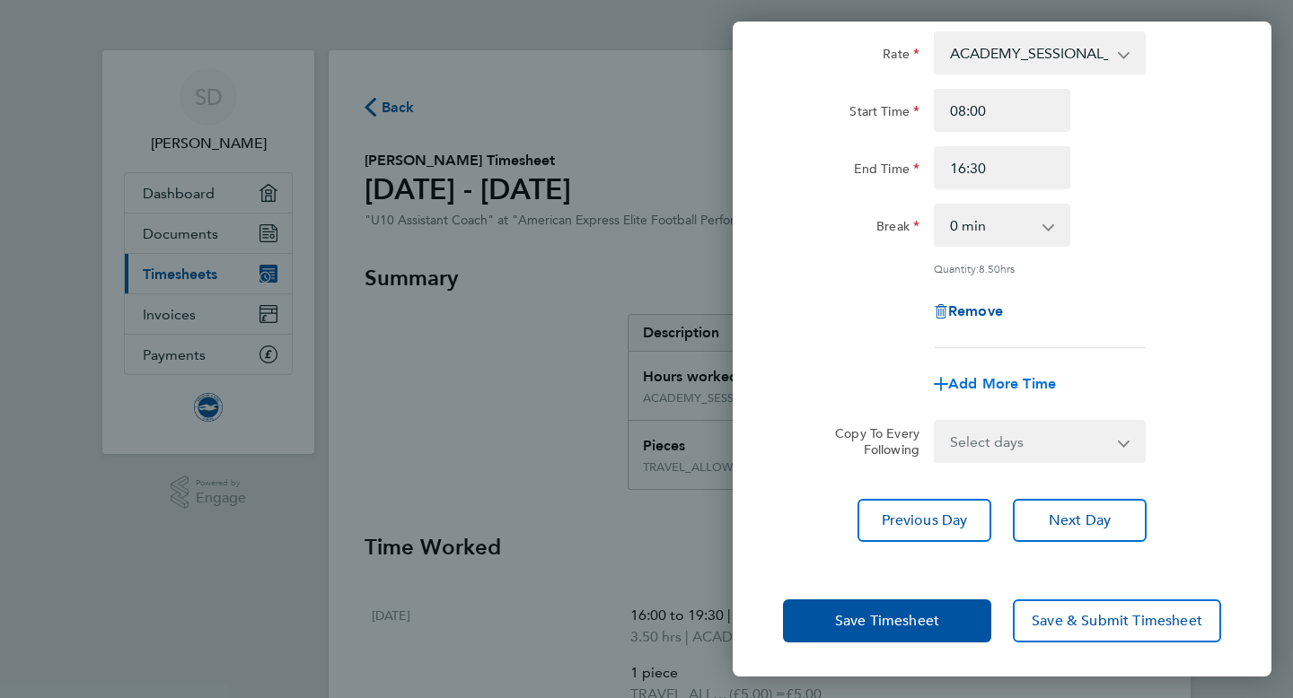
click at [1056, 382] on span "Add More Time" at bounding box center [1002, 383] width 108 height 17
select select "null"
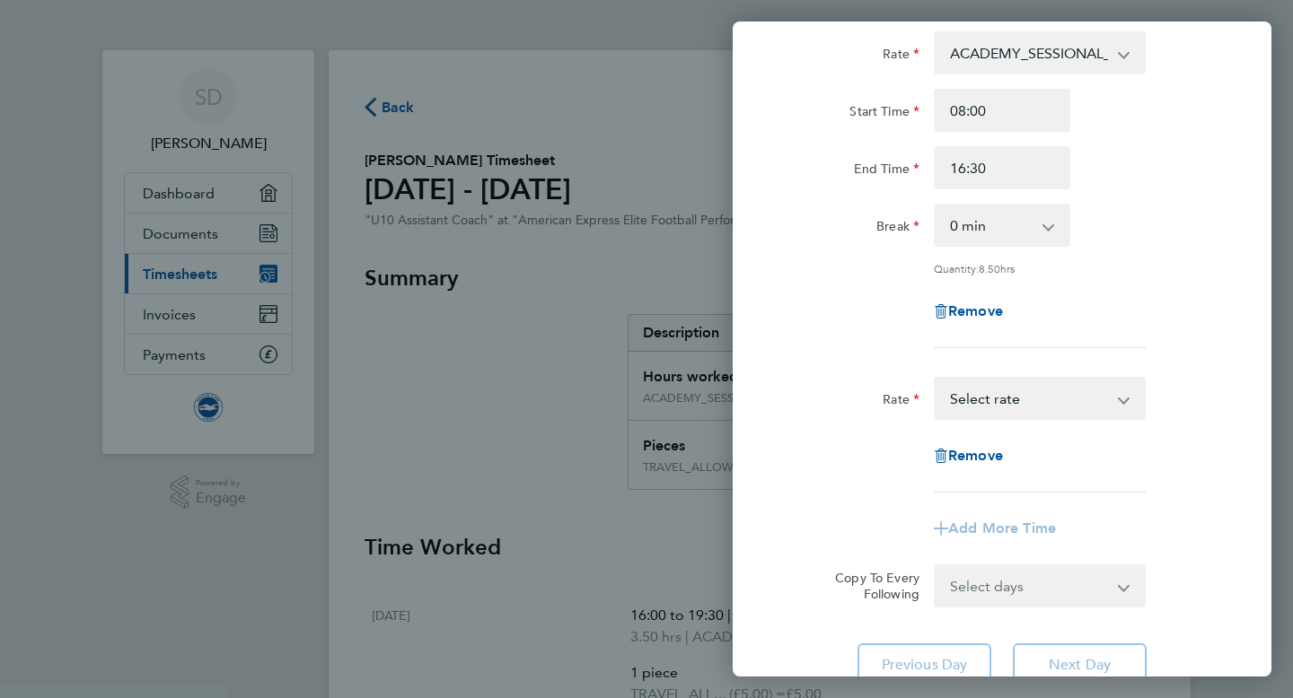
click at [1050, 403] on select "TRAVEL_ALLOWANCE_5 - 5.00 ACADEMY_SESSIONAL_COACH - 16.32 Select rate" at bounding box center [1029, 399] width 187 height 40
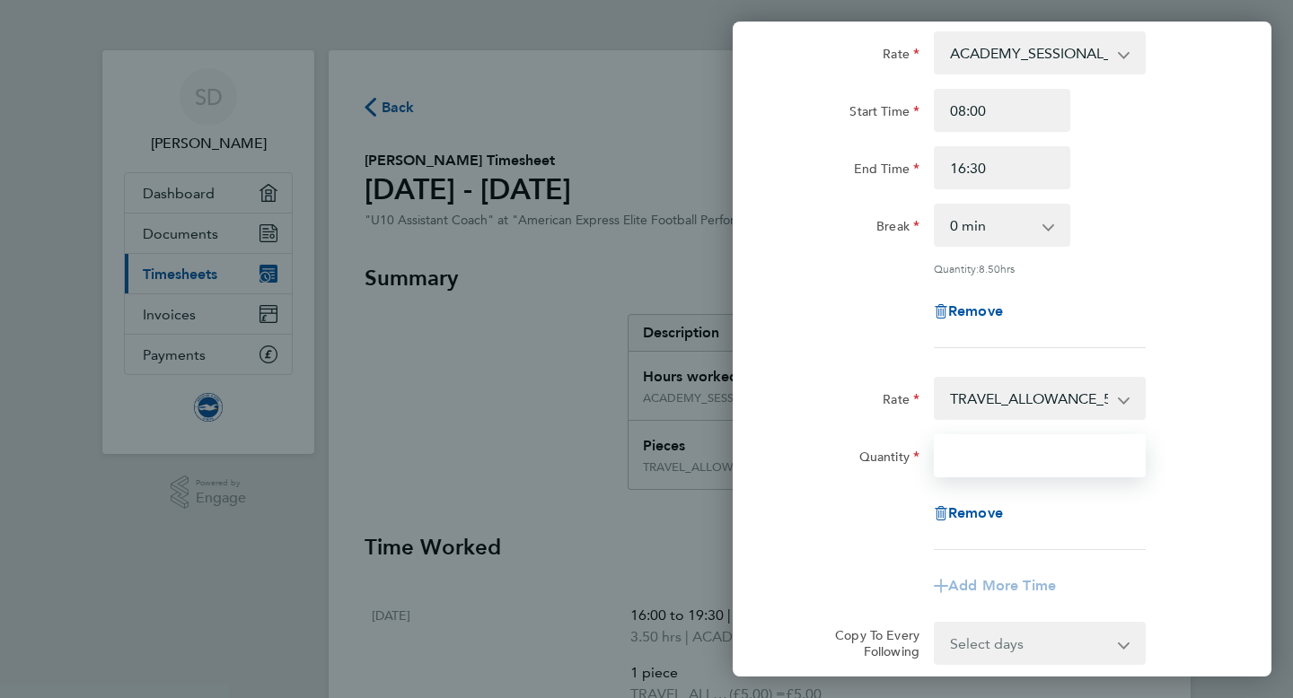
click at [987, 457] on input "Quantity" at bounding box center [1040, 456] width 212 height 43
type input "1"
click at [1199, 245] on div "Break 0 min 15 min 30 min 45 min 60 min 75 min 90 min" at bounding box center [1002, 225] width 452 height 43
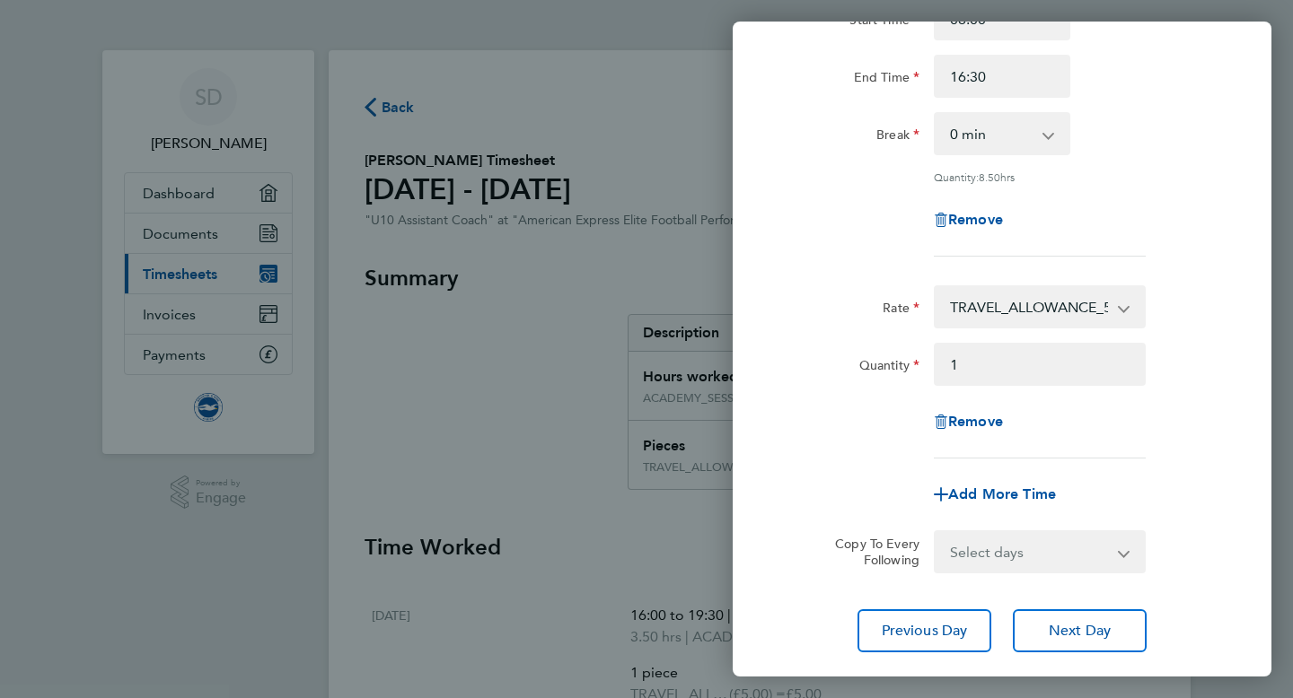
scroll to position [314, 0]
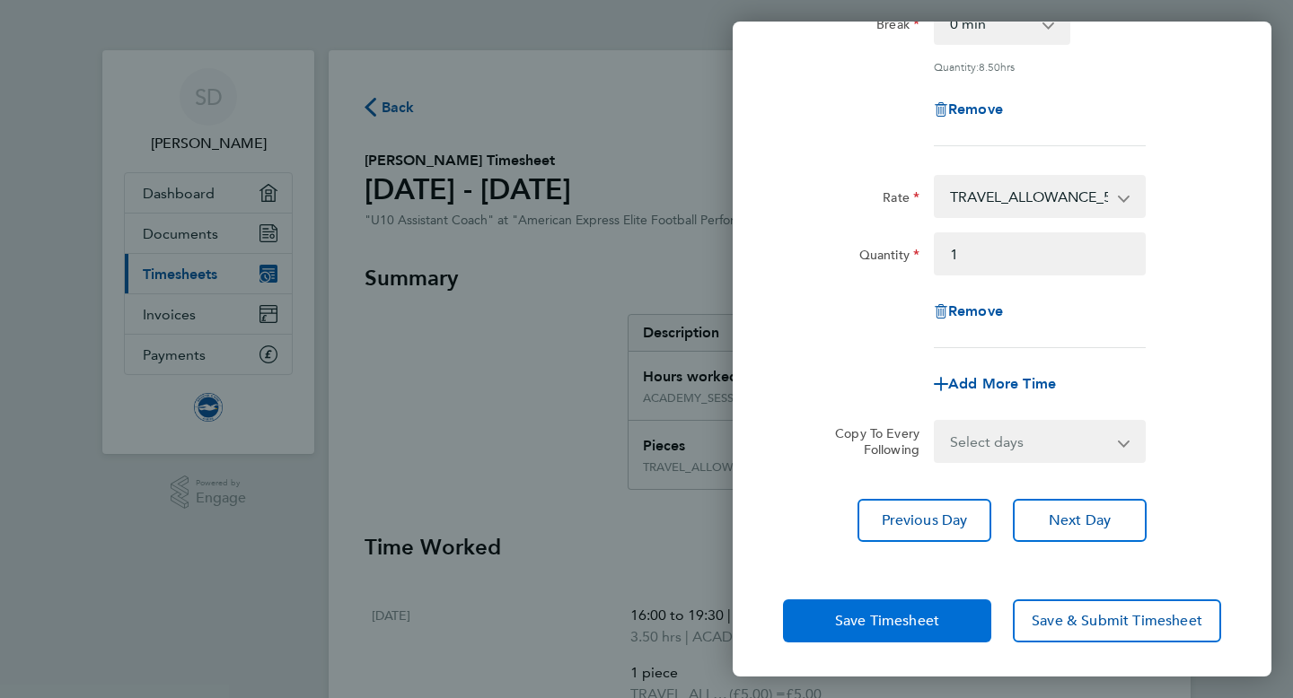
click at [955, 603] on button "Save Timesheet" at bounding box center [887, 621] width 208 height 43
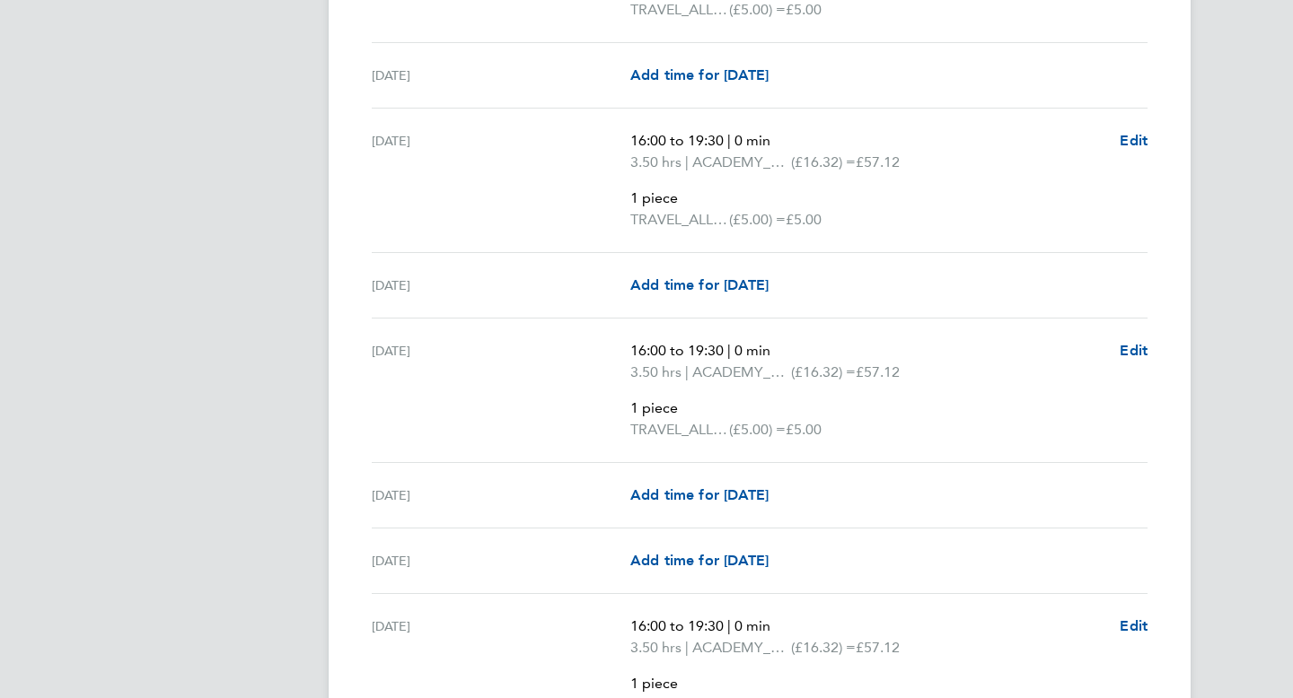
scroll to position [702, 0]
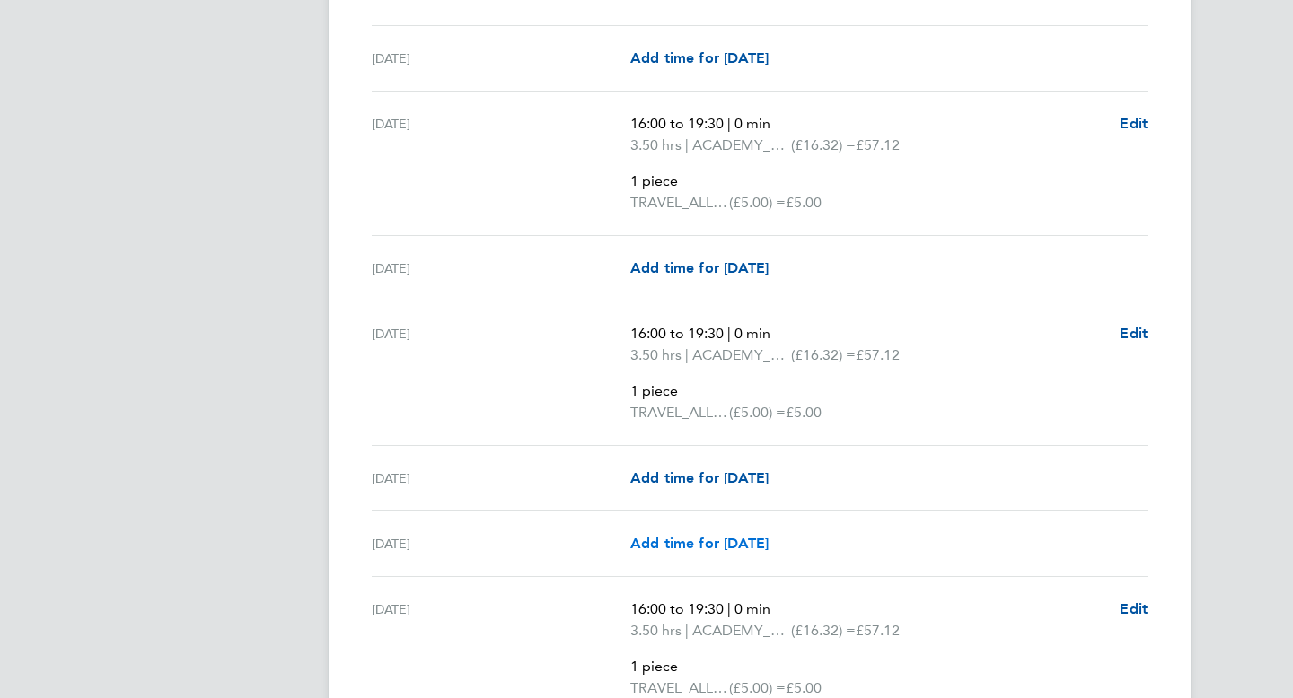
click at [769, 550] on span "Add time for Sun 07 Sep" at bounding box center [699, 543] width 138 height 17
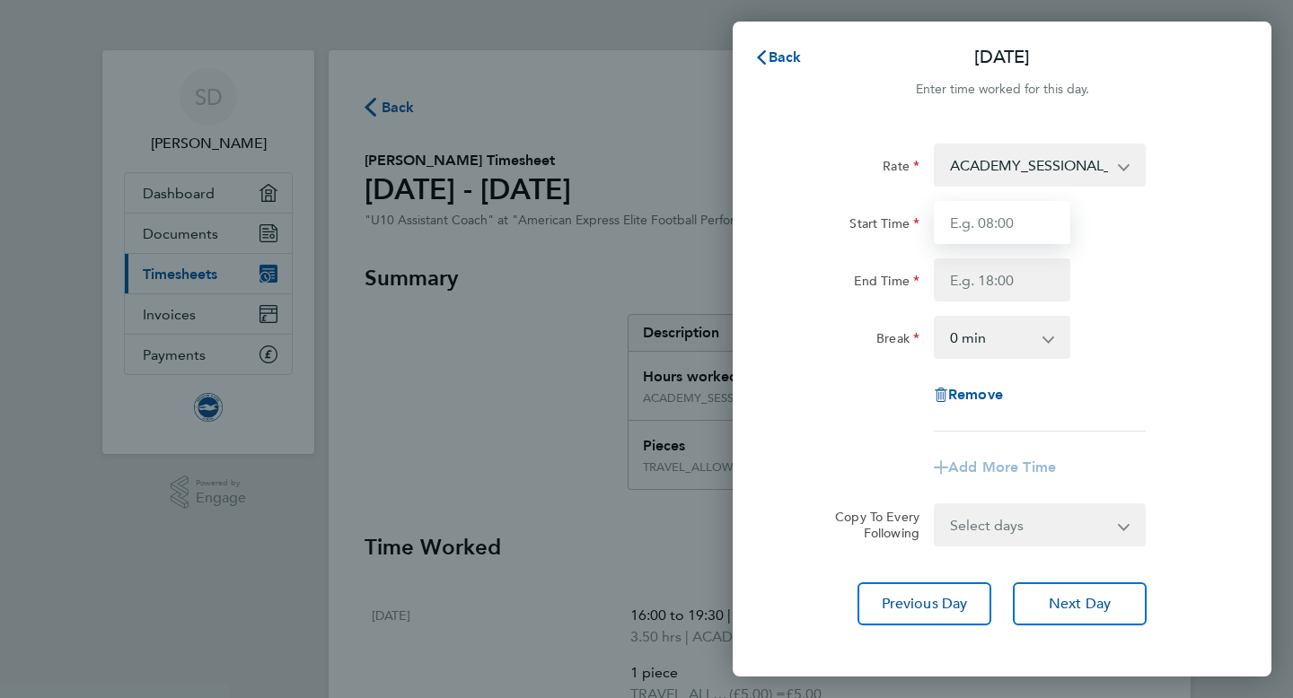
click at [968, 238] on input "Start Time" at bounding box center [1002, 222] width 136 height 43
type input "08:00"
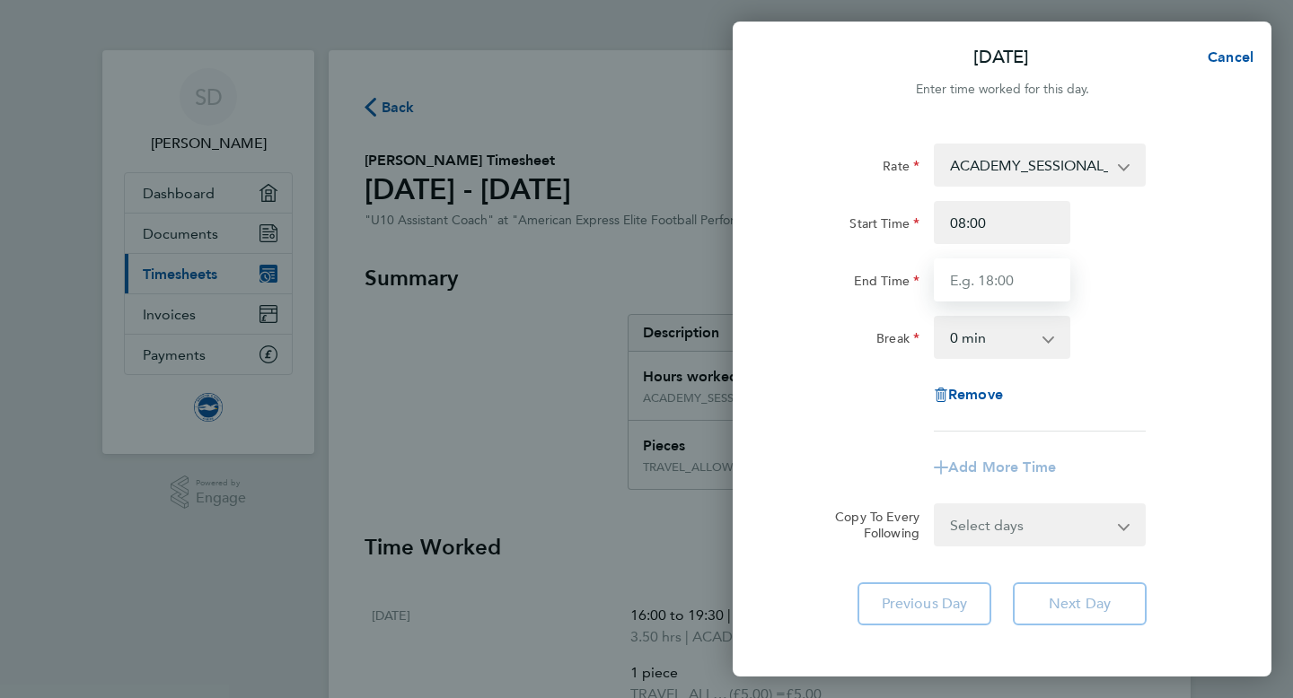
click at [1015, 297] on input "End Time" at bounding box center [1002, 280] width 136 height 43
type input "16:30"
click at [868, 391] on div "Rate ACADEMY_SESSIONAL_COACH - 16.32 TRAVEL_ALLOWANCE_5 - 5.00 Start Time 08:00…" at bounding box center [1002, 288] width 438 height 288
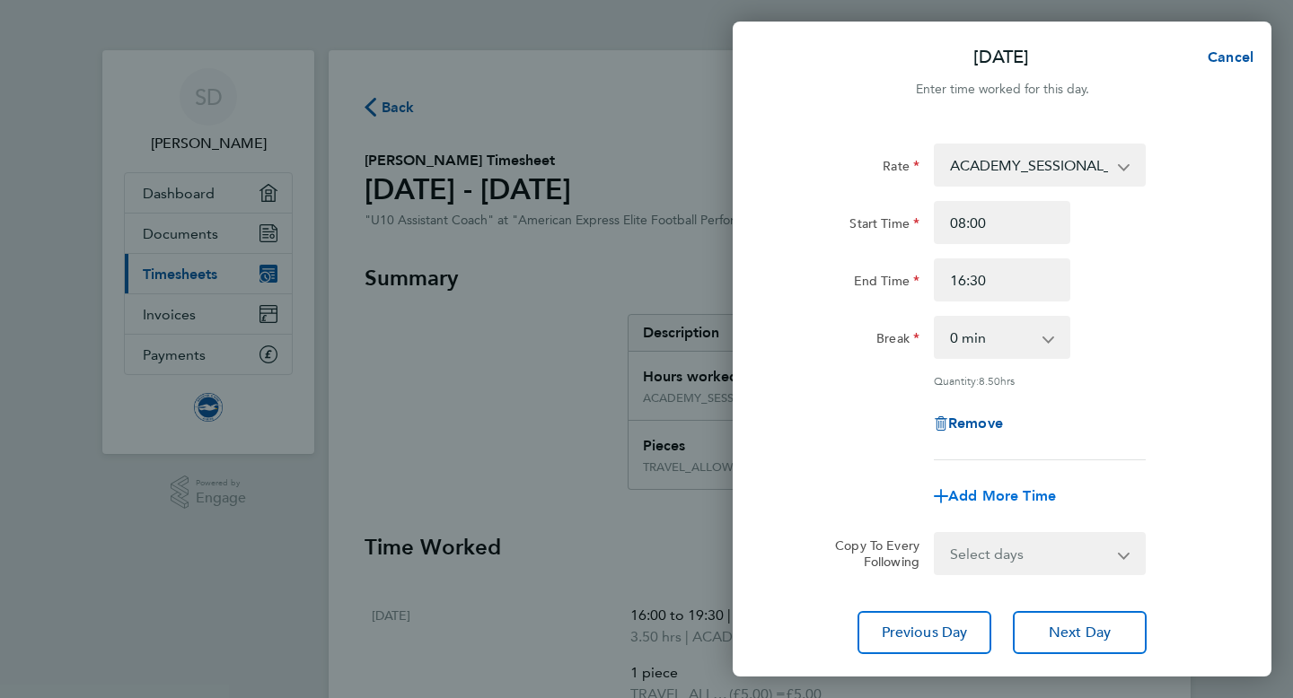
click at [962, 500] on span "Add More Time" at bounding box center [1002, 496] width 108 height 17
select select "null"
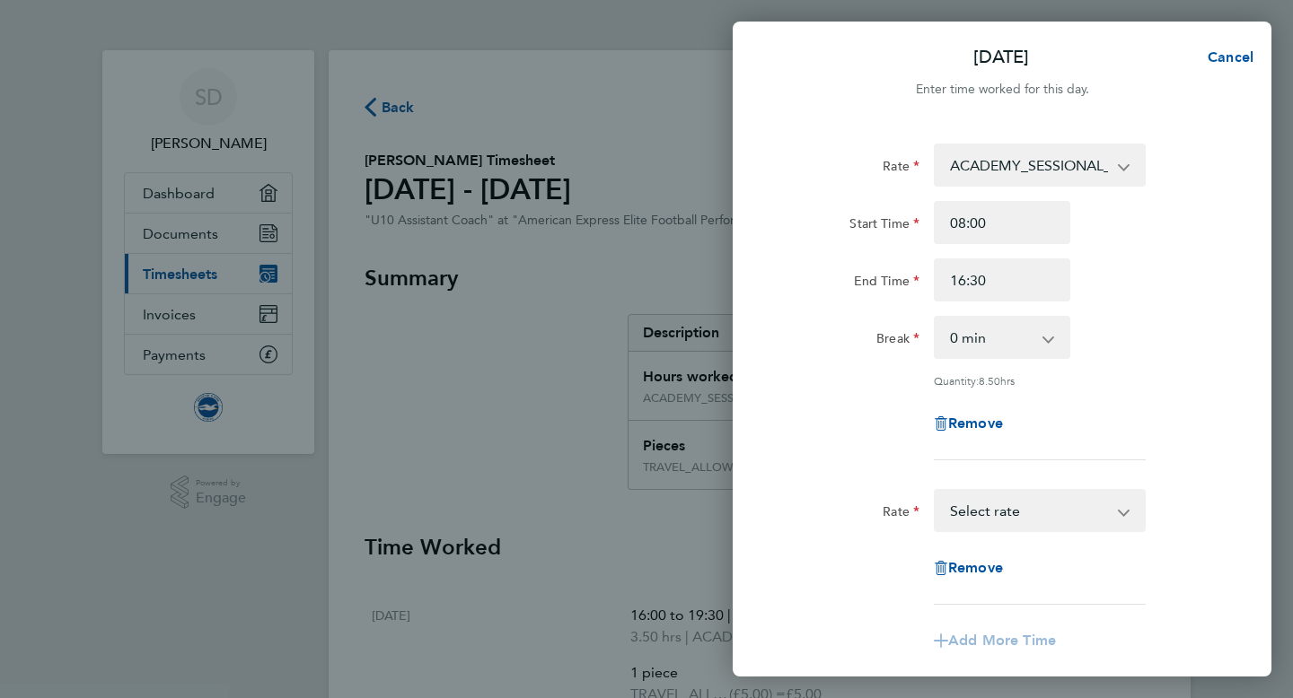
click at [986, 508] on select "TRAVEL_ALLOWANCE_5 - 5.00 ACADEMY_SESSIONAL_COACH - 16.32 Select rate" at bounding box center [1029, 511] width 187 height 40
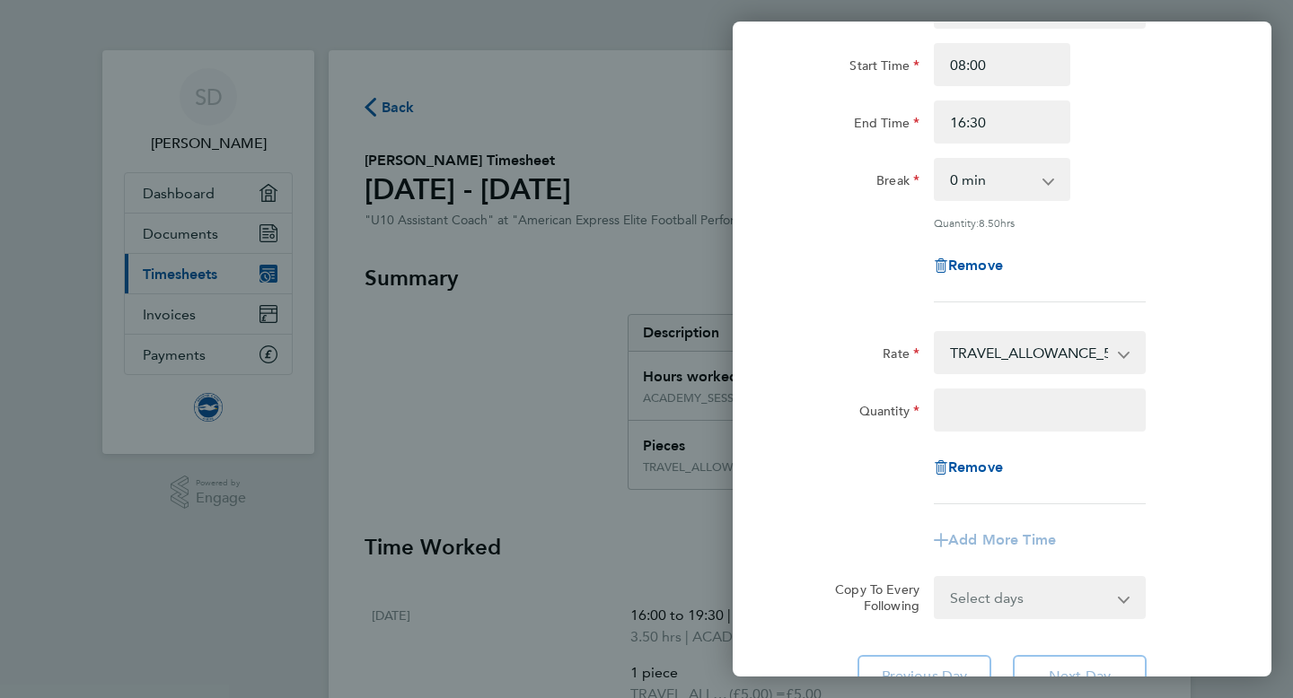
scroll to position [195, 0]
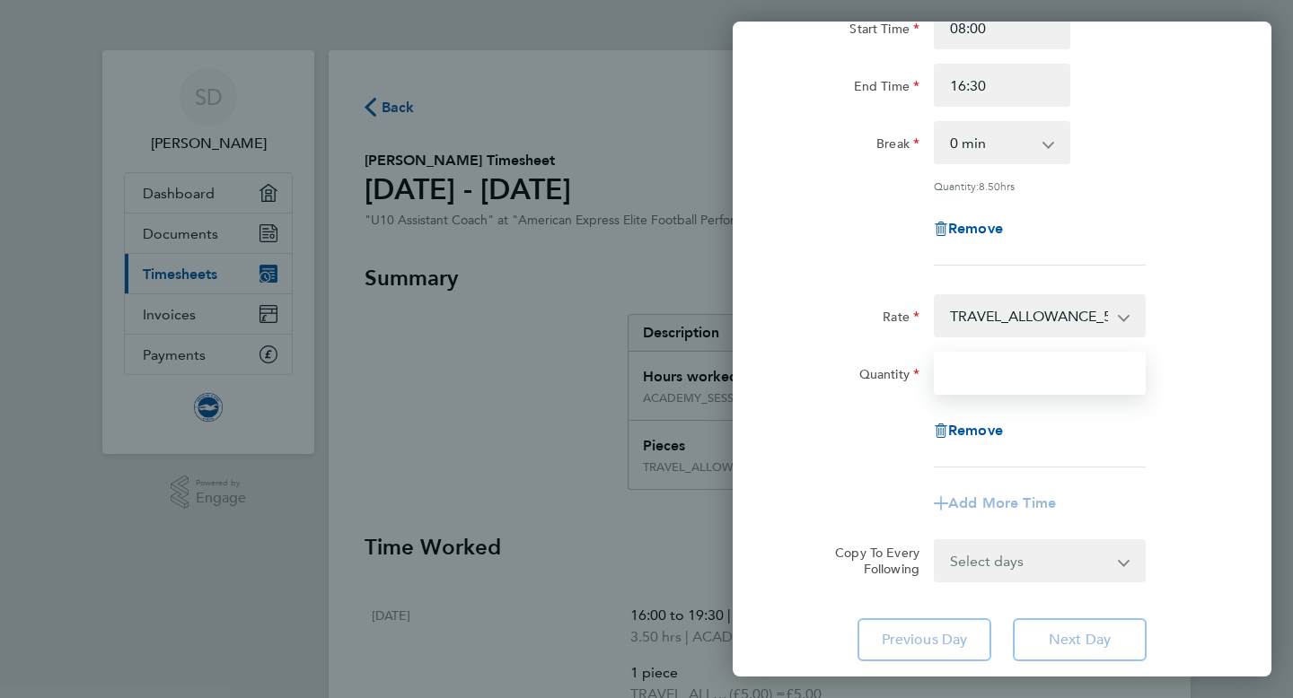
click at [961, 362] on input "Quantity" at bounding box center [1040, 373] width 212 height 43
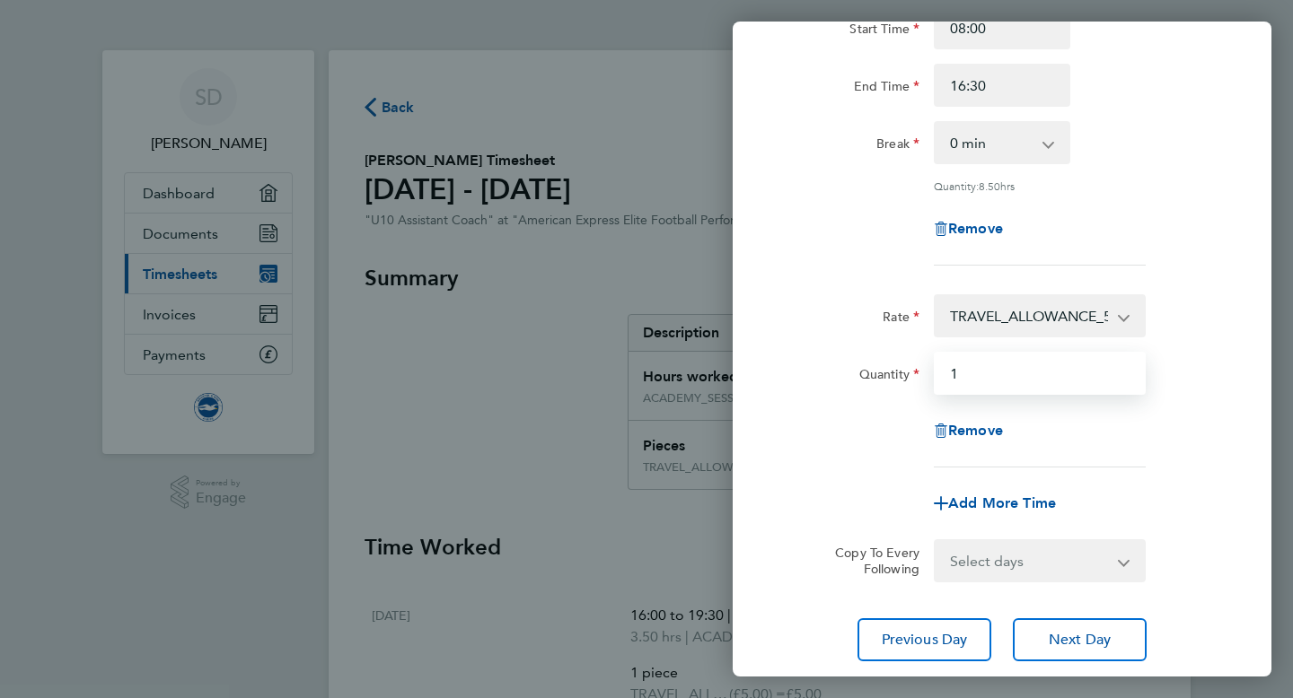
type input "1"
click at [863, 426] on div "Remove" at bounding box center [1002, 430] width 452 height 43
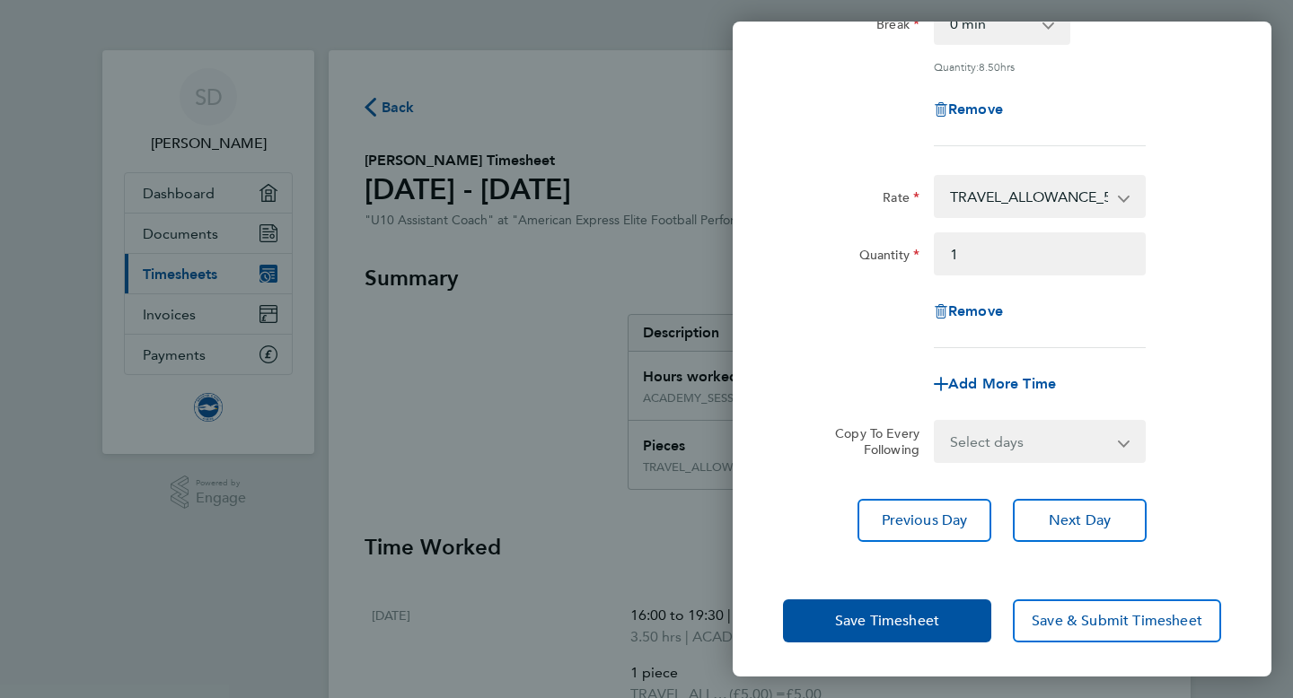
click at [881, 652] on div "Save Timesheet Save & Submit Timesheet" at bounding box center [1002, 621] width 539 height 115
click at [879, 631] on button "Save Timesheet" at bounding box center [887, 621] width 208 height 43
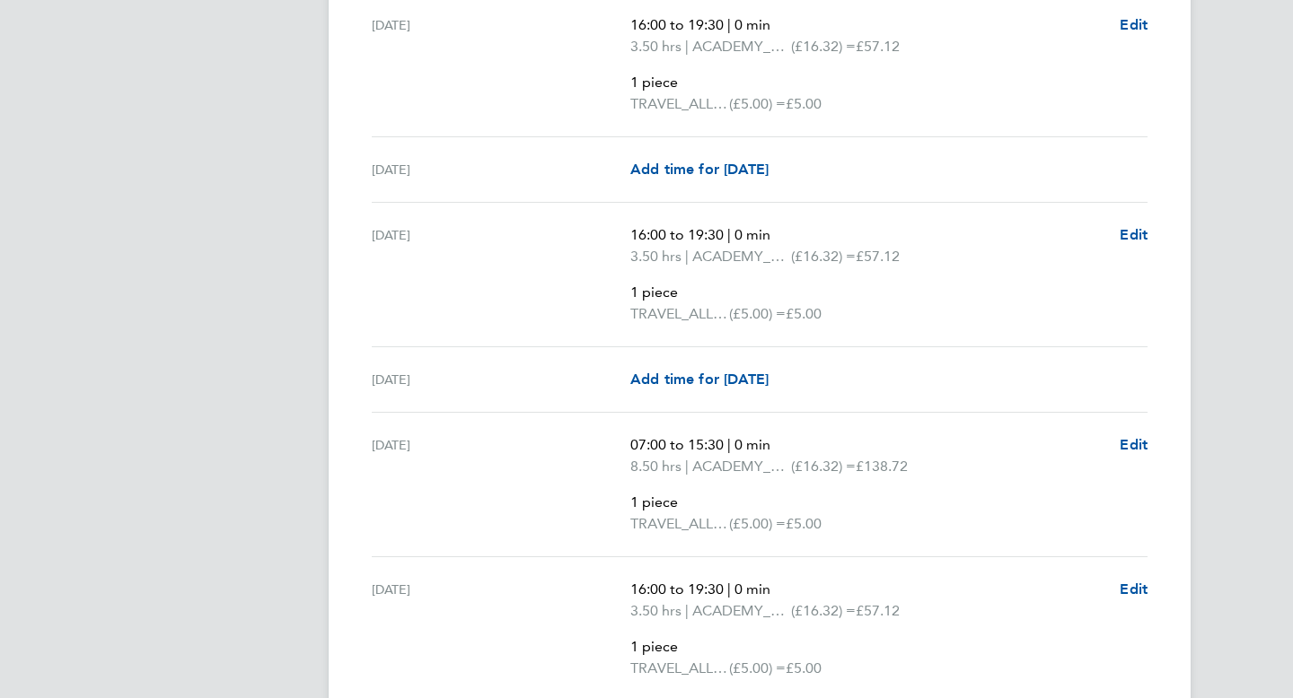
scroll to position [3353, 0]
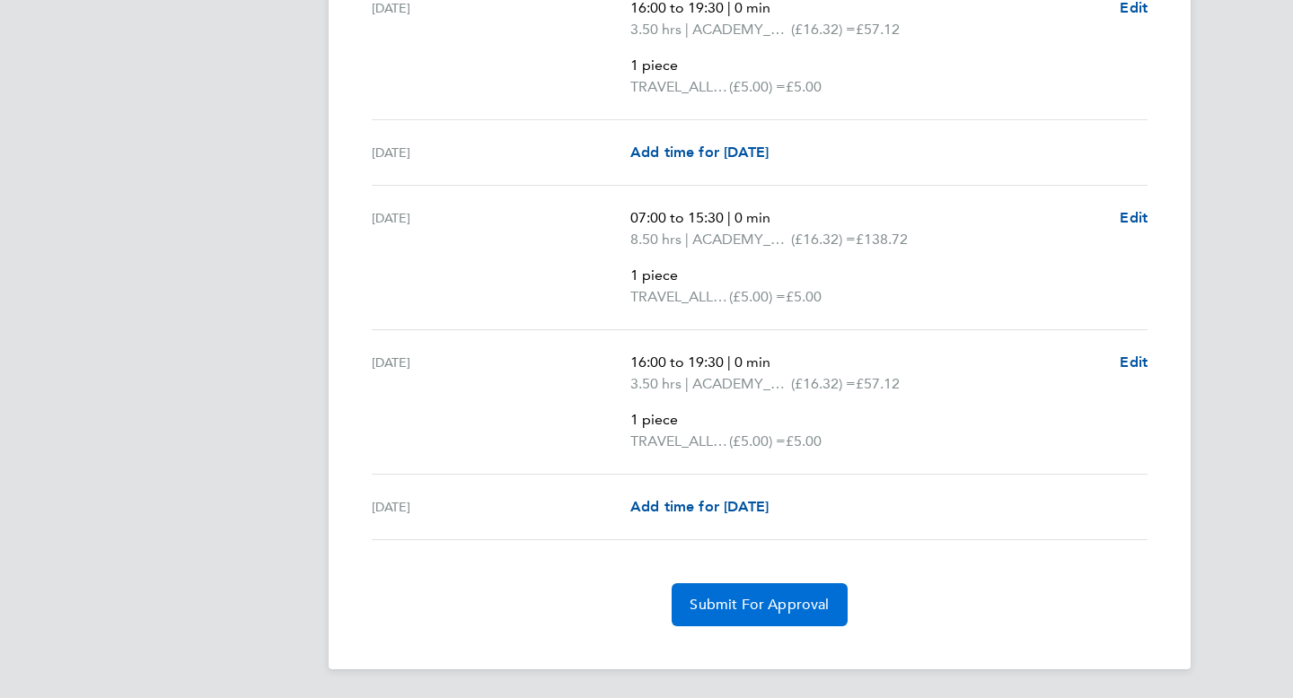
click at [732, 599] on span "Submit For Approval" at bounding box center [759, 605] width 139 height 18
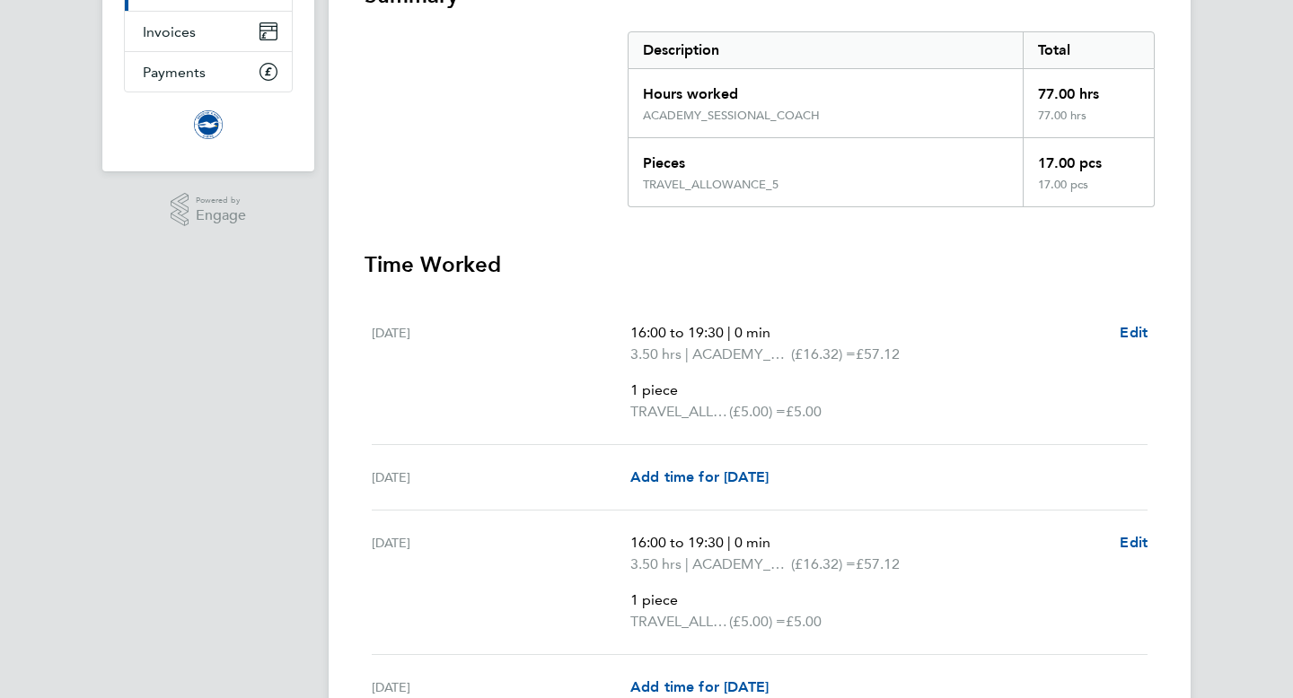
scroll to position [0, 0]
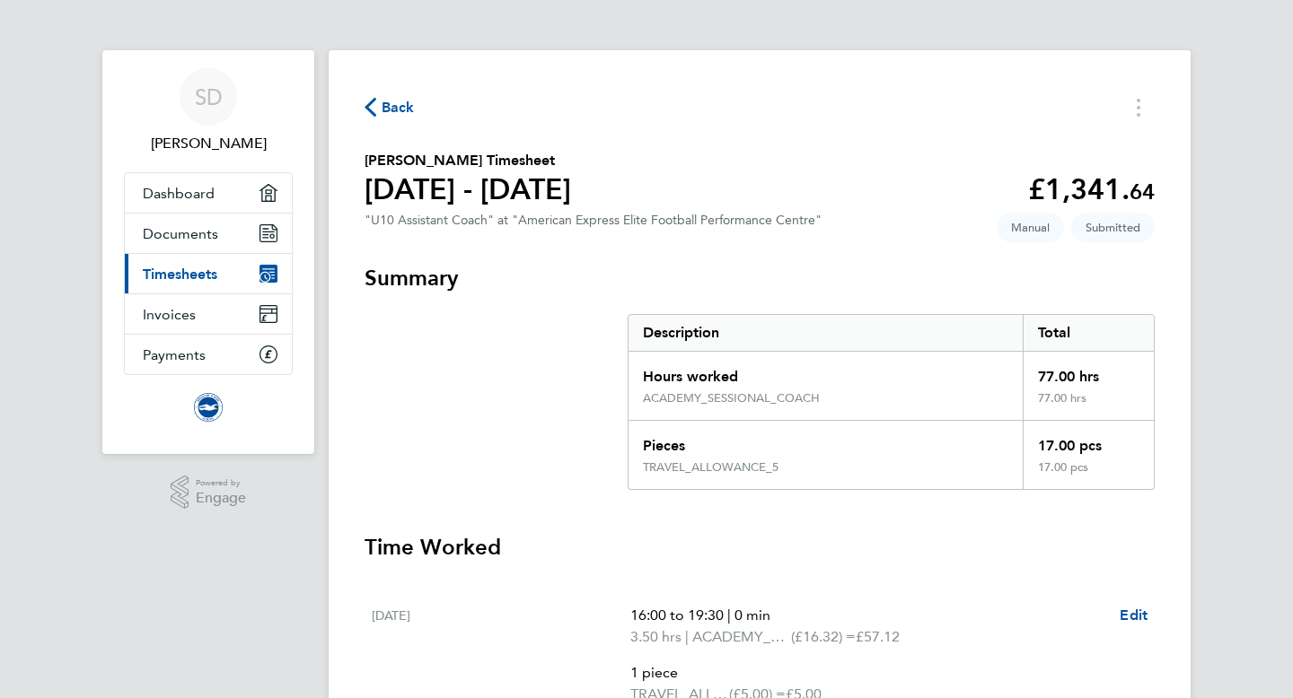
click at [200, 273] on span "Timesheets" at bounding box center [180, 274] width 75 height 17
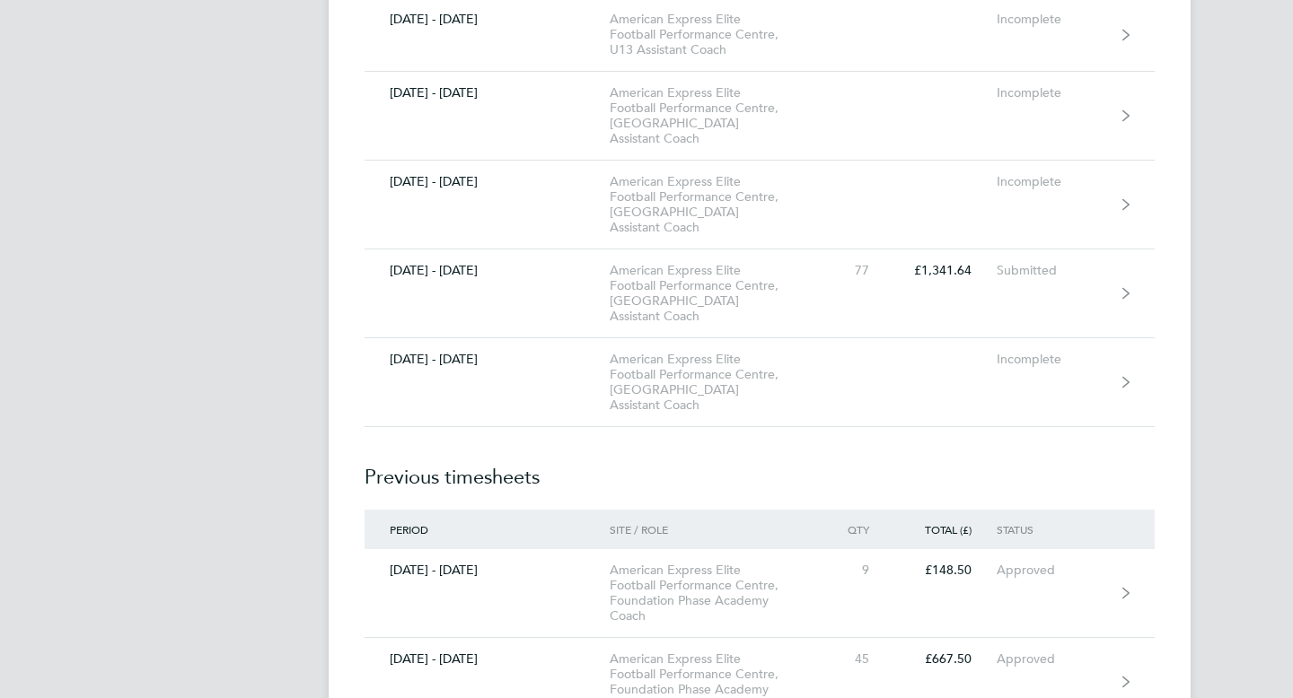
scroll to position [1137, 0]
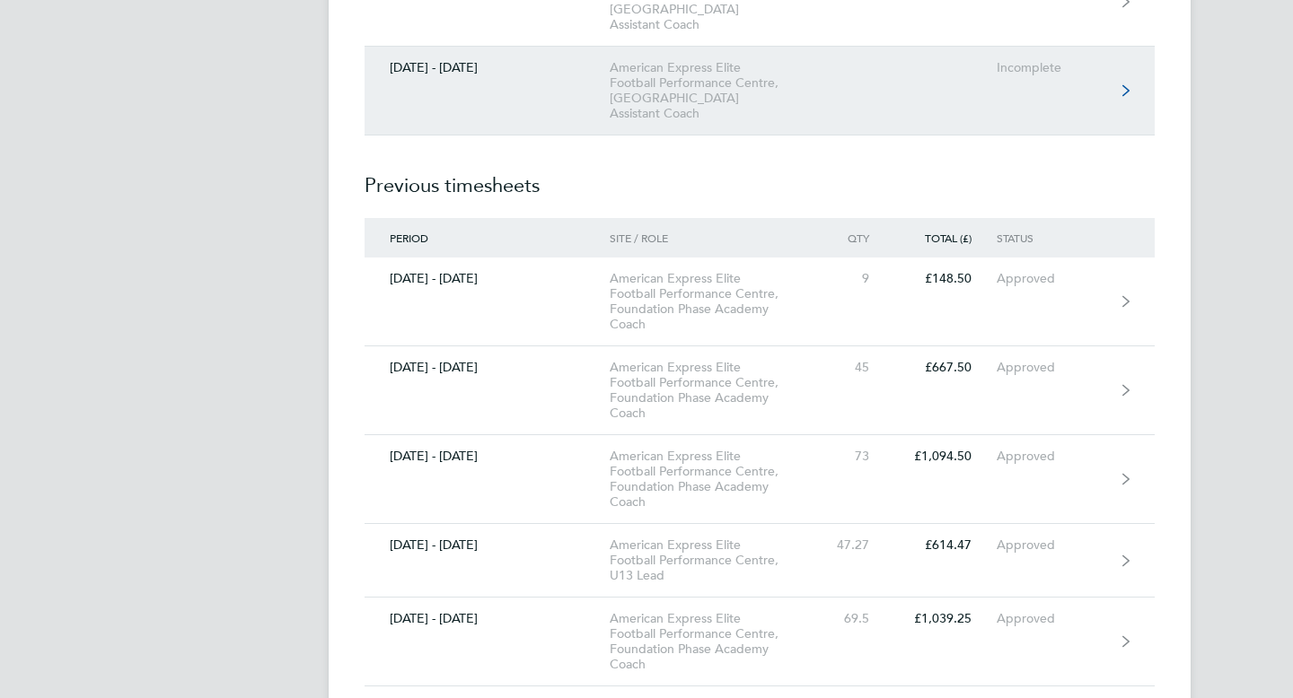
click at [532, 60] on link "01 - 31 Oct 2025 American Express Elite Football Performance Centre, U10 Assist…" at bounding box center [760, 91] width 790 height 89
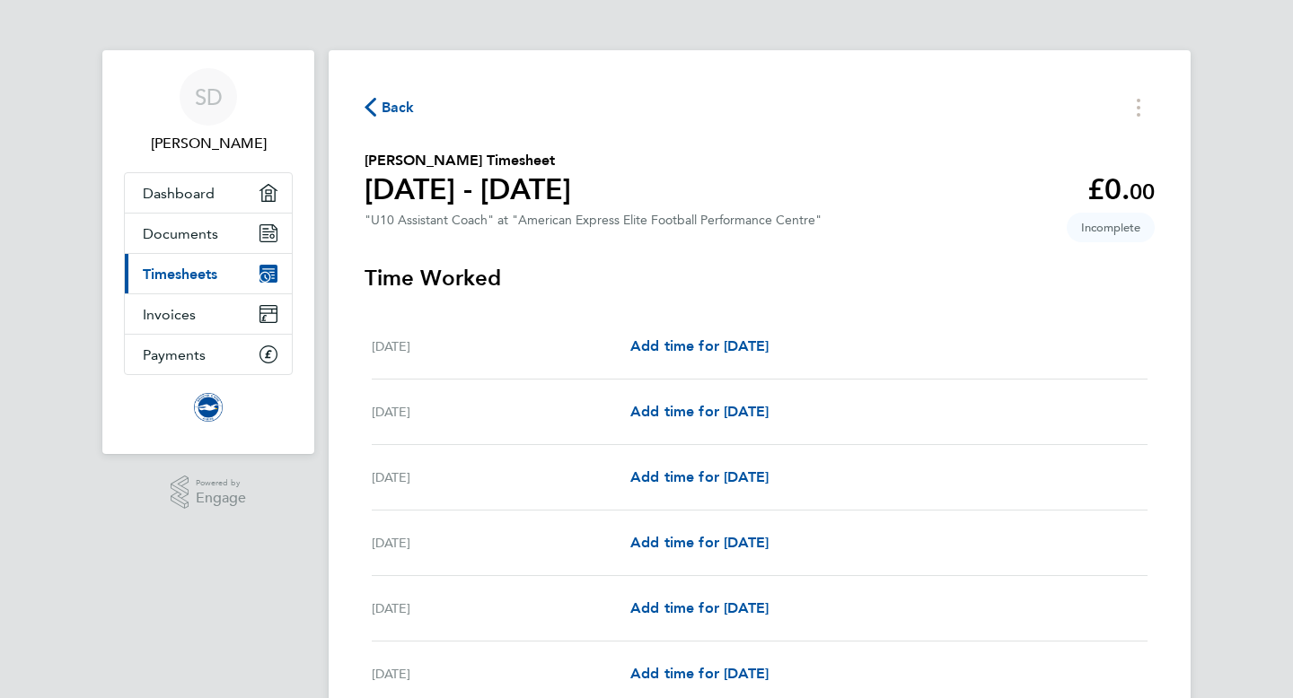
scroll to position [66, 0]
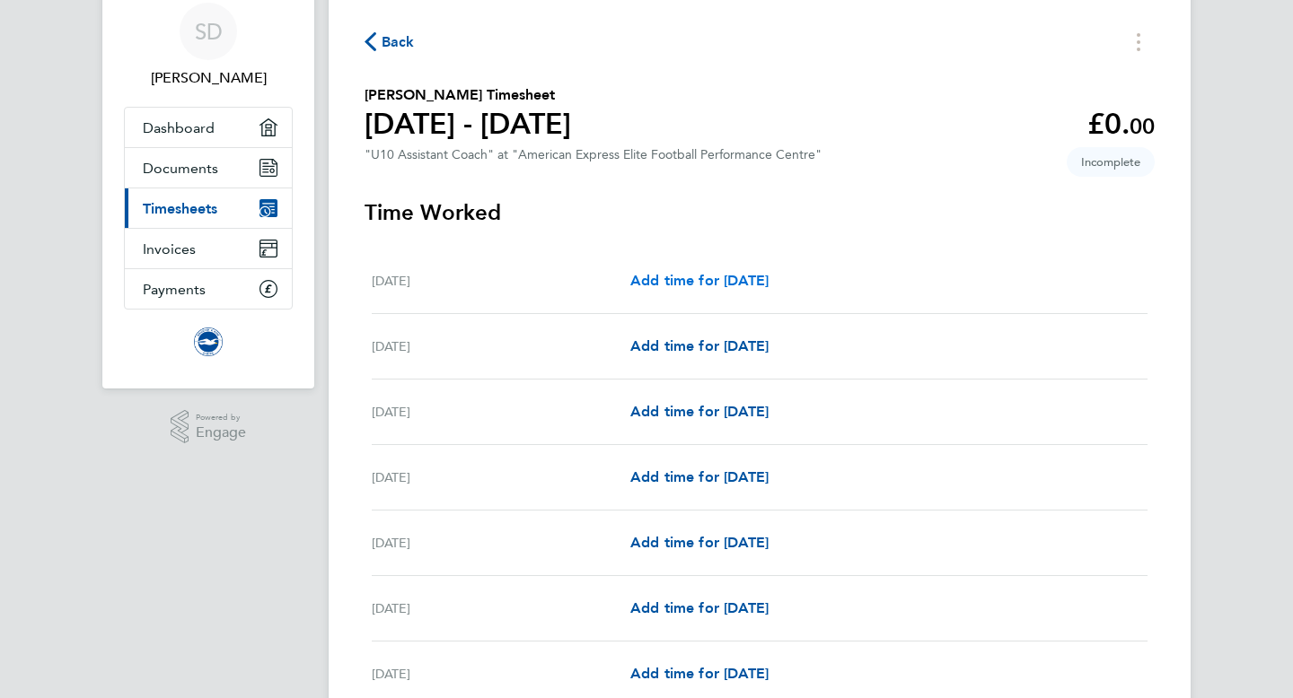
click at [683, 286] on span "Add time for Wed 01 Oct" at bounding box center [699, 280] width 138 height 17
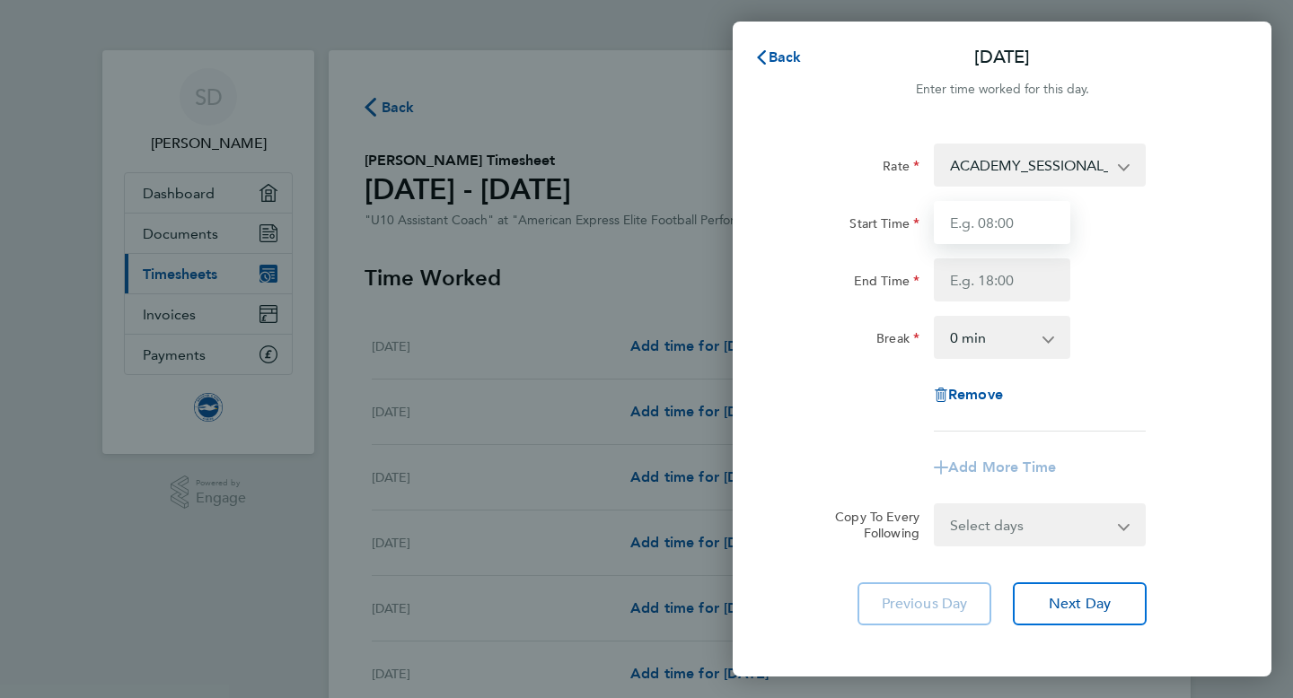
click at [973, 221] on input "Start Time" at bounding box center [1002, 222] width 136 height 43
type input "16:00"
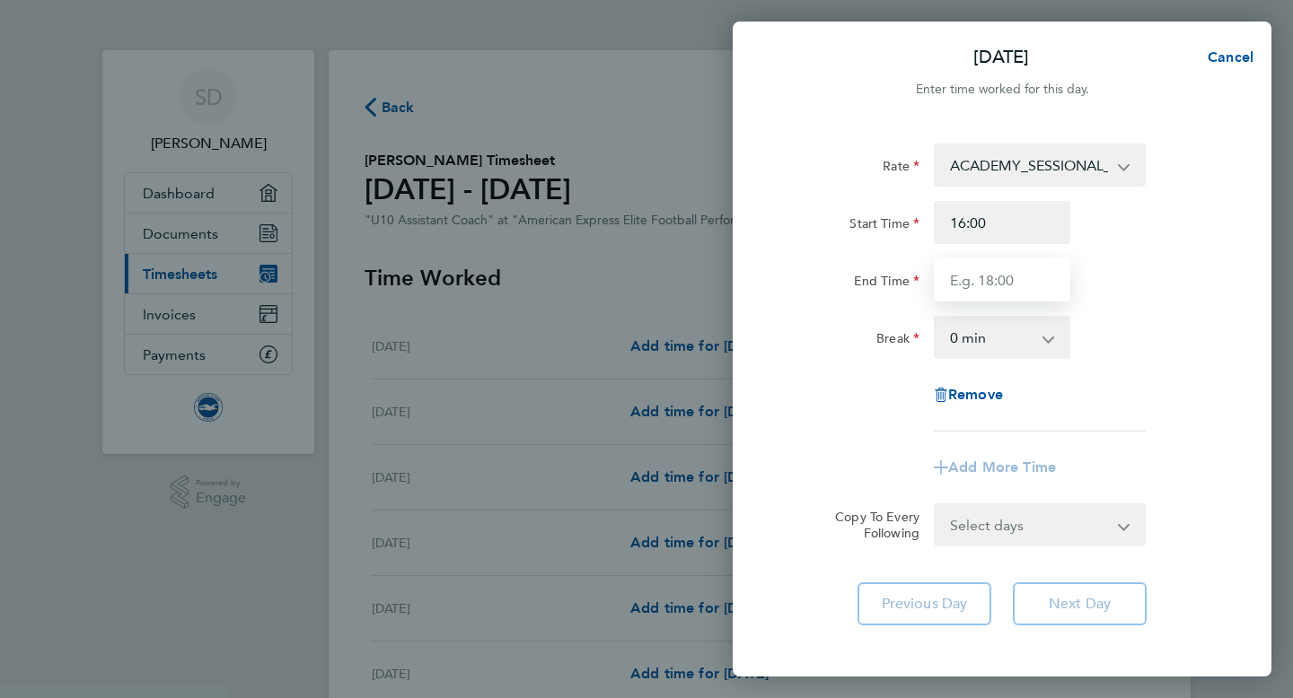
click at [1017, 286] on input "End Time" at bounding box center [1002, 280] width 136 height 43
type input "20:30"
click at [834, 369] on div "Rate ACADEMY_SESSIONAL_COACH - 16.32 TRAVEL_ALLOWANCE_5 - 5.00 Start Time 16:00…" at bounding box center [1002, 288] width 438 height 288
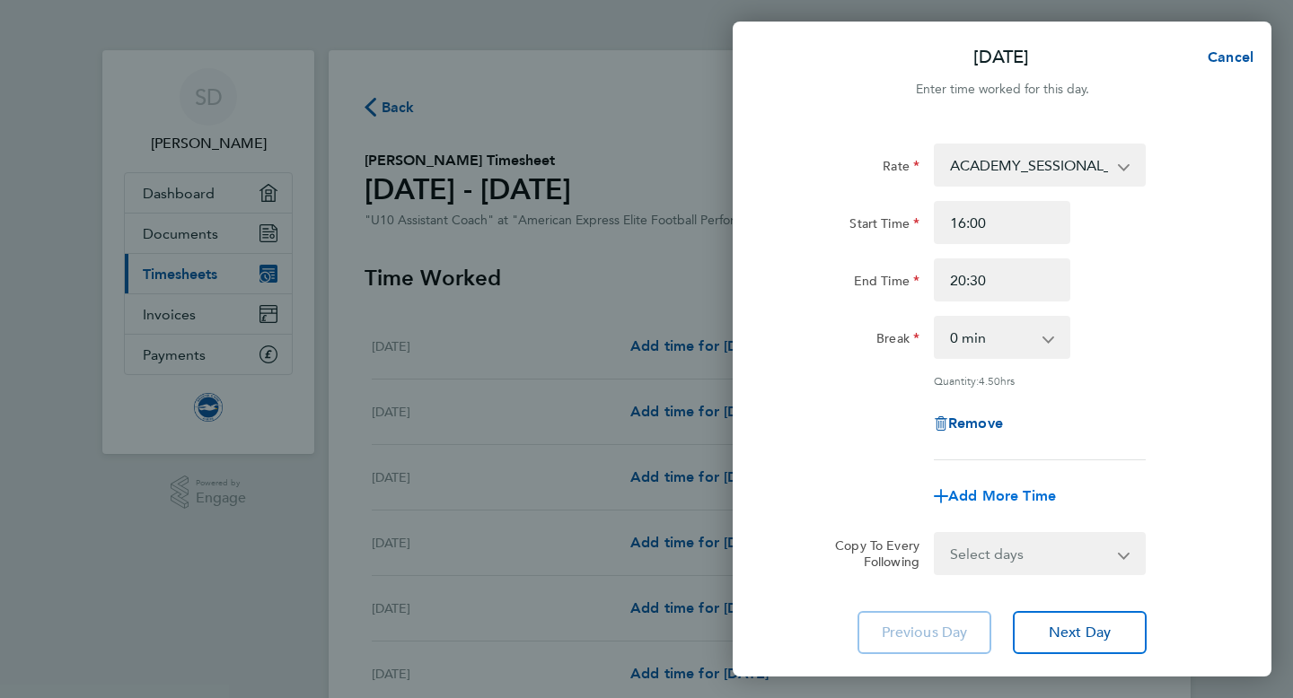
click at [1008, 496] on span "Add More Time" at bounding box center [1002, 496] width 108 height 17
select select "null"
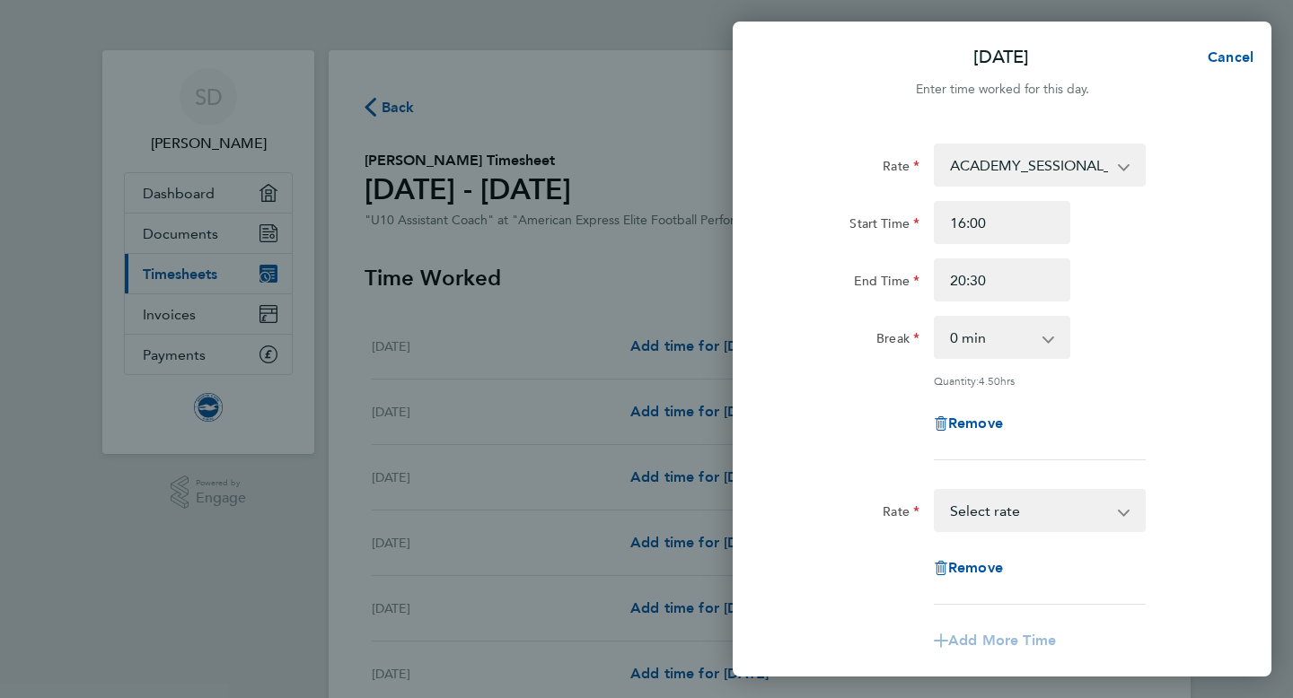
click at [1008, 513] on select "TRAVEL_ALLOWANCE_5 - 5.00 ACADEMY_SESSIONAL_COACH - 16.32 Select rate" at bounding box center [1029, 511] width 187 height 40
click at [997, 558] on input "Quantity" at bounding box center [1040, 568] width 212 height 43
type input "1"
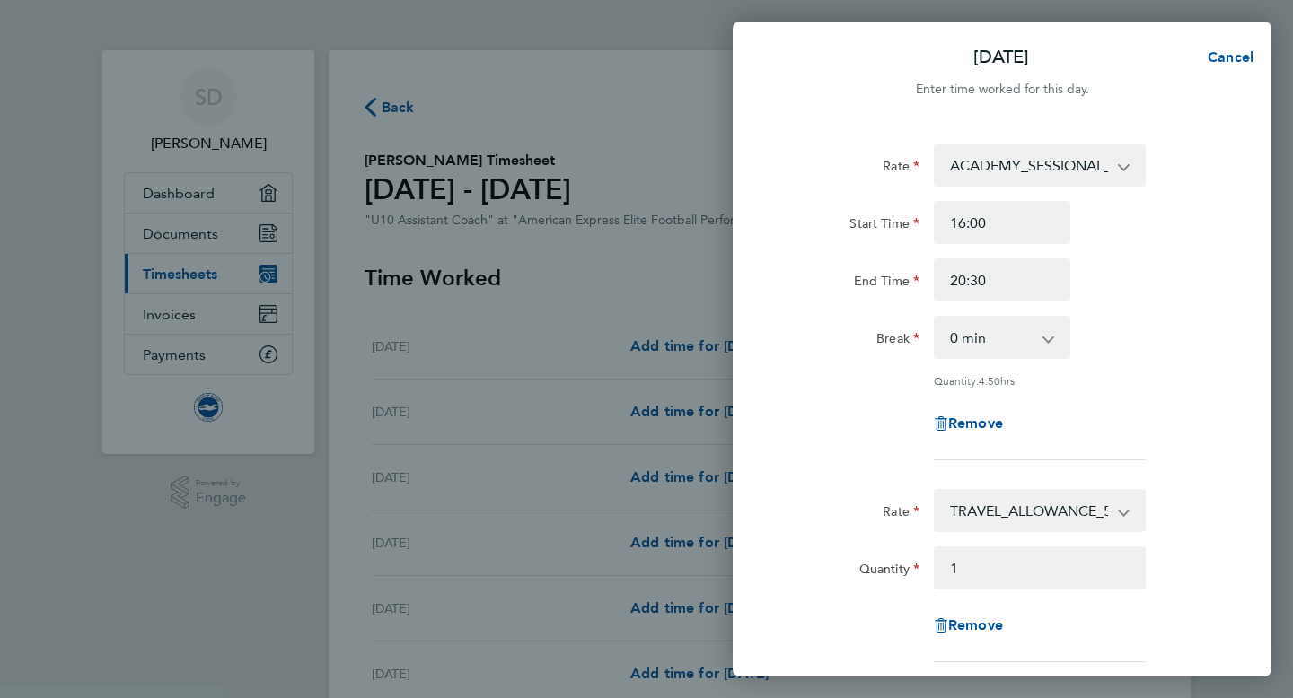
click at [1135, 341] on div "Break 0 min 15 min 30 min 45 min 60 min 75 min 90 min" at bounding box center [1002, 337] width 452 height 43
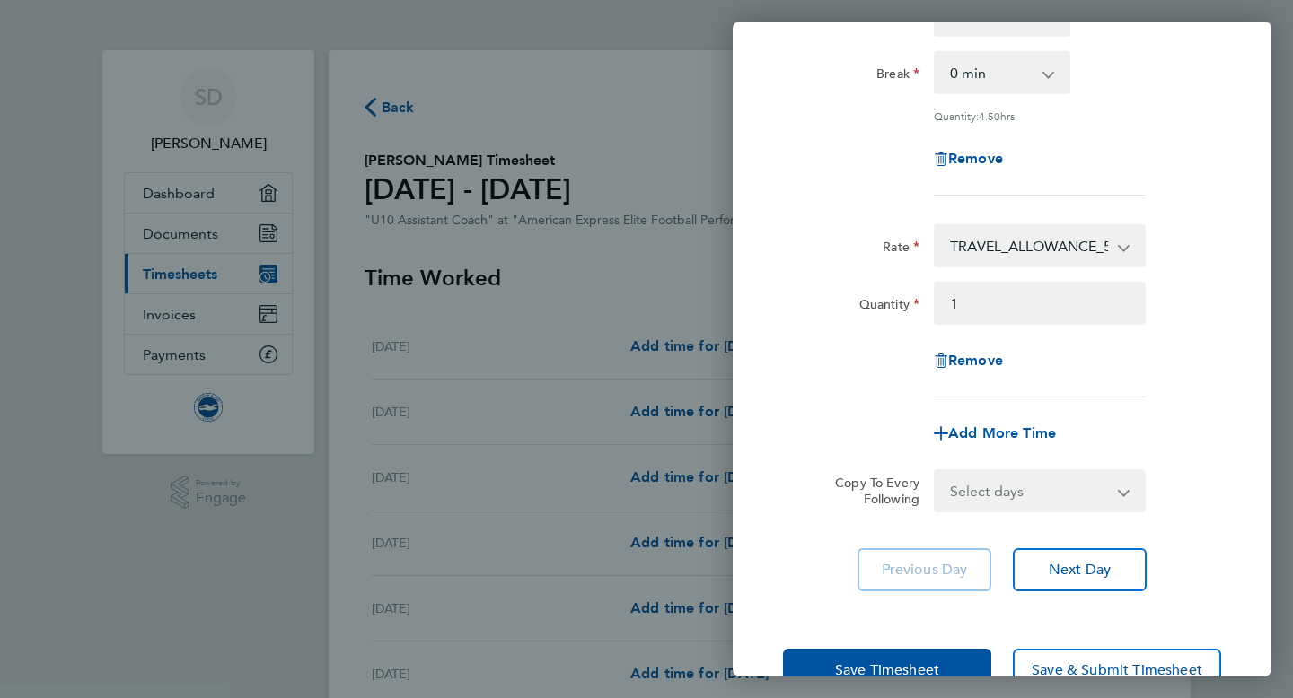
scroll to position [314, 0]
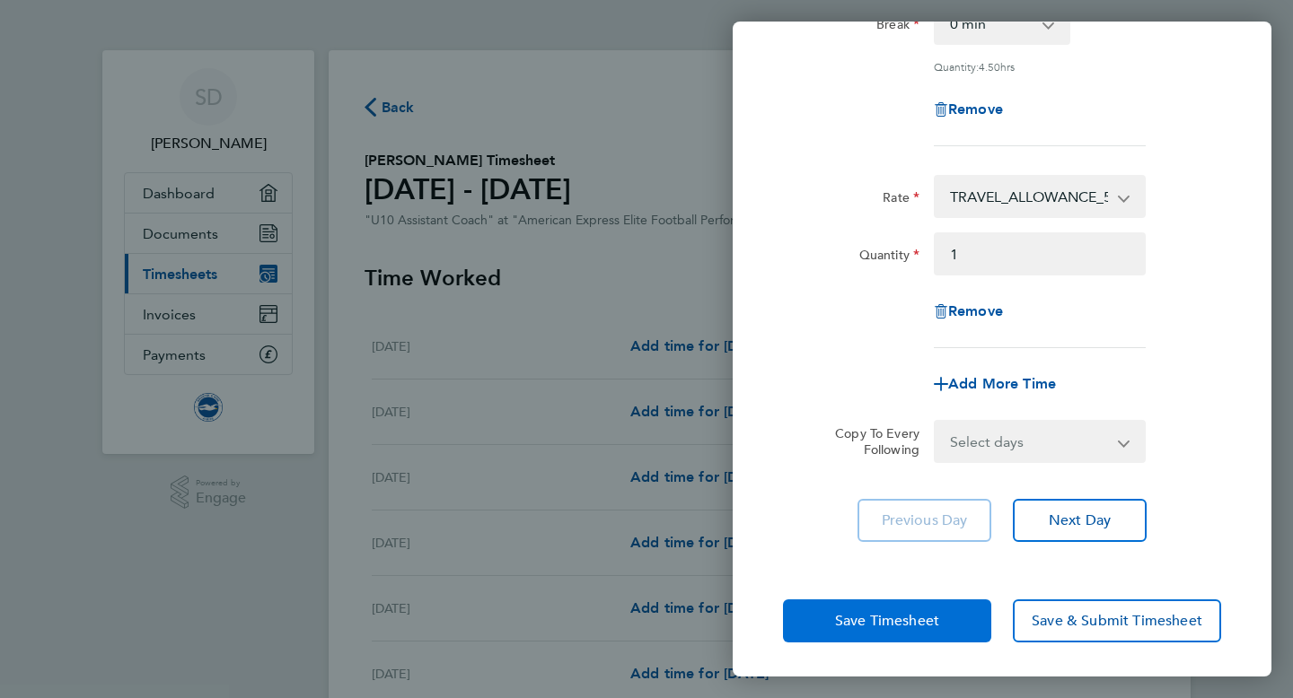
click at [933, 606] on button "Save Timesheet" at bounding box center [887, 621] width 208 height 43
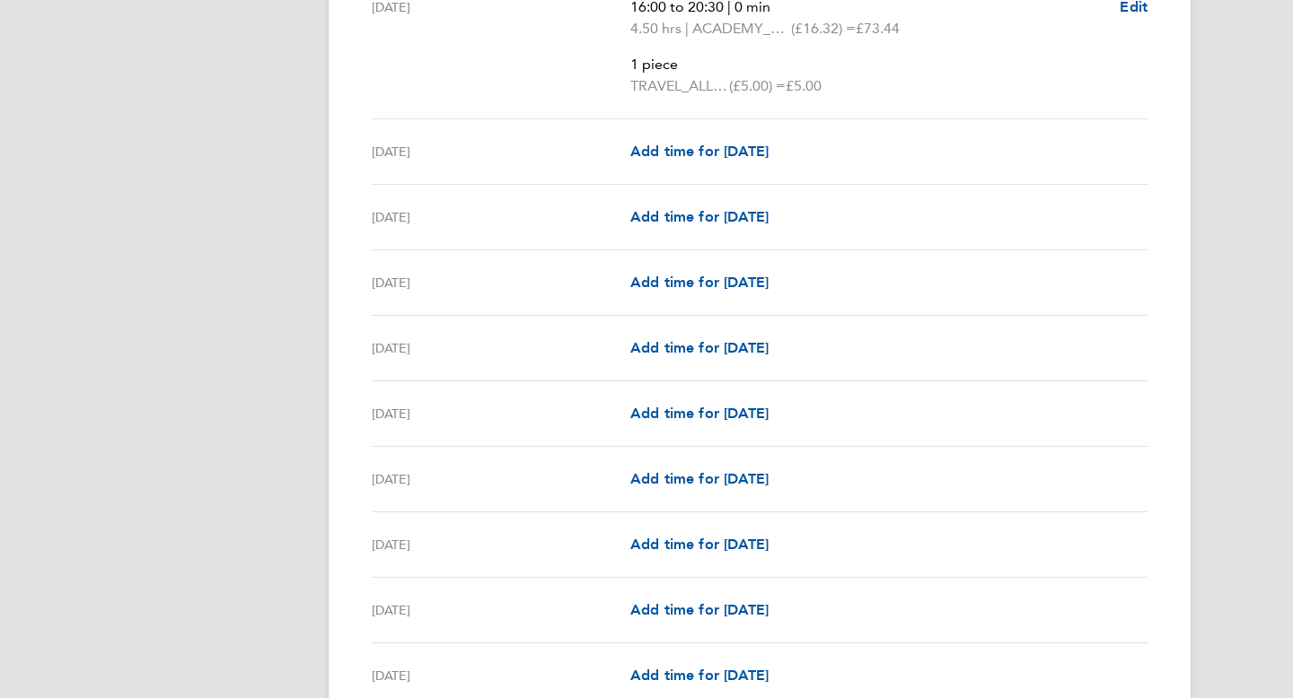
scroll to position [610, 0]
